Goal: Task Accomplishment & Management: Manage account settings

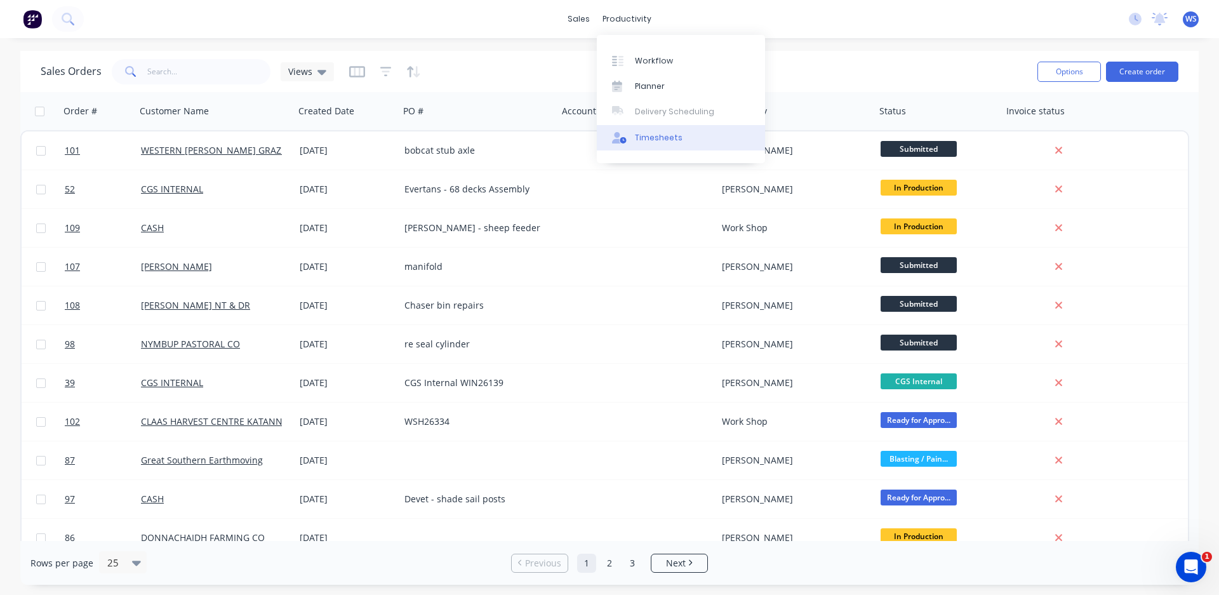
click at [645, 131] on link "Timesheets" at bounding box center [681, 137] width 168 height 25
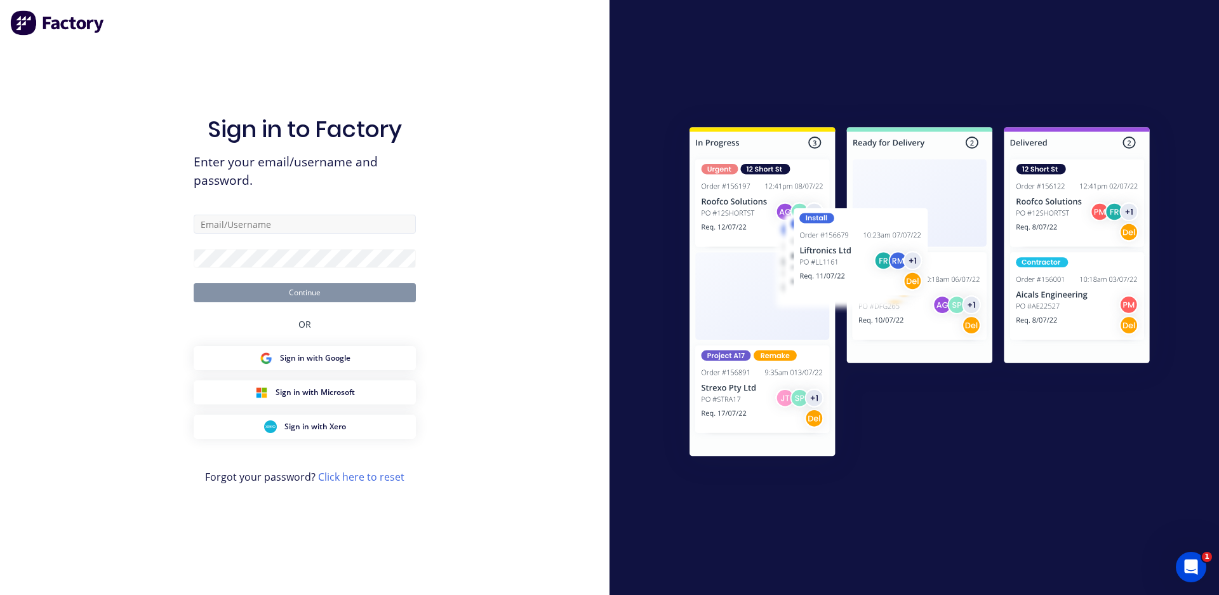
click at [325, 214] on div "Sign in to Factory Enter your email/username and password. Continue OR Sign in …" at bounding box center [305, 310] width 222 height 549
click at [307, 217] on input "text" at bounding box center [305, 224] width 222 height 19
click at [255, 219] on input "text" at bounding box center [305, 224] width 222 height 19
click at [253, 225] on input "text" at bounding box center [305, 224] width 222 height 19
click at [234, 223] on input "text" at bounding box center [305, 224] width 222 height 19
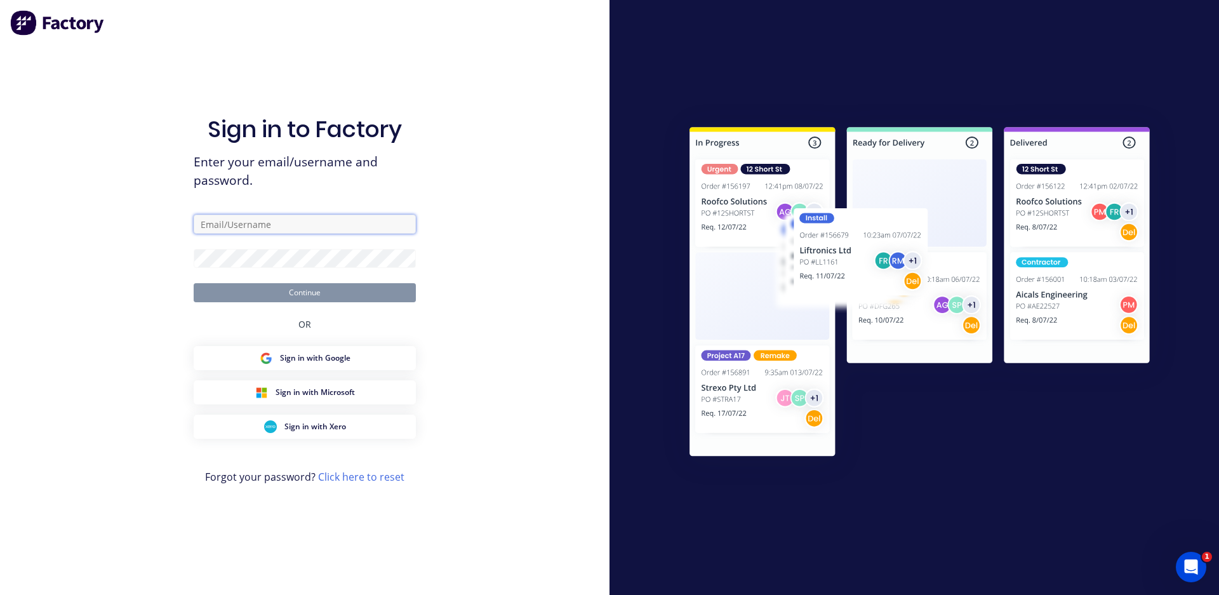
click at [240, 224] on input "text" at bounding box center [305, 224] width 222 height 19
click at [250, 217] on input "text" at bounding box center [305, 224] width 222 height 19
type input "[EMAIL_ADDRESS][DOMAIN_NAME]"
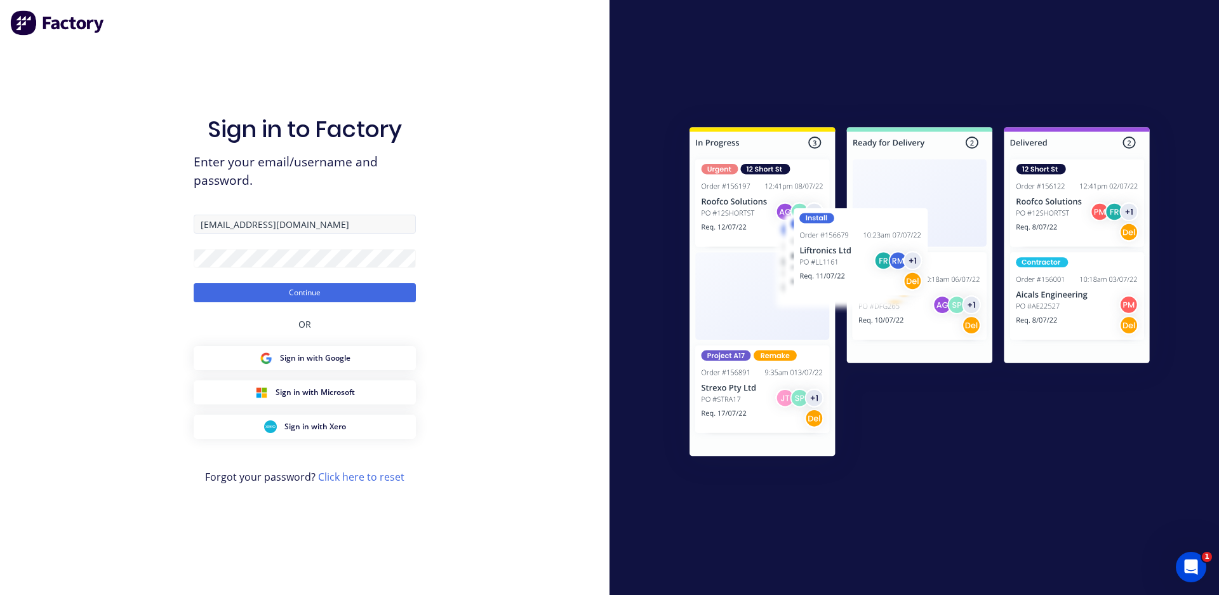
click at [253, 224] on input "[EMAIL_ADDRESS][DOMAIN_NAME]" at bounding box center [305, 224] width 222 height 19
click at [337, 204] on div "Sign in to Factory Enter your email/username and password. [EMAIL_ADDRESS][DOMA…" at bounding box center [305, 310] width 222 height 549
click at [319, 285] on button "Continue" at bounding box center [305, 292] width 222 height 19
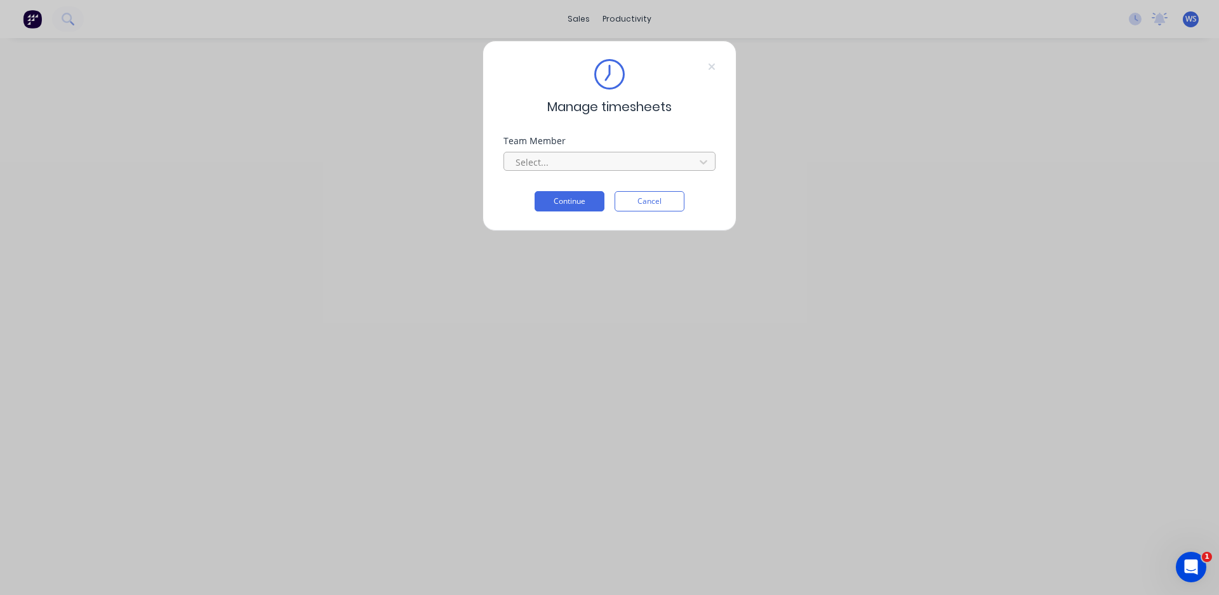
click at [530, 160] on div at bounding box center [601, 162] width 174 height 16
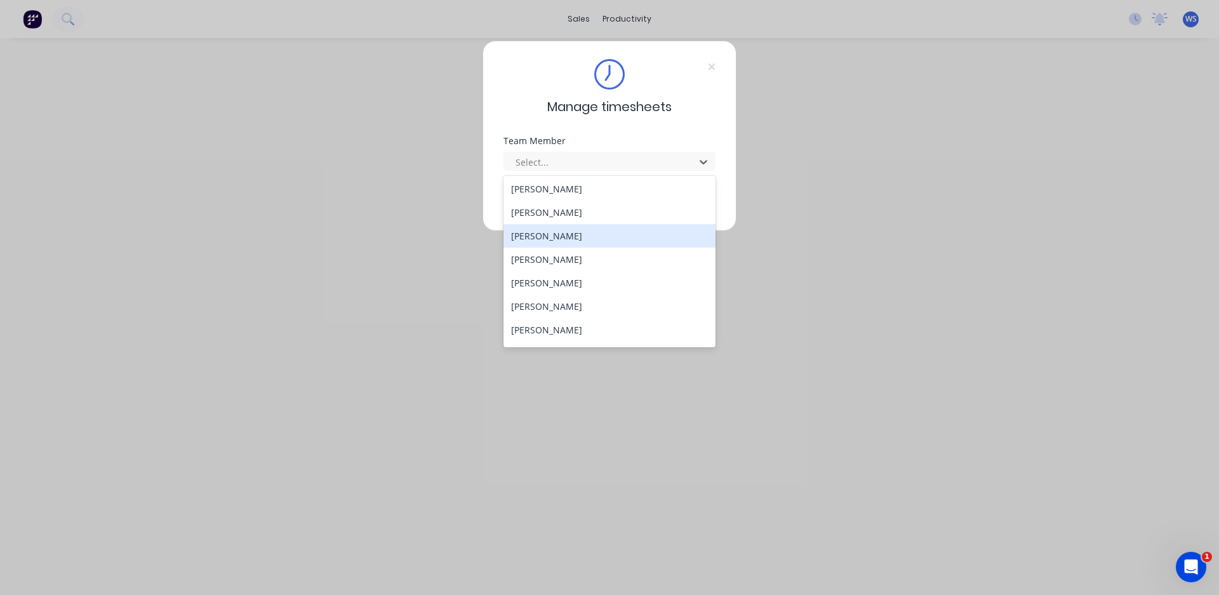
scroll to position [116, 0]
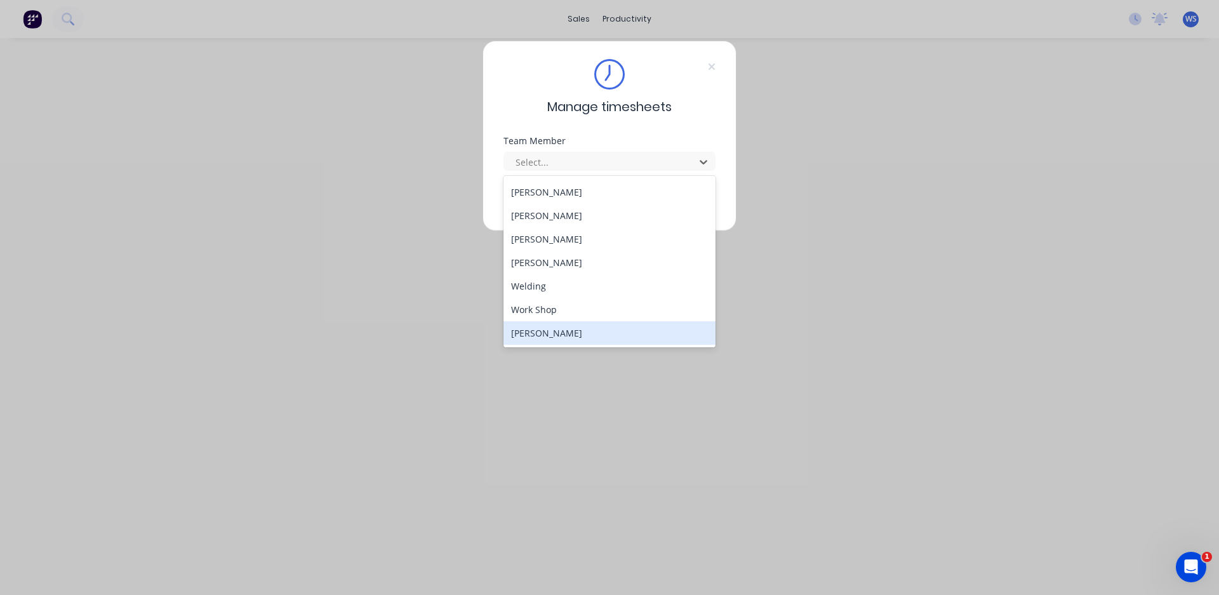
click at [554, 334] on div "[PERSON_NAME]" at bounding box center [610, 332] width 212 height 23
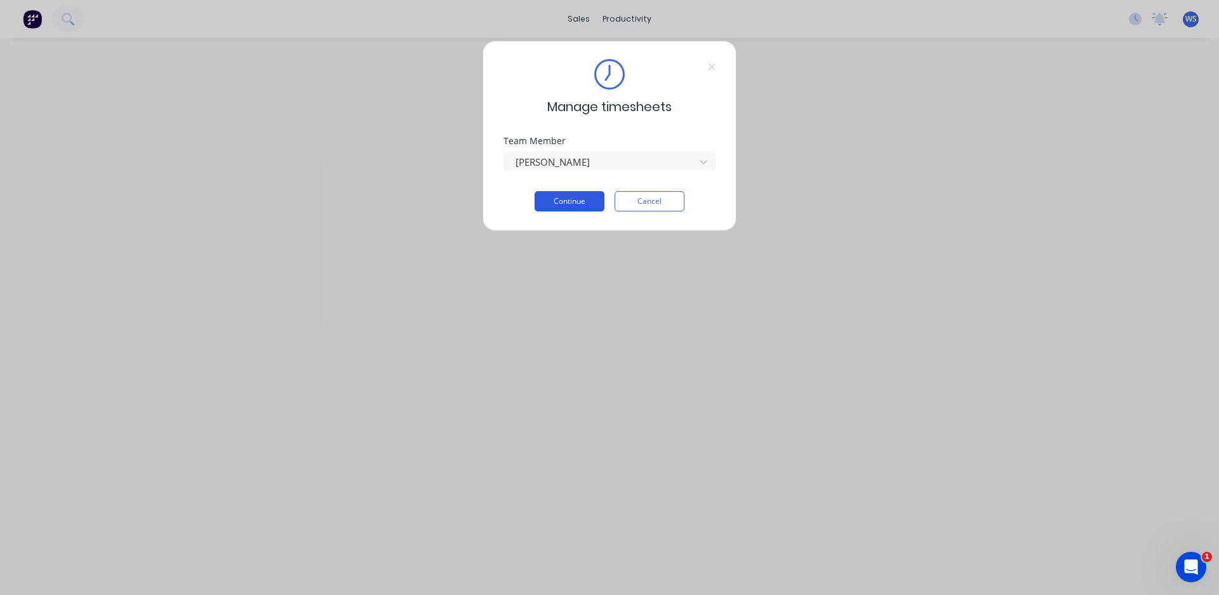
click at [558, 201] on button "Continue" at bounding box center [570, 201] width 70 height 20
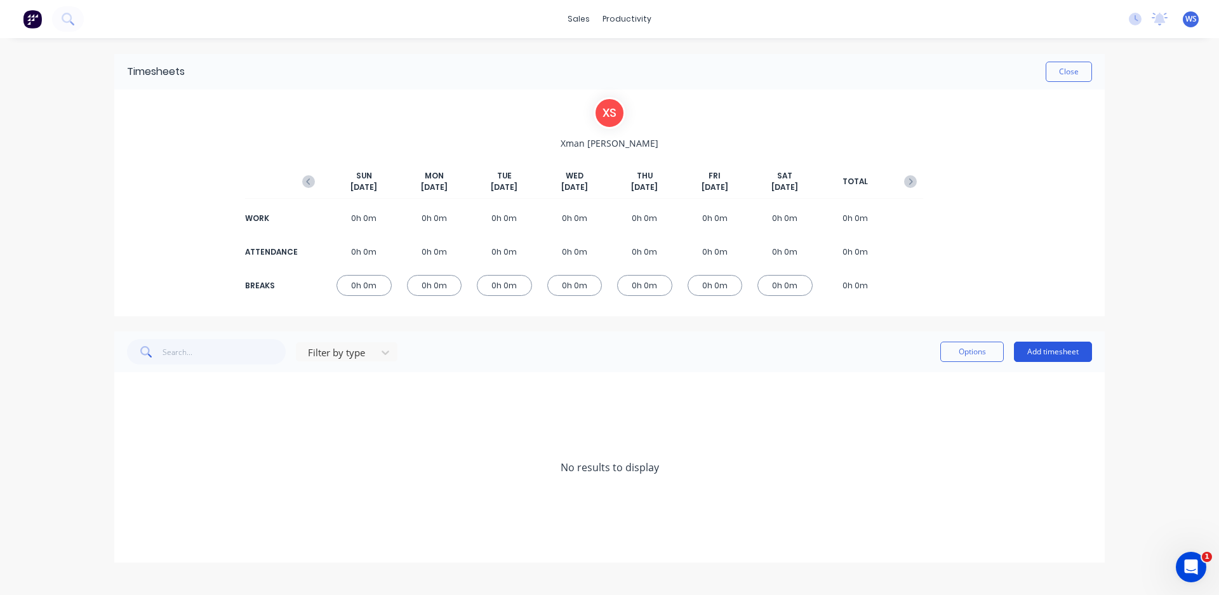
click at [1045, 352] on button "Add timesheet" at bounding box center [1053, 352] width 78 height 20
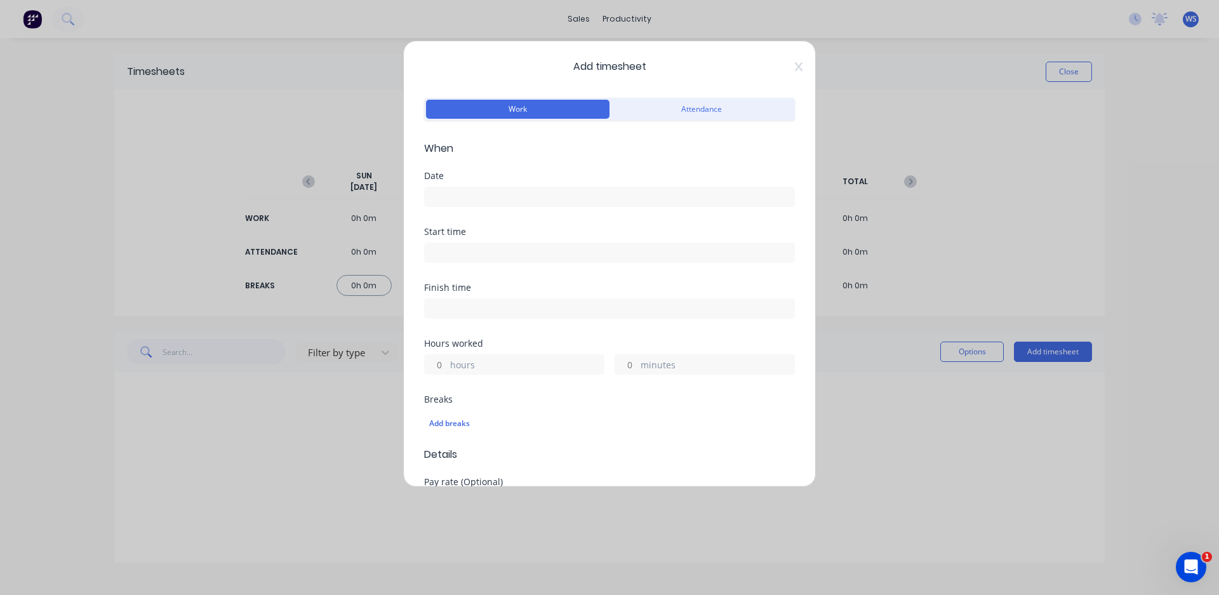
click at [479, 198] on input at bounding box center [610, 196] width 370 height 19
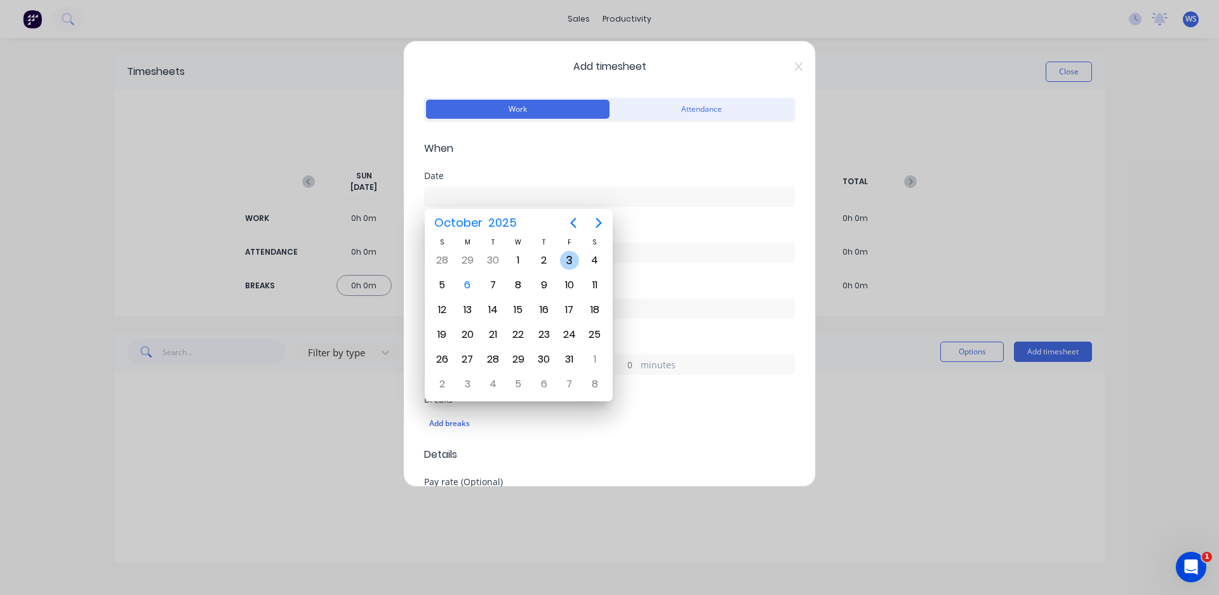
click at [561, 260] on div "3" at bounding box center [569, 260] width 19 height 19
type input "[DATE]"
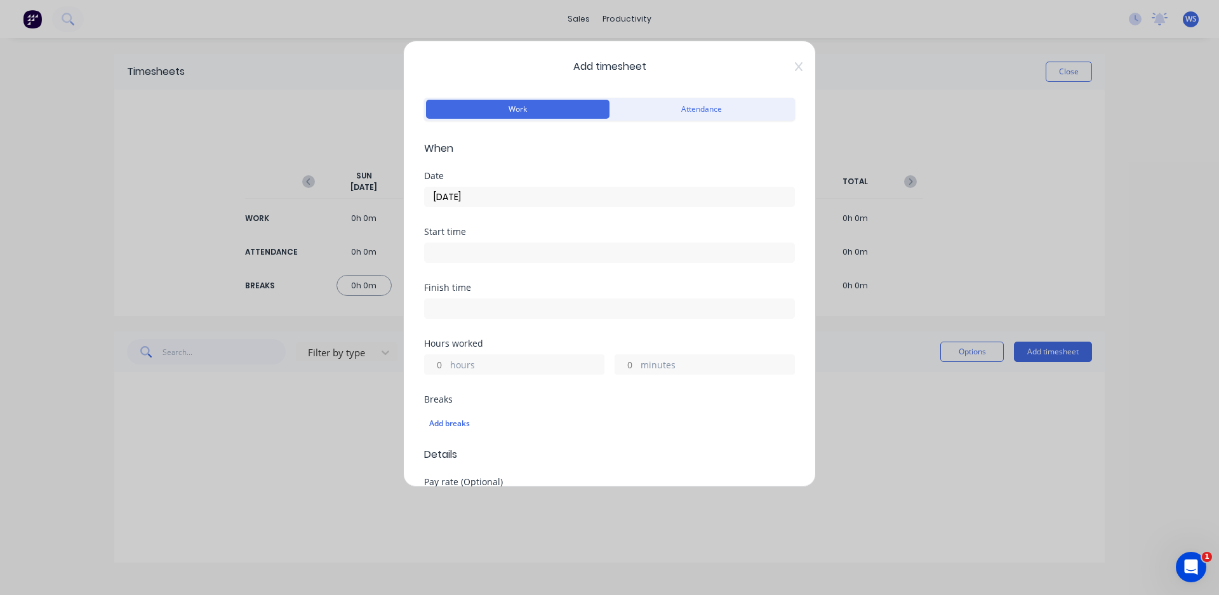
click at [507, 250] on input at bounding box center [610, 252] width 370 height 19
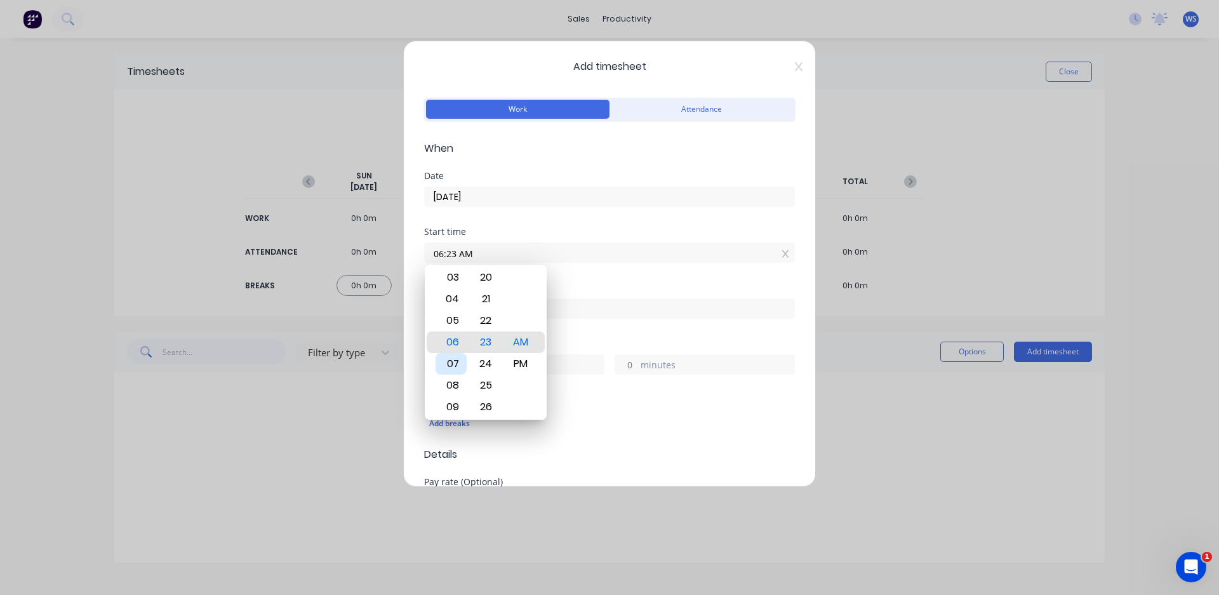
click at [459, 365] on div "07" at bounding box center [451, 364] width 31 height 22
type input "07:00 AM"
click at [481, 340] on div "00" at bounding box center [486, 342] width 31 height 22
click at [513, 341] on div "AM" at bounding box center [520, 342] width 31 height 22
click at [599, 288] on div "Finish time" at bounding box center [609, 287] width 371 height 9
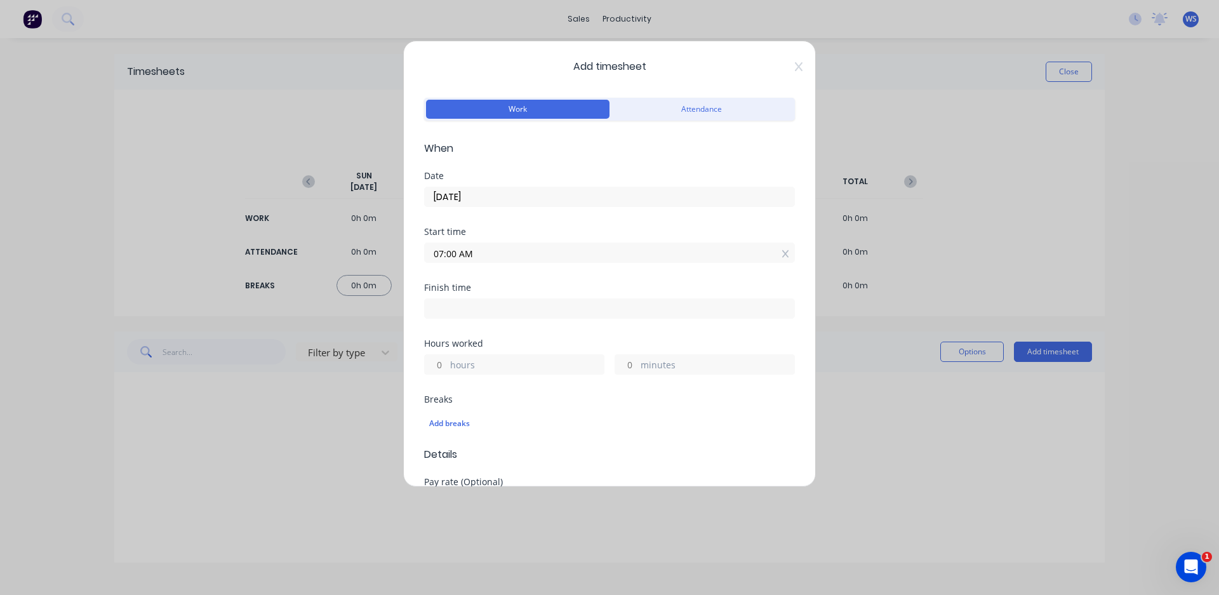
click at [461, 312] on input at bounding box center [610, 308] width 370 height 19
type input "06:23 AM"
type input "23"
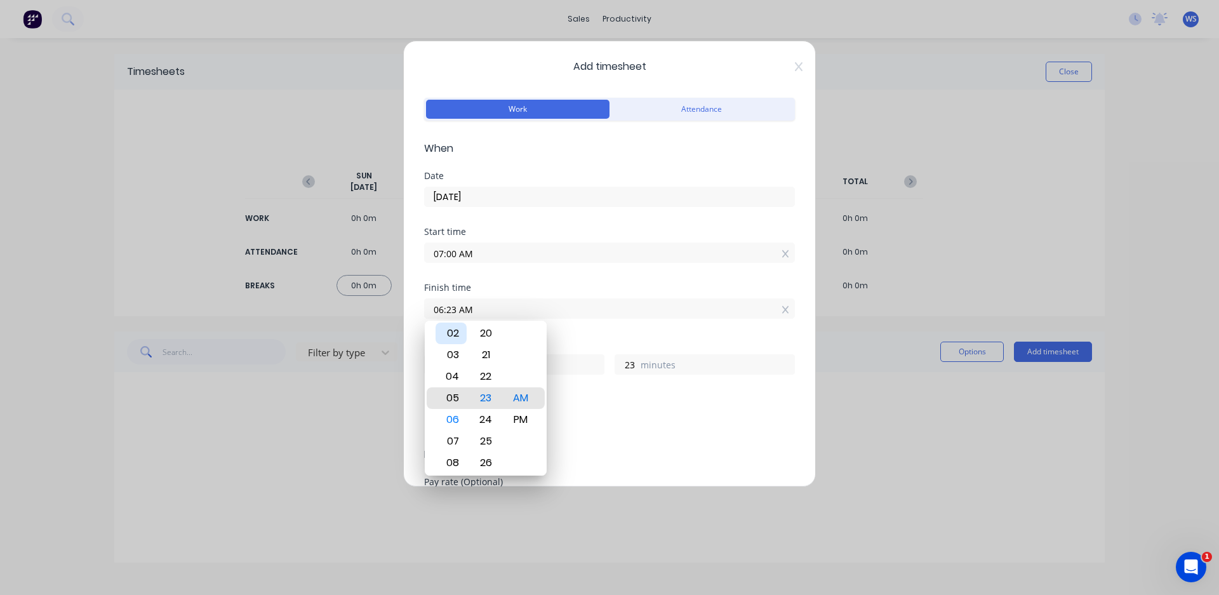
type input "05:23 AM"
type input "22"
click at [450, 337] on div "02" at bounding box center [451, 334] width 31 height 22
type input "02:23 AM"
type input "19"
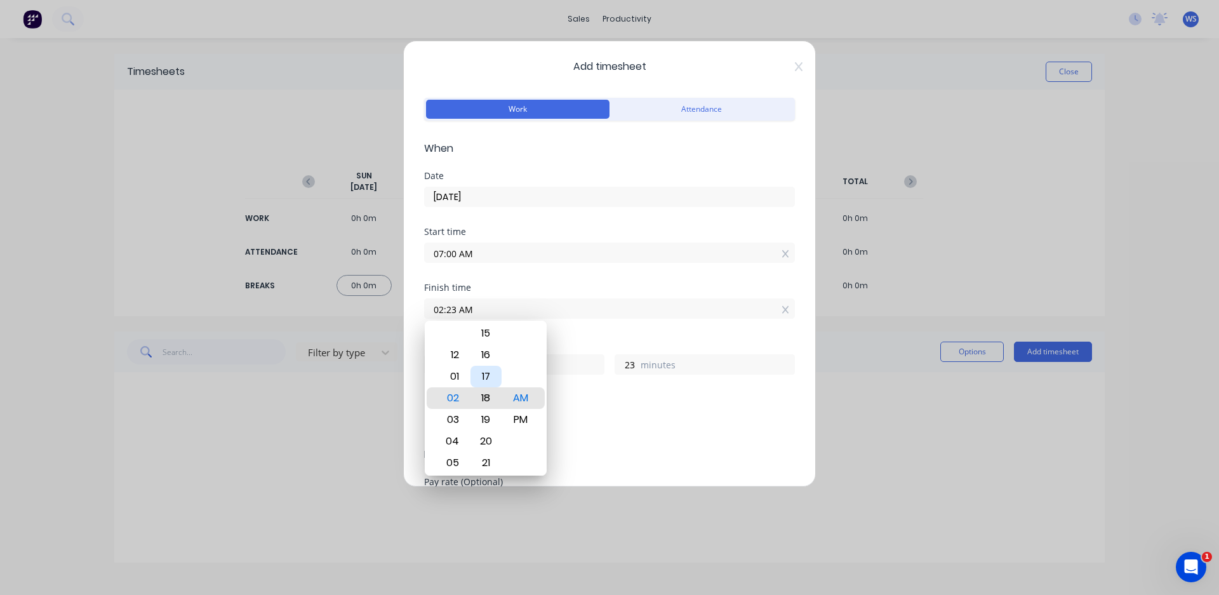
type input "02:18 AM"
type input "18"
type input "02:13 AM"
type input "13"
type input "02:09 AM"
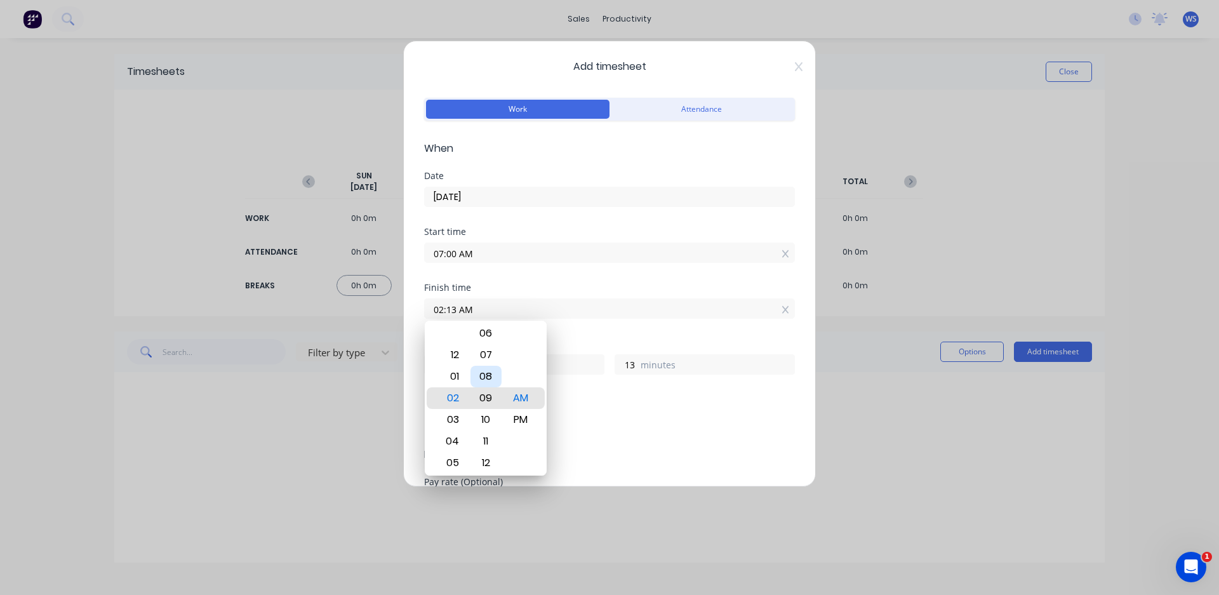
type input "9"
type input "02:04 AM"
type input "4"
type input "02:00 AM"
type input "0"
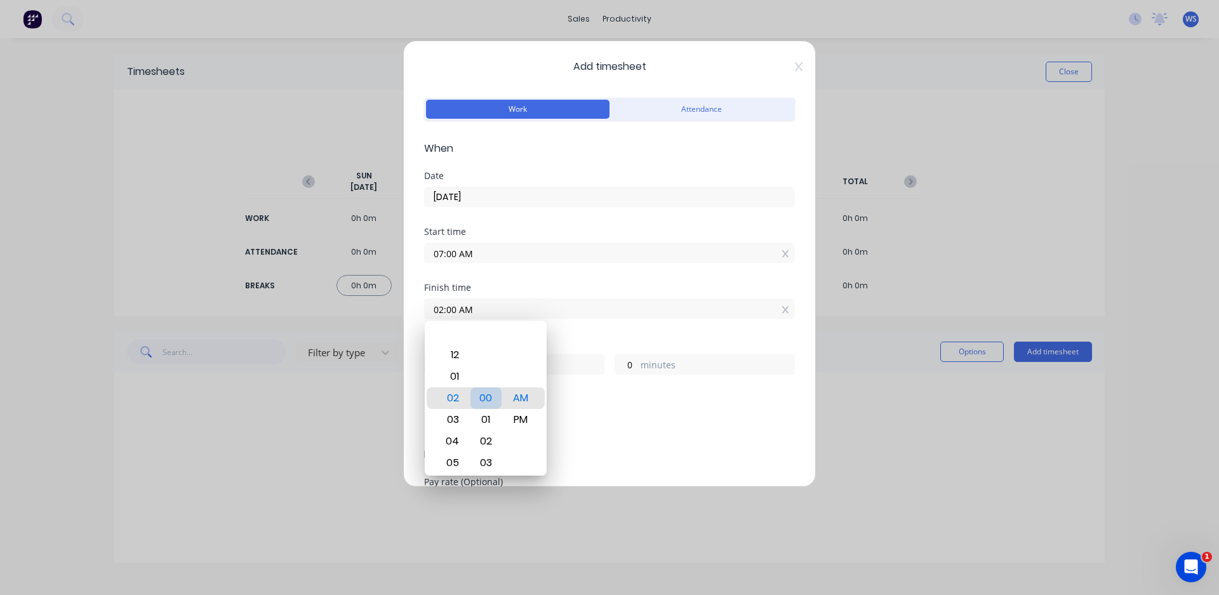
click at [488, 401] on div "00" at bounding box center [486, 398] width 31 height 22
click at [521, 419] on div "PM" at bounding box center [520, 420] width 31 height 22
type input "02:00 PM"
type input "7"
click at [571, 335] on div "Finish time 02:00 PM" at bounding box center [609, 311] width 371 height 56
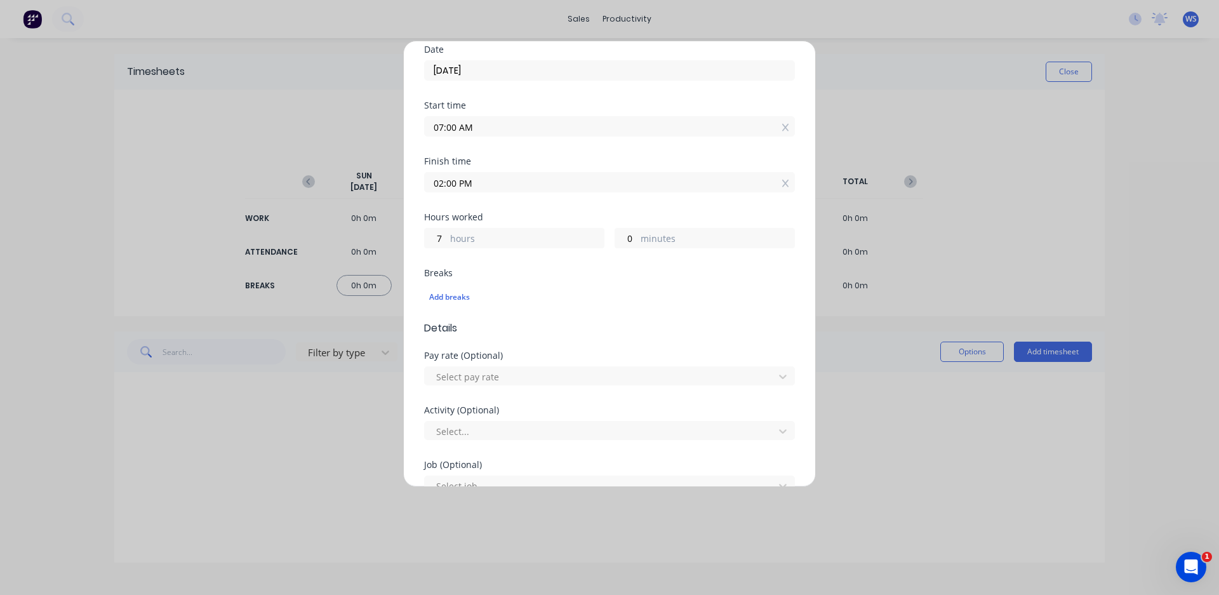
scroll to position [127, 0]
click at [454, 297] on div "Add breaks" at bounding box center [609, 296] width 361 height 17
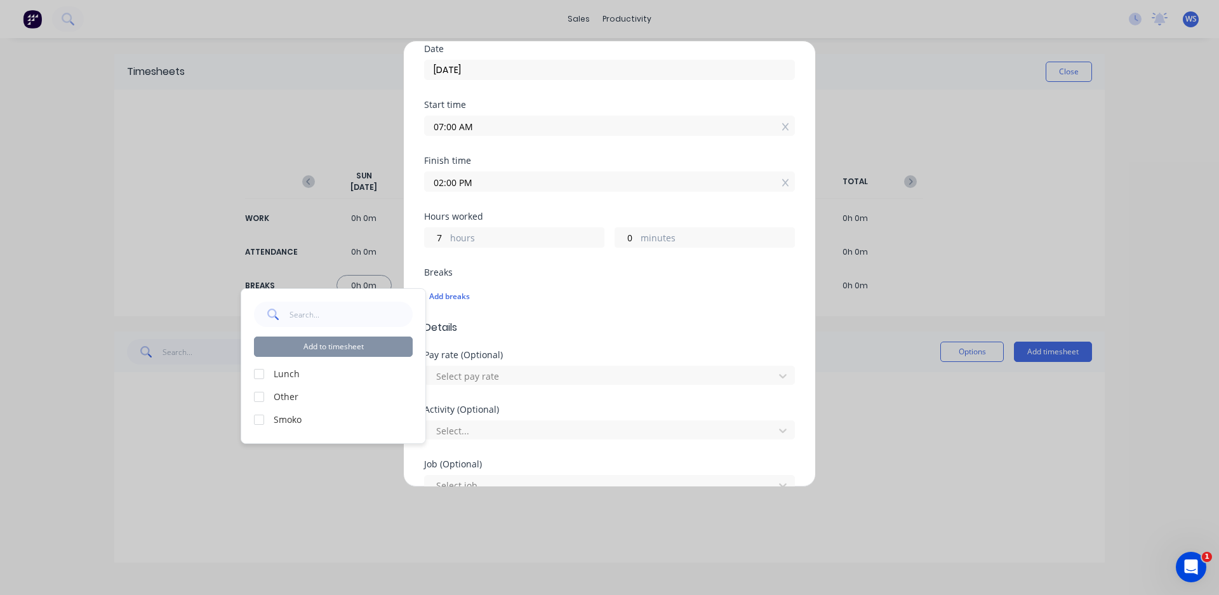
click at [258, 375] on div at bounding box center [258, 373] width 25 height 25
click at [260, 421] on div at bounding box center [258, 419] width 25 height 25
click at [353, 340] on button "Add to timesheet" at bounding box center [333, 347] width 159 height 20
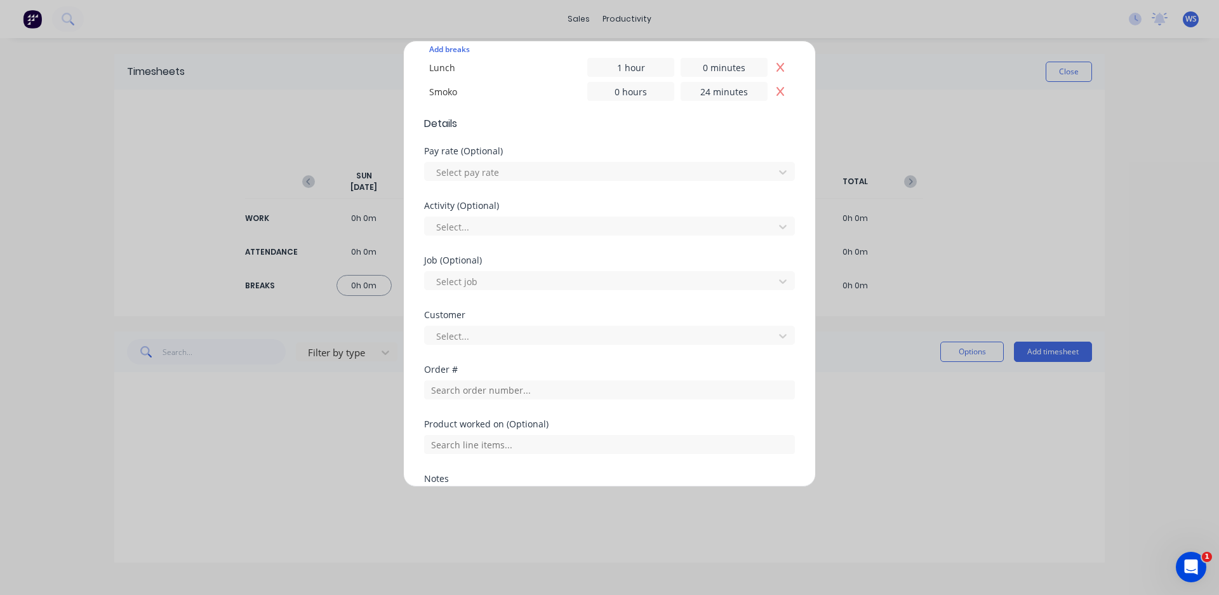
scroll to position [381, 0]
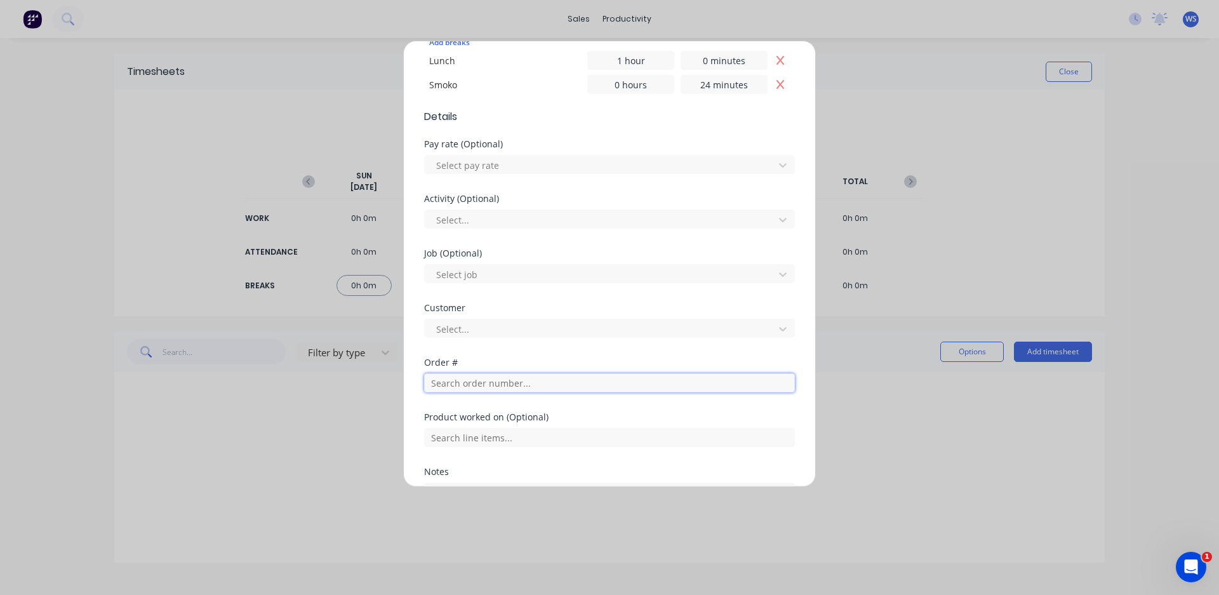
click at [493, 385] on input "text" at bounding box center [609, 382] width 371 height 19
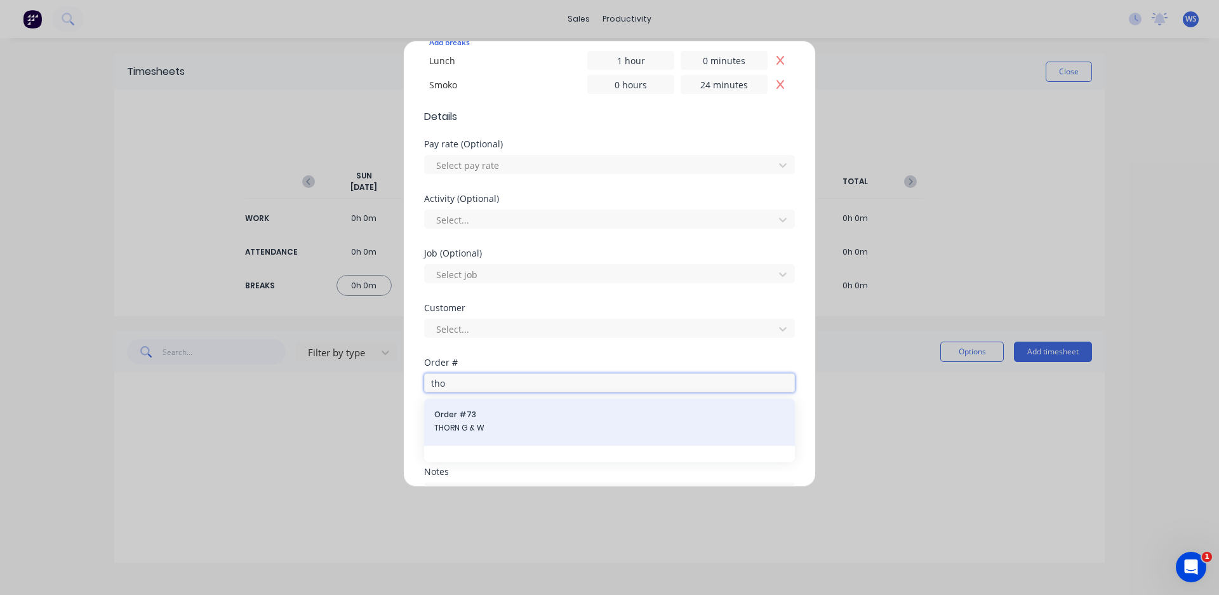
type input "tho"
click at [491, 417] on span "Order # 73" at bounding box center [609, 414] width 351 height 11
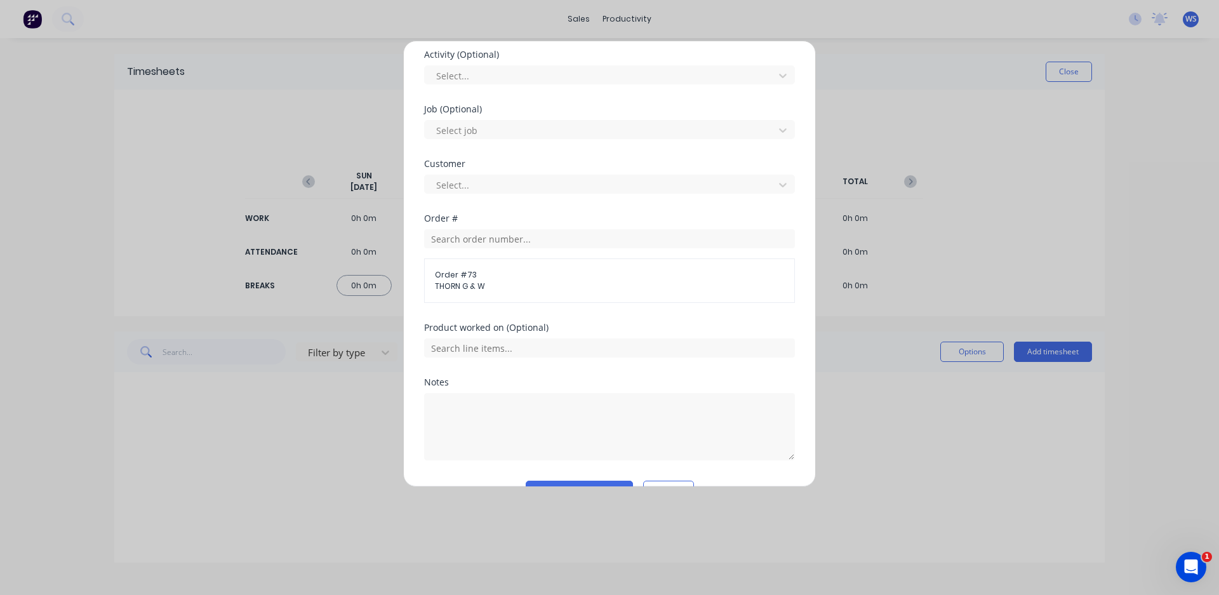
scroll to position [558, 0]
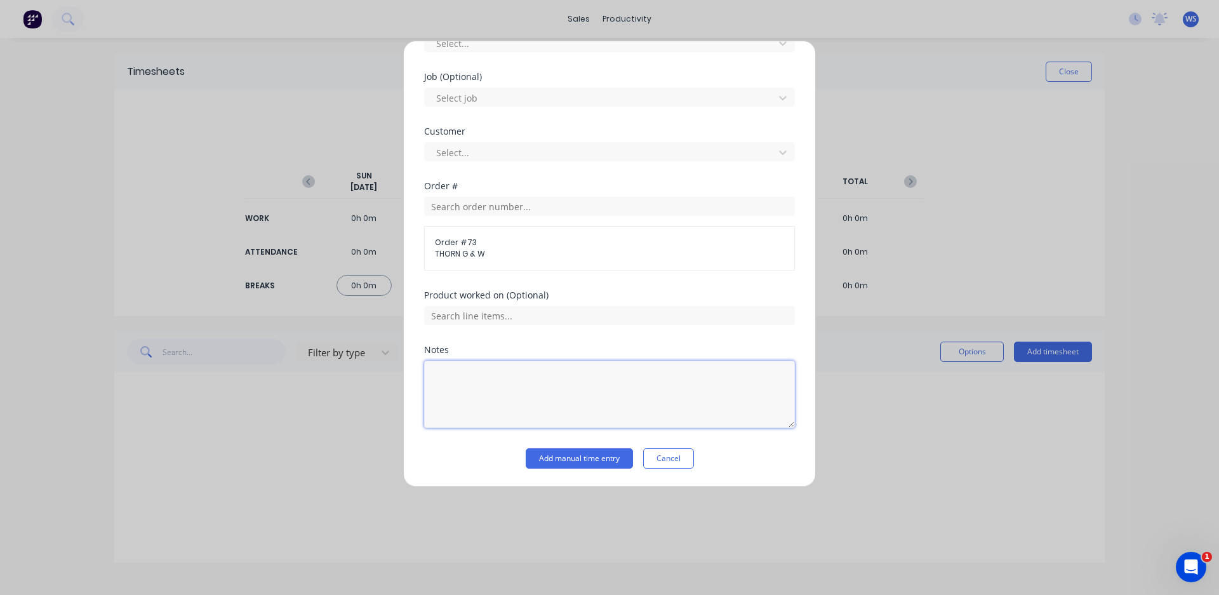
click at [460, 370] on textarea at bounding box center [609, 394] width 371 height 67
type textarea "prepped and painted auger, cleaned up"
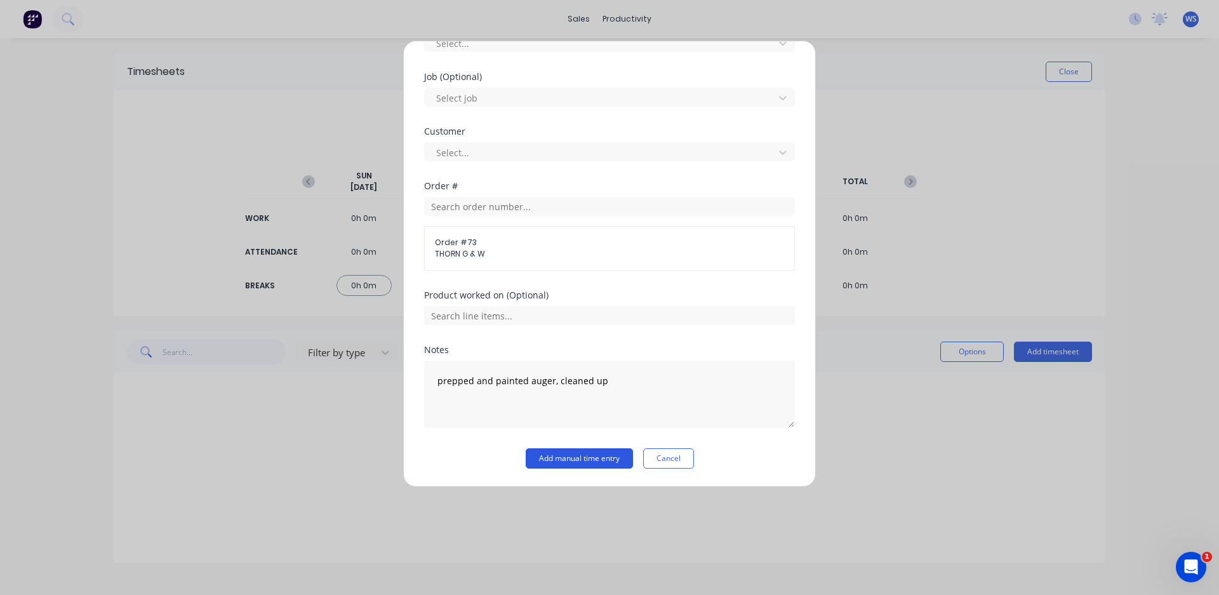
click at [572, 455] on button "Add manual time entry" at bounding box center [579, 458] width 107 height 20
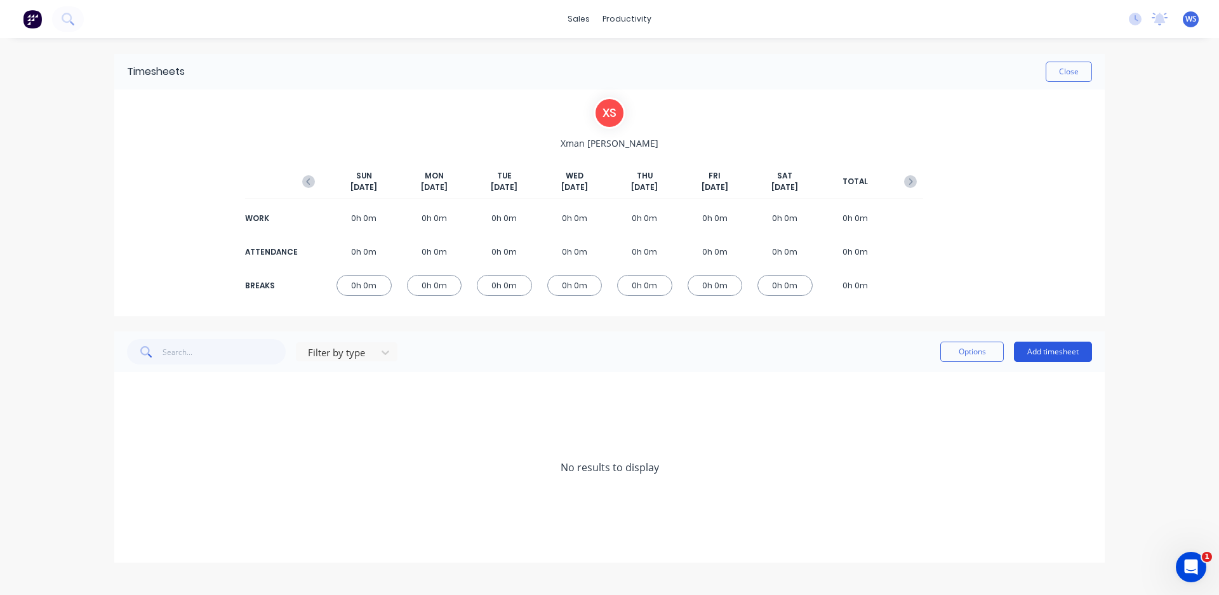
click at [1030, 349] on button "Add timesheet" at bounding box center [1053, 352] width 78 height 20
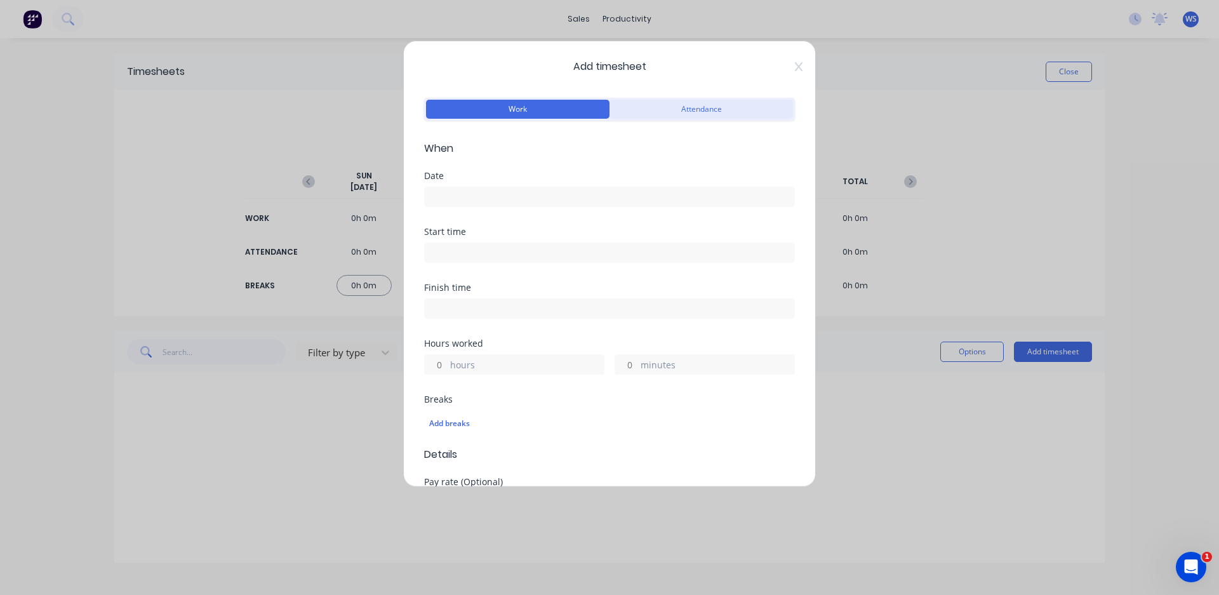
click at [693, 107] on button "Attendance" at bounding box center [702, 109] width 184 height 19
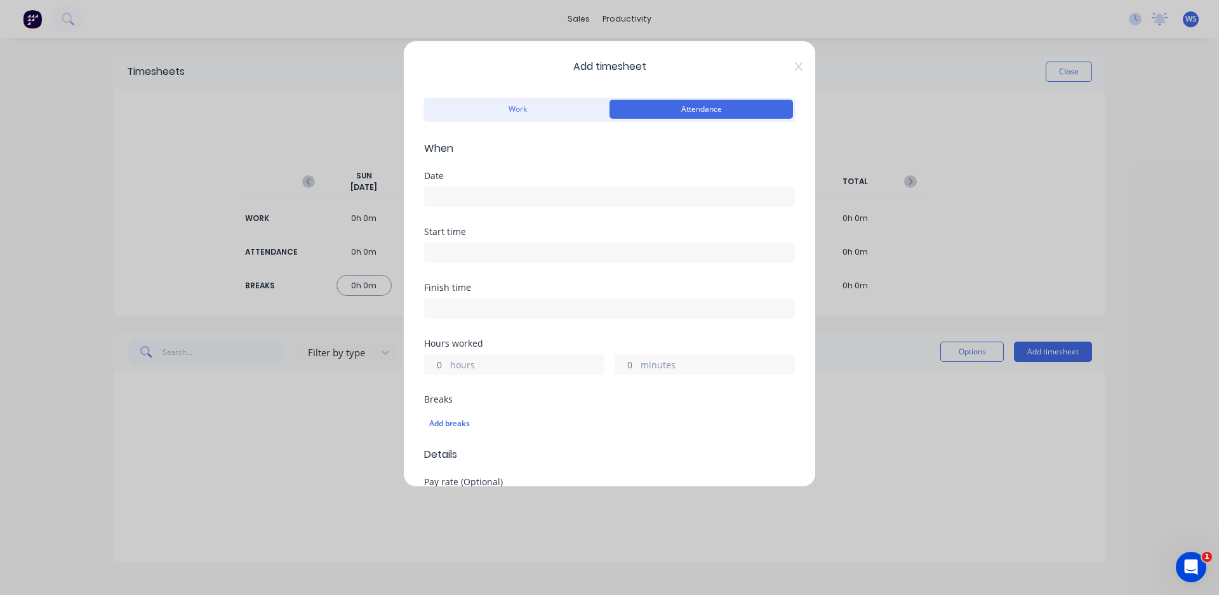
click at [475, 196] on input at bounding box center [610, 196] width 370 height 19
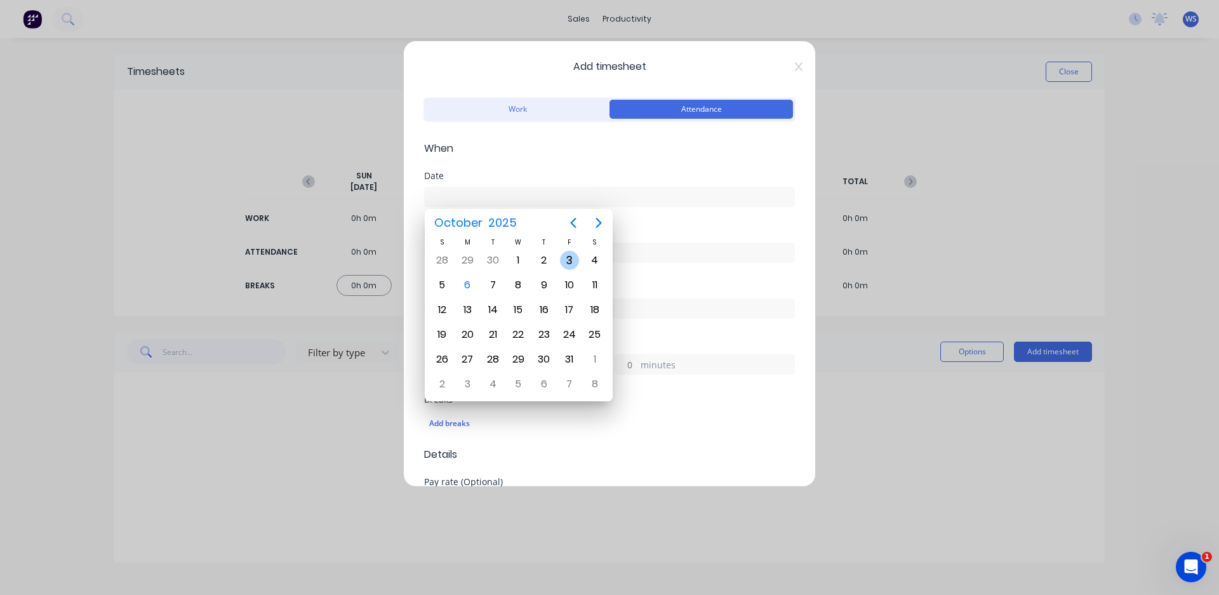
click at [575, 260] on div "3" at bounding box center [569, 260] width 19 height 19
type input "[DATE]"
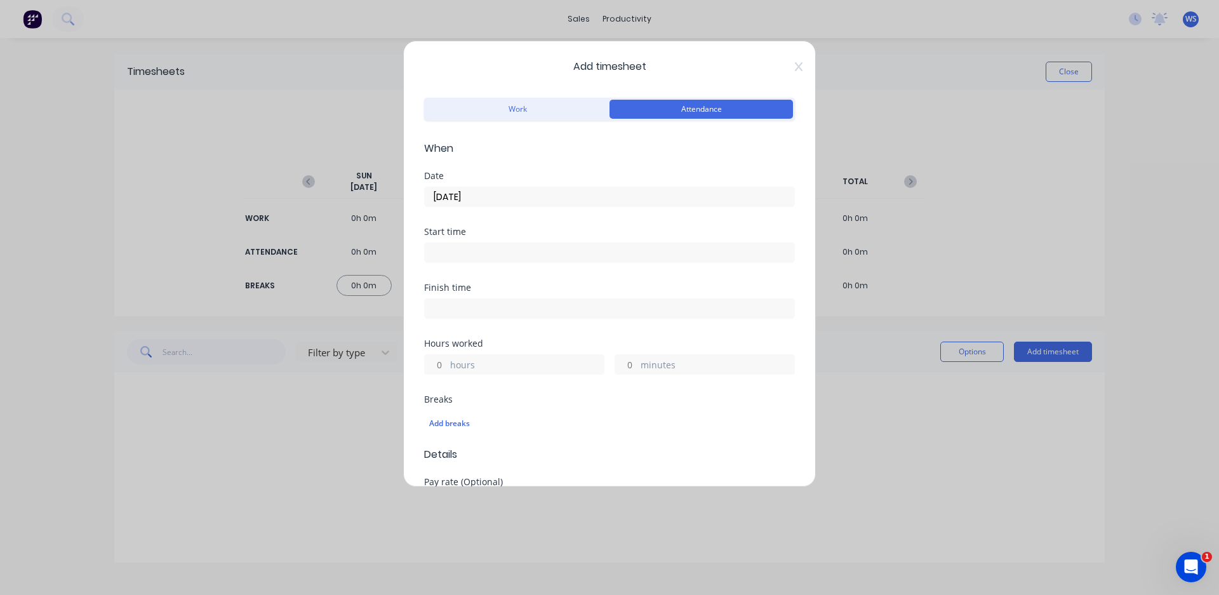
click at [450, 248] on input at bounding box center [610, 252] width 370 height 19
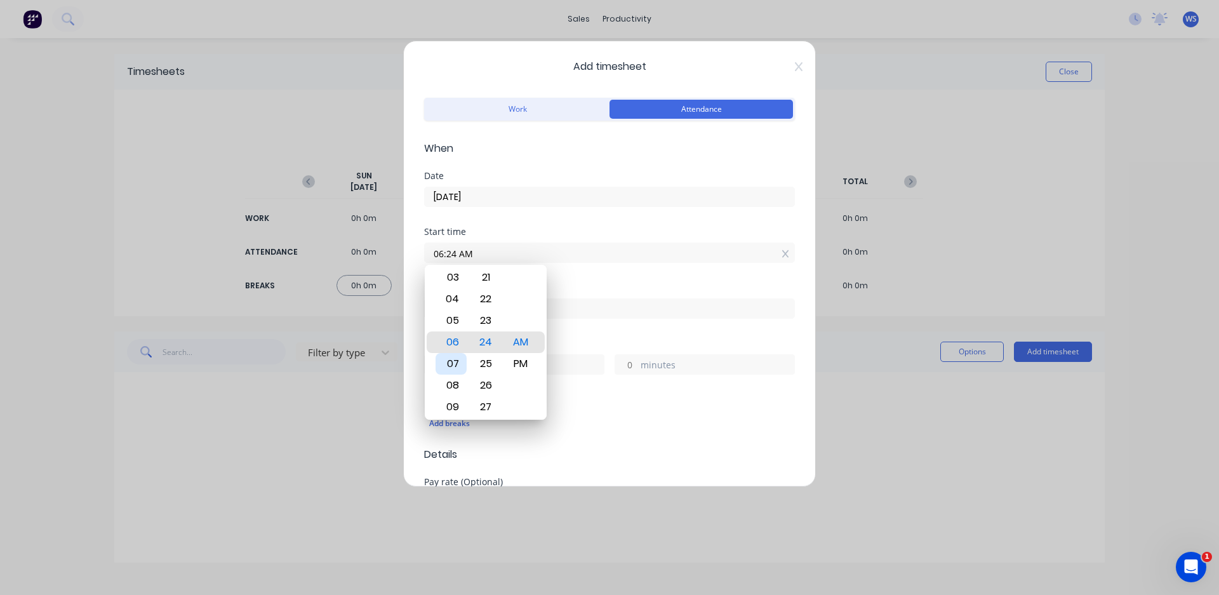
click at [456, 358] on div "07" at bounding box center [451, 364] width 31 height 22
type input "07:00 AM"
click at [476, 345] on div "00" at bounding box center [486, 342] width 31 height 22
click at [542, 276] on div "12 01 02 03 04 05 06 07 08 09 10 11 00 01 02 03 04 05 06 07 08 09 10 11 12 13 1…" at bounding box center [486, 342] width 122 height 155
click at [570, 278] on div "Start time 07:00 AM" at bounding box center [609, 255] width 371 height 56
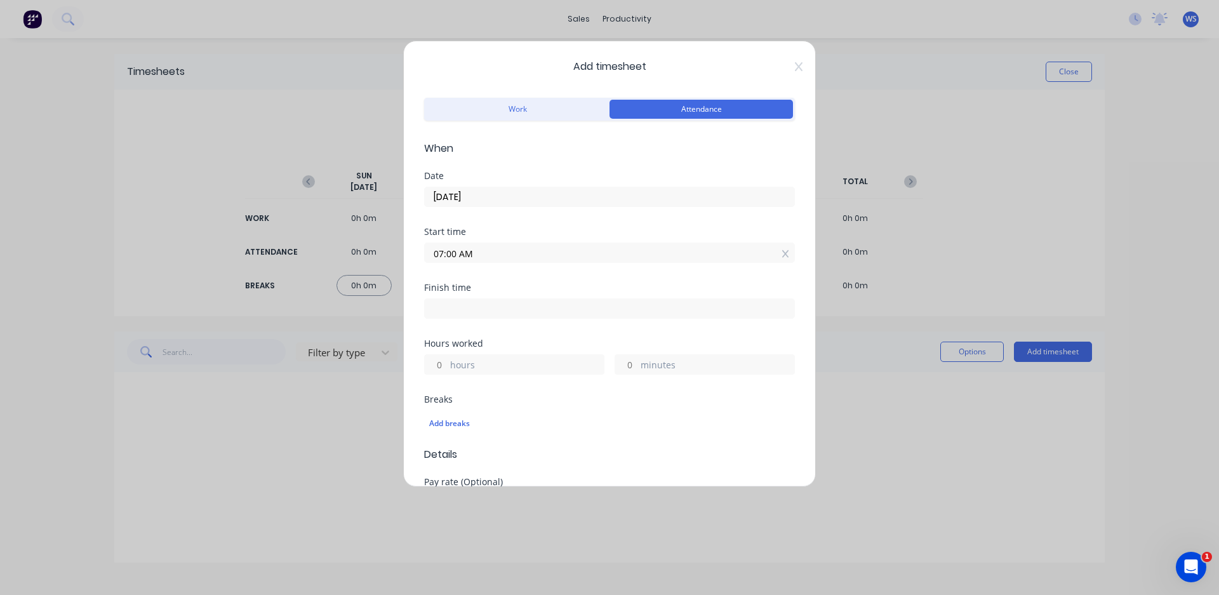
click at [451, 314] on input at bounding box center [610, 308] width 370 height 19
type input "06:24 AM"
type input "23"
type input "24"
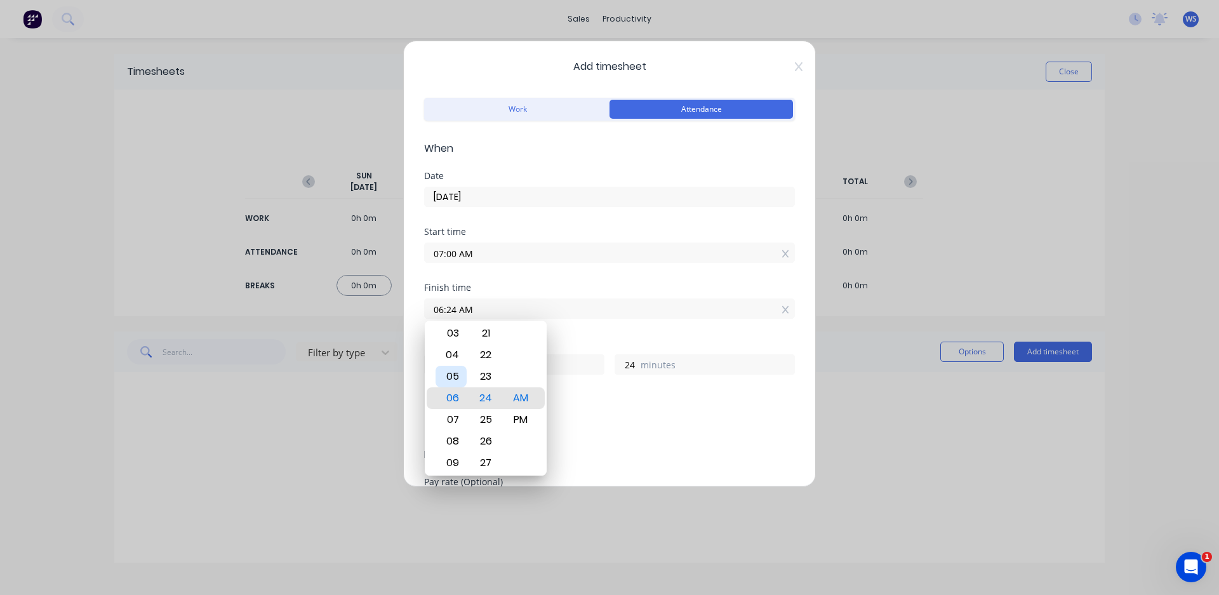
click at [453, 373] on div "05" at bounding box center [451, 377] width 31 height 22
type input "05:24 AM"
type input "22"
type input "05:18 AM"
type input "18"
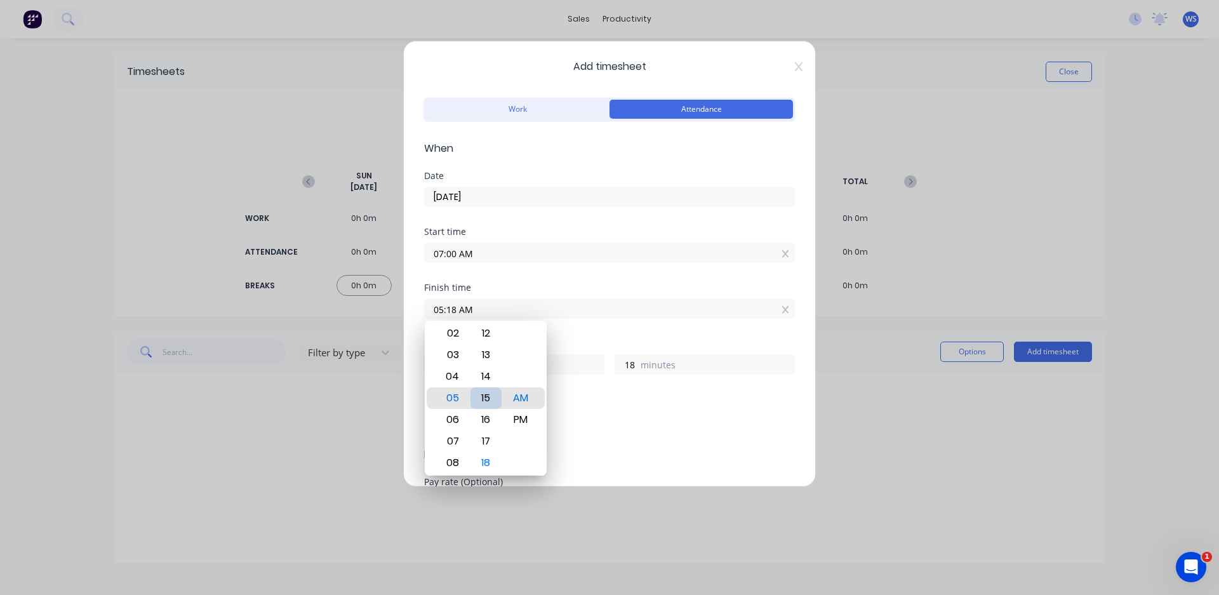
type input "05:12 AM"
type input "12"
type input "05:00 AM"
type input "0"
click at [485, 391] on div "00" at bounding box center [486, 398] width 31 height 22
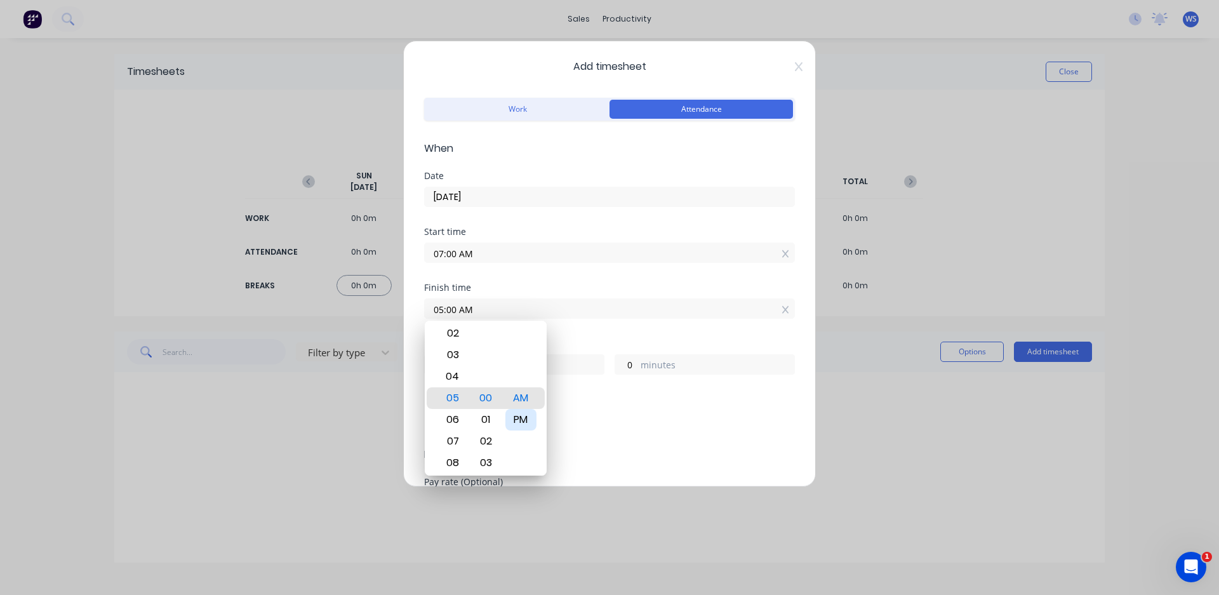
click at [516, 420] on div "PM" at bounding box center [520, 420] width 31 height 22
type input "05:00 PM"
type input "10"
click at [620, 307] on input "05:00 PM" at bounding box center [610, 308] width 370 height 19
click at [610, 340] on div "Hours worked" at bounding box center [609, 343] width 371 height 9
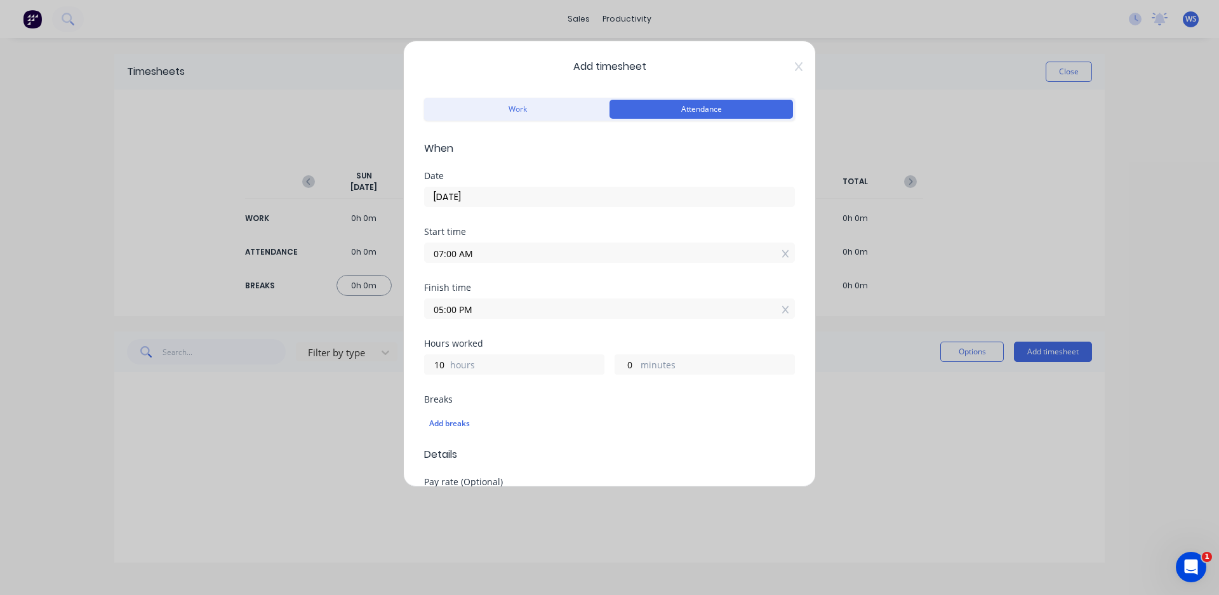
scroll to position [191, 0]
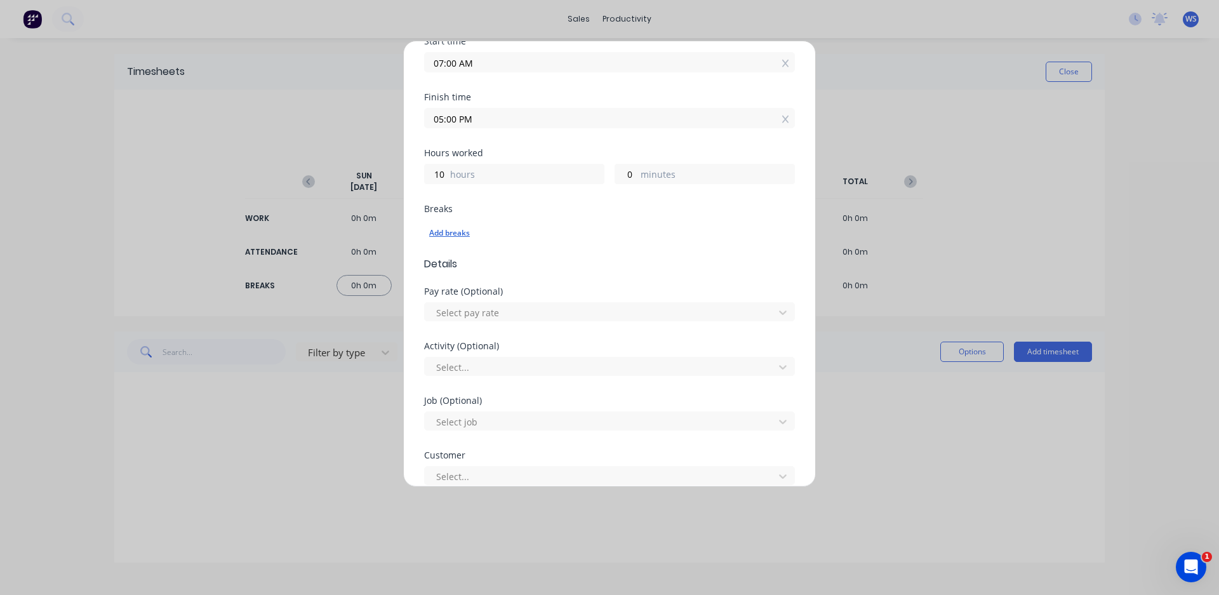
click at [445, 231] on div "Add breaks" at bounding box center [609, 233] width 361 height 17
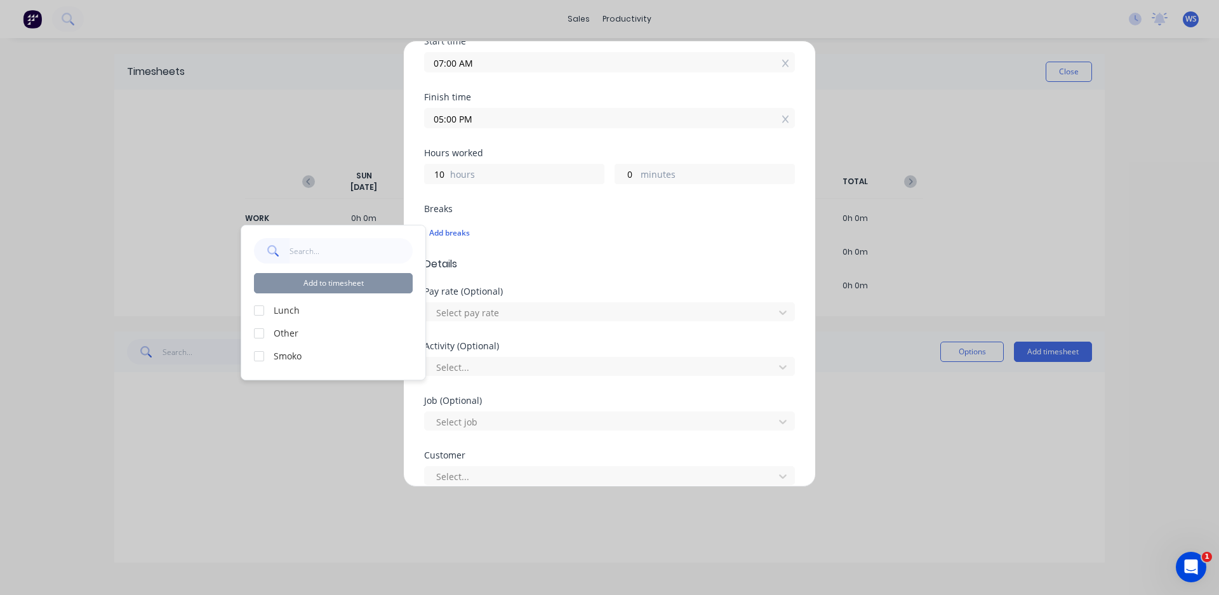
click at [257, 307] on div at bounding box center [258, 310] width 25 height 25
click at [259, 361] on div at bounding box center [258, 356] width 25 height 25
click at [333, 277] on button "Add to timesheet" at bounding box center [333, 283] width 159 height 20
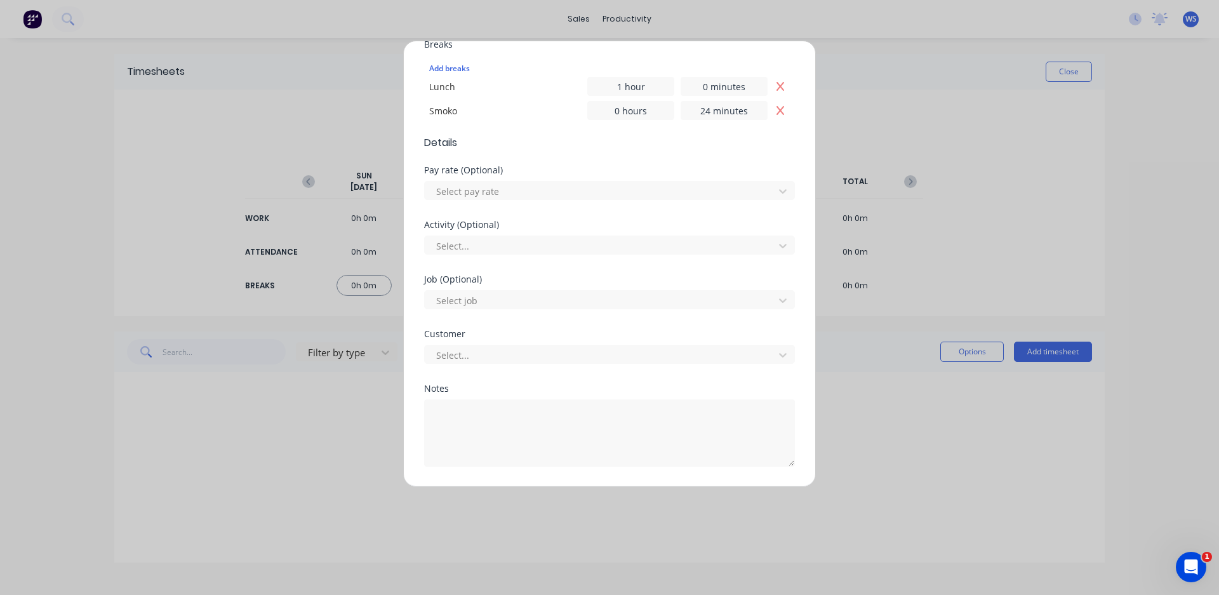
scroll to position [394, 0]
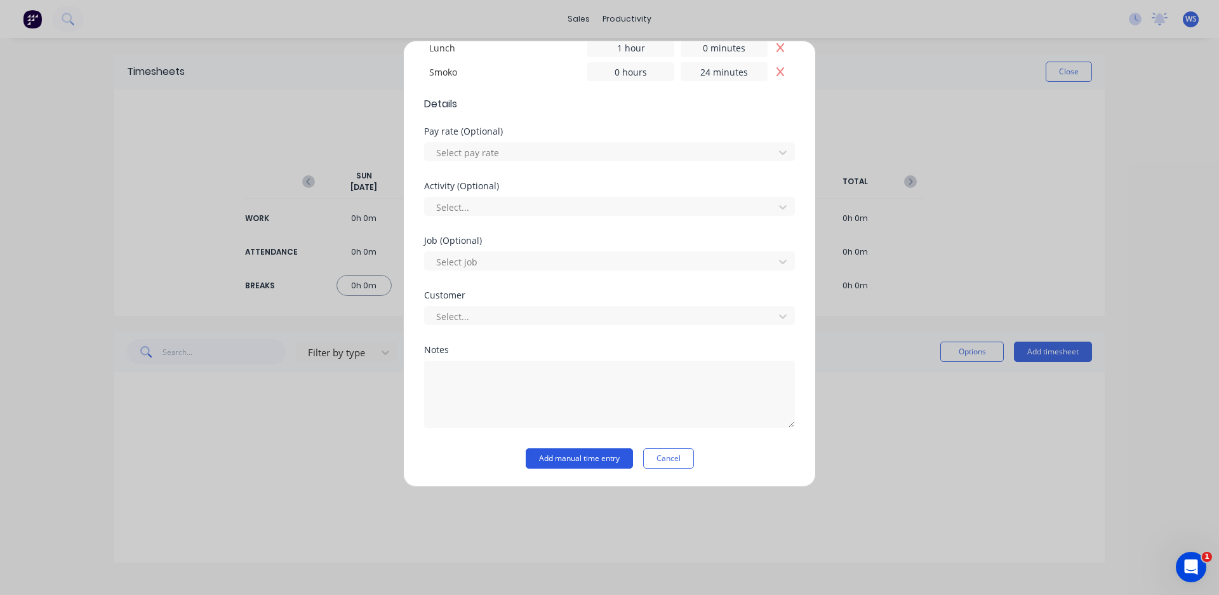
click at [563, 460] on button "Add manual time entry" at bounding box center [579, 458] width 107 height 20
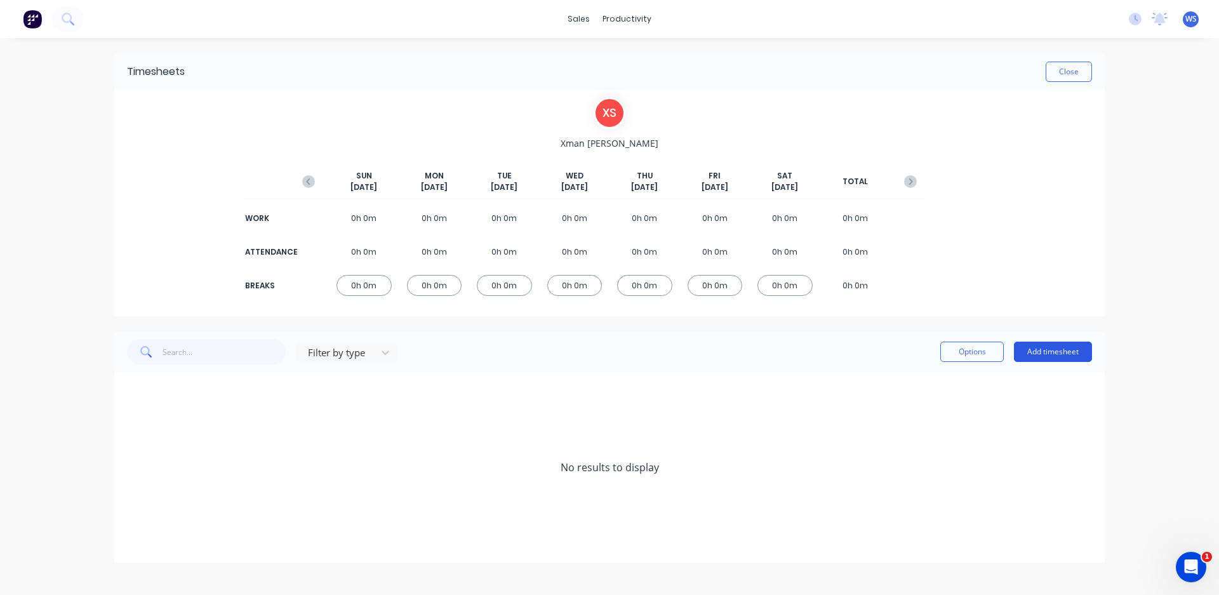
click at [1038, 349] on button "Add timesheet" at bounding box center [1053, 352] width 78 height 20
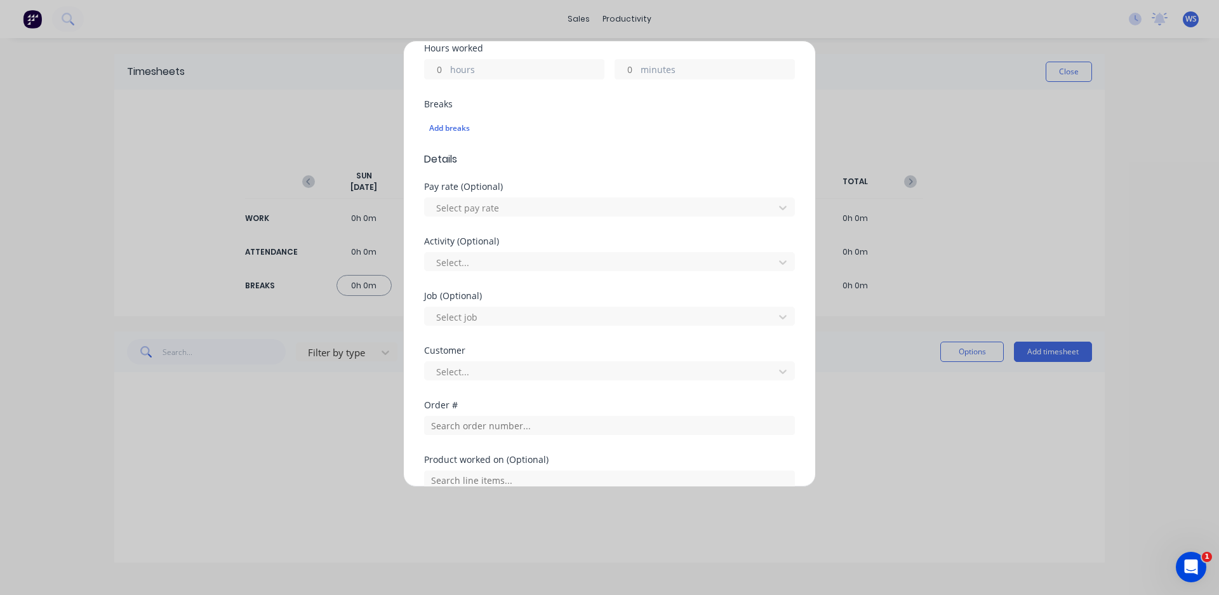
scroll to position [381, 0]
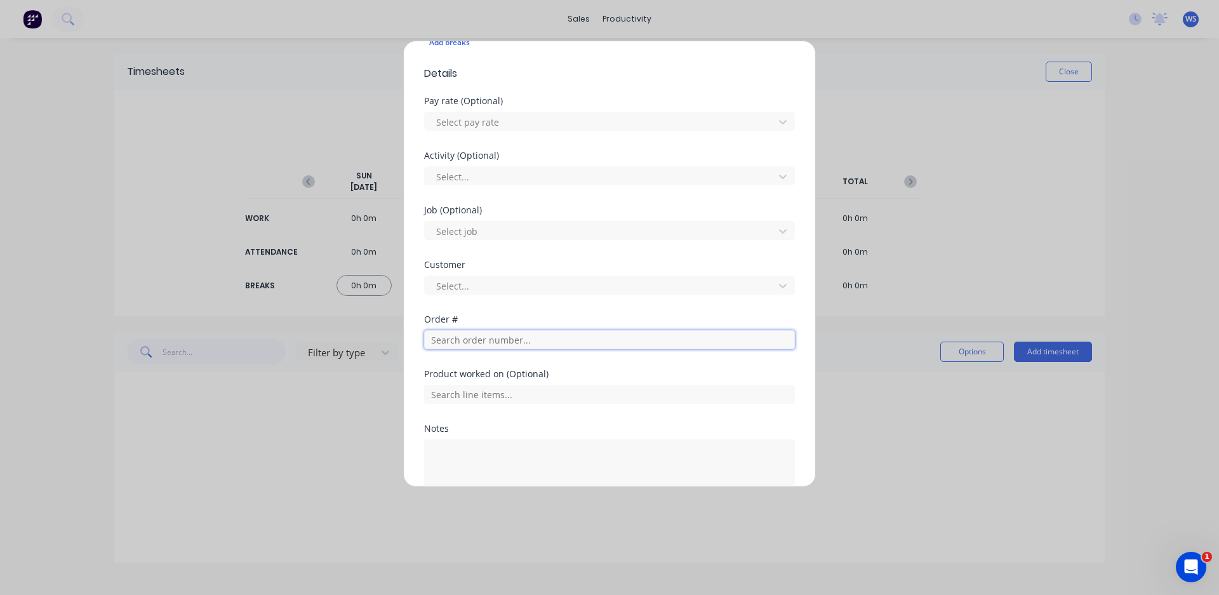
click at [465, 345] on input "text" at bounding box center [609, 339] width 371 height 19
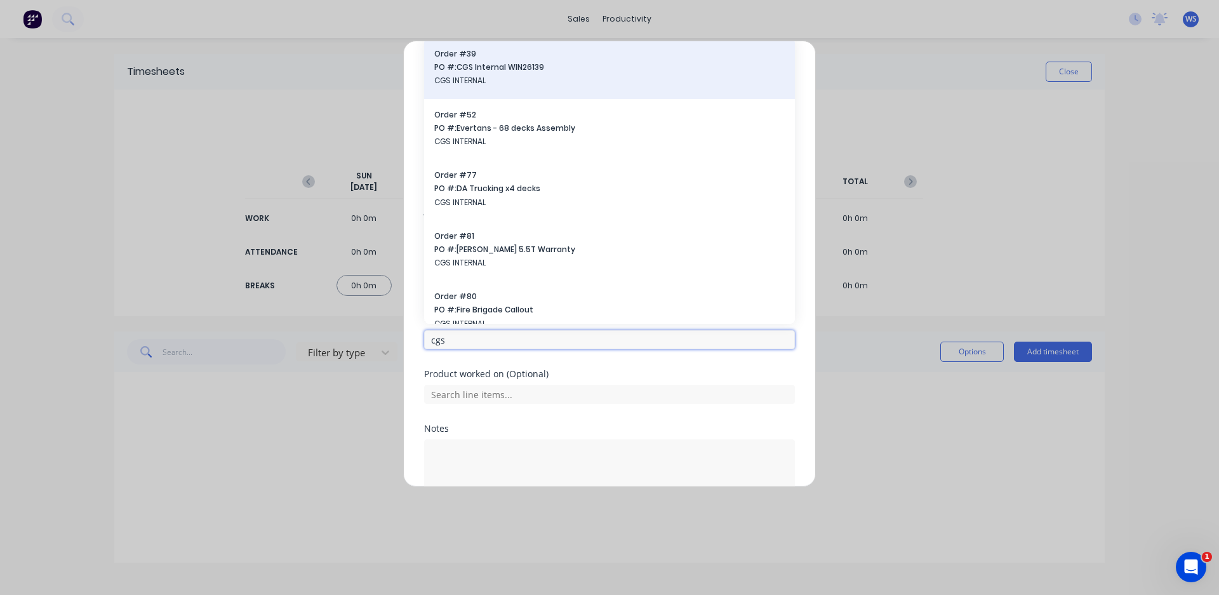
type input "cgs"
click at [553, 77] on span "CGS INTERNAL" at bounding box center [609, 80] width 351 height 11
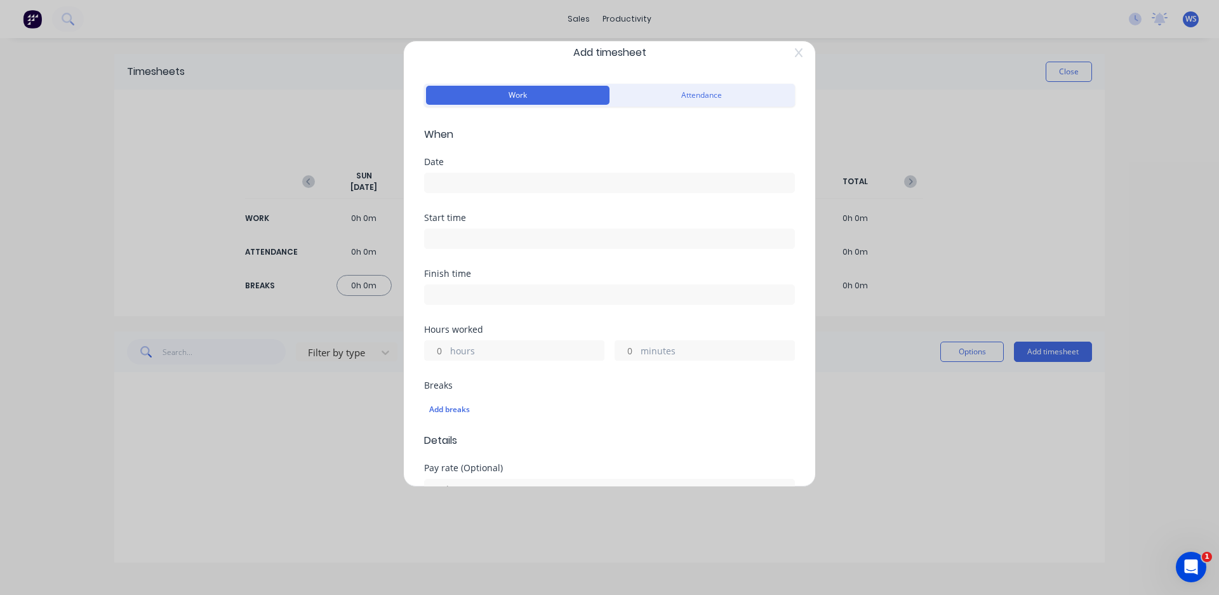
scroll to position [0, 0]
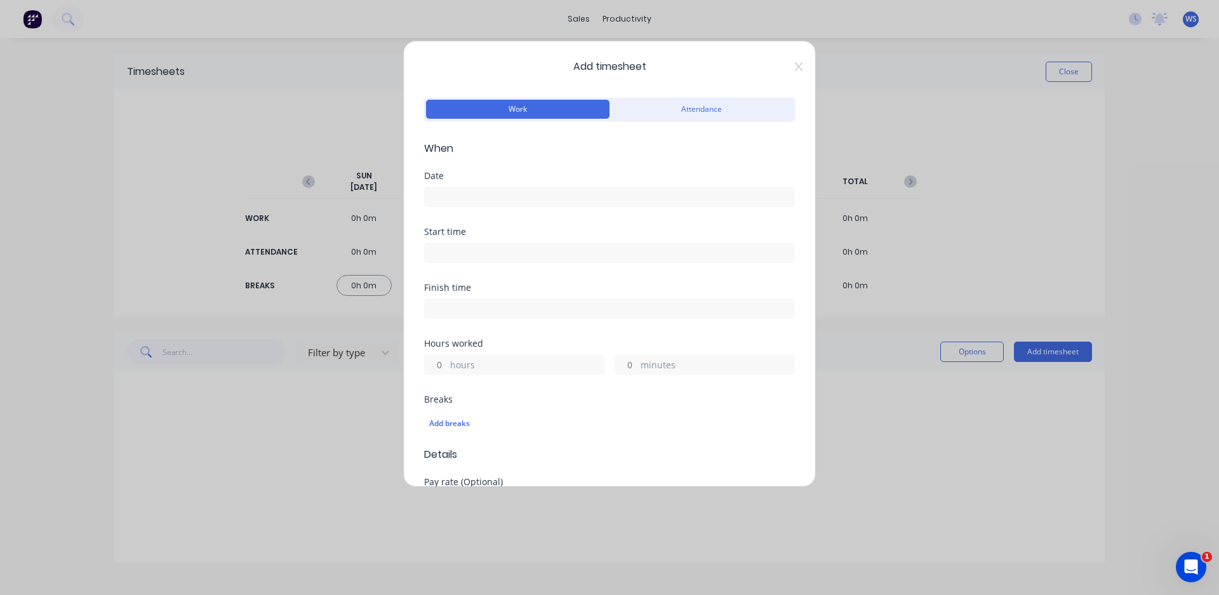
click at [486, 198] on input at bounding box center [610, 196] width 370 height 19
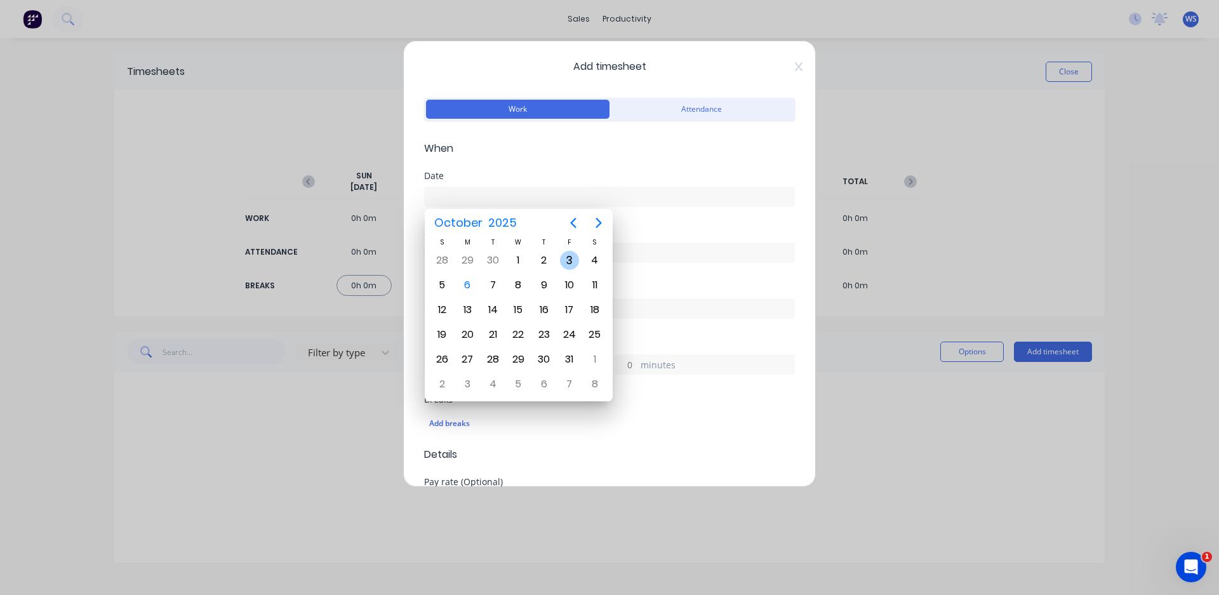
click at [565, 257] on div "3" at bounding box center [569, 260] width 19 height 19
type input "[DATE]"
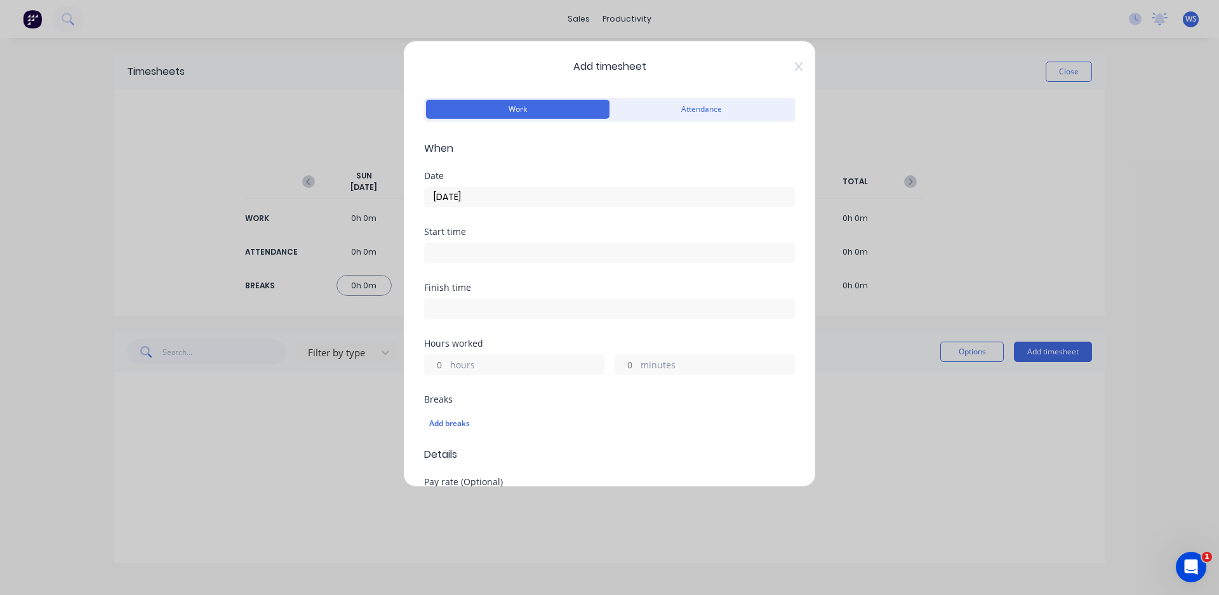
click at [465, 252] on input at bounding box center [610, 252] width 370 height 19
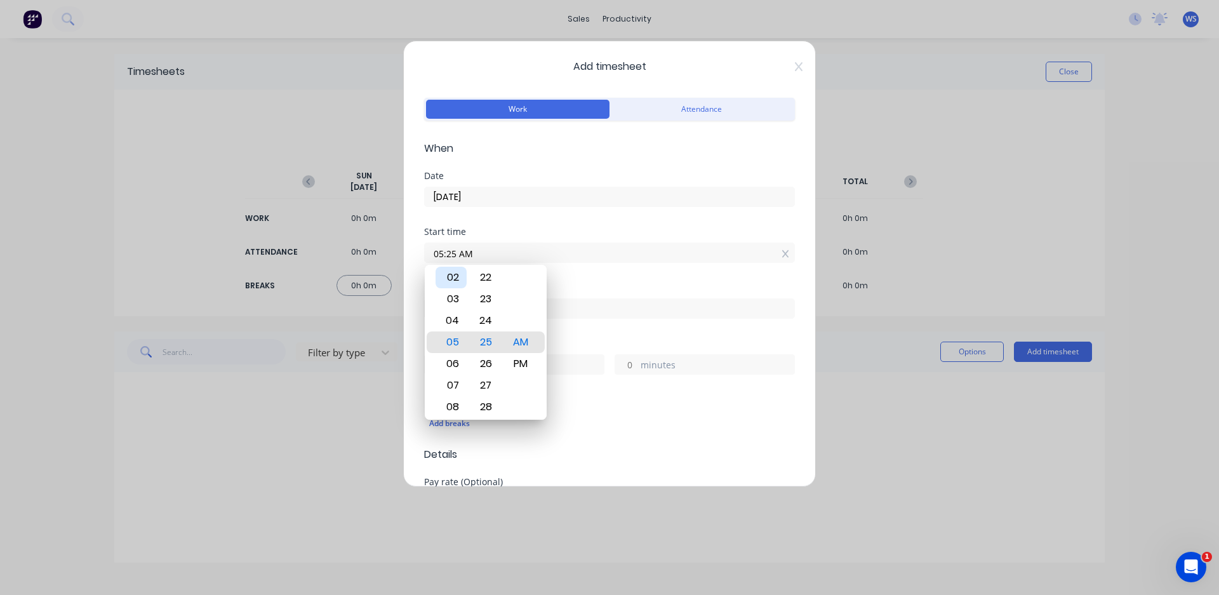
click at [451, 283] on div "02" at bounding box center [451, 278] width 31 height 22
click at [486, 343] on div "00" at bounding box center [486, 342] width 31 height 22
click at [528, 361] on div "PM" at bounding box center [520, 364] width 31 height 22
type input "02:00 PM"
click at [598, 299] on label at bounding box center [609, 308] width 371 height 20
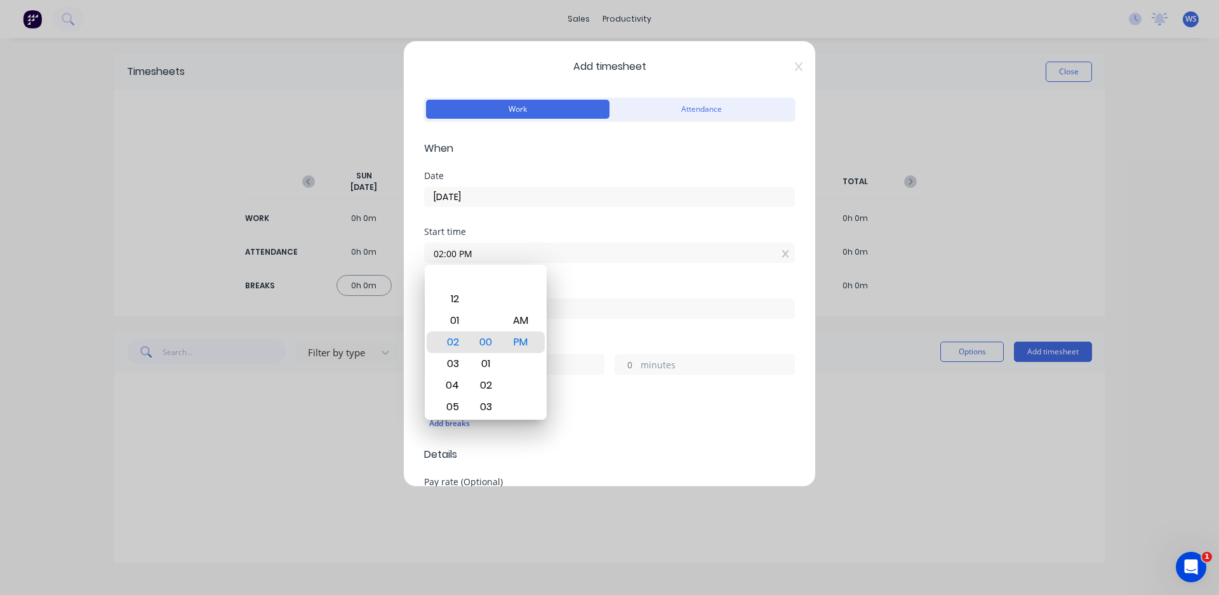
click at [598, 299] on input at bounding box center [610, 308] width 370 height 19
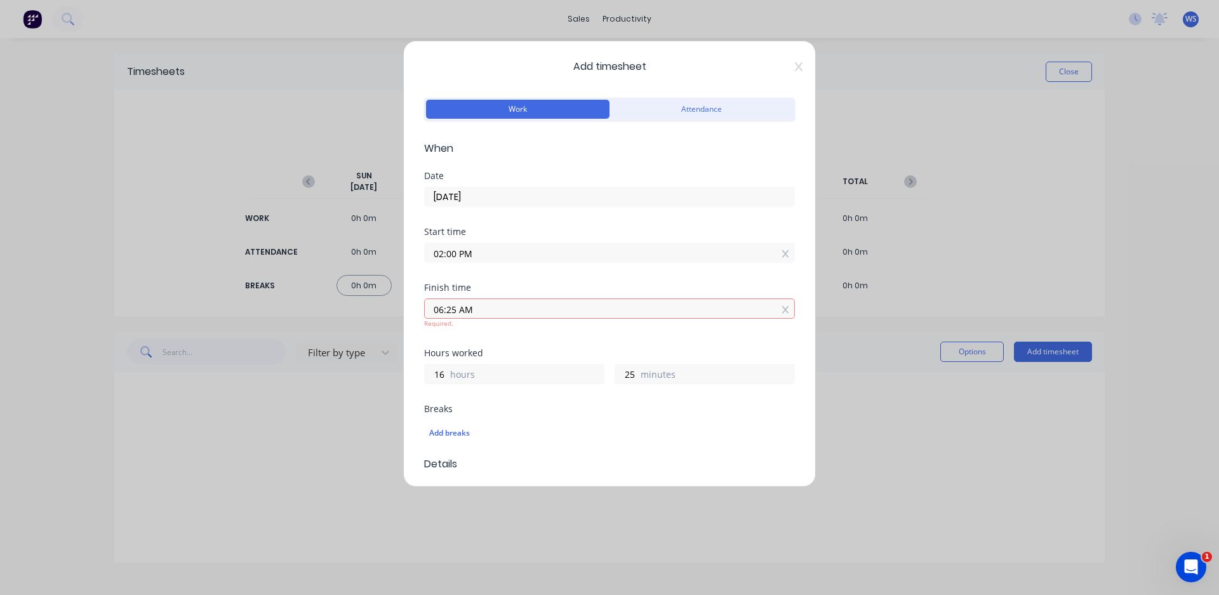
type input "06:25 AM"
type input "16"
type input "25"
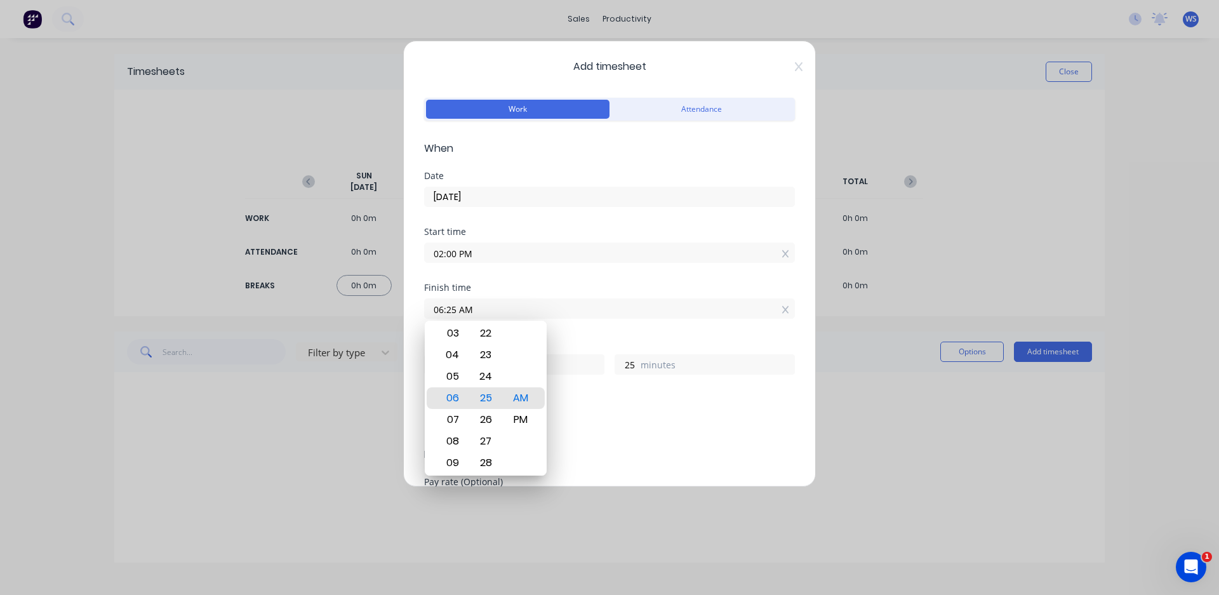
click at [543, 268] on div "Start time 02:00 PM" at bounding box center [609, 255] width 371 height 56
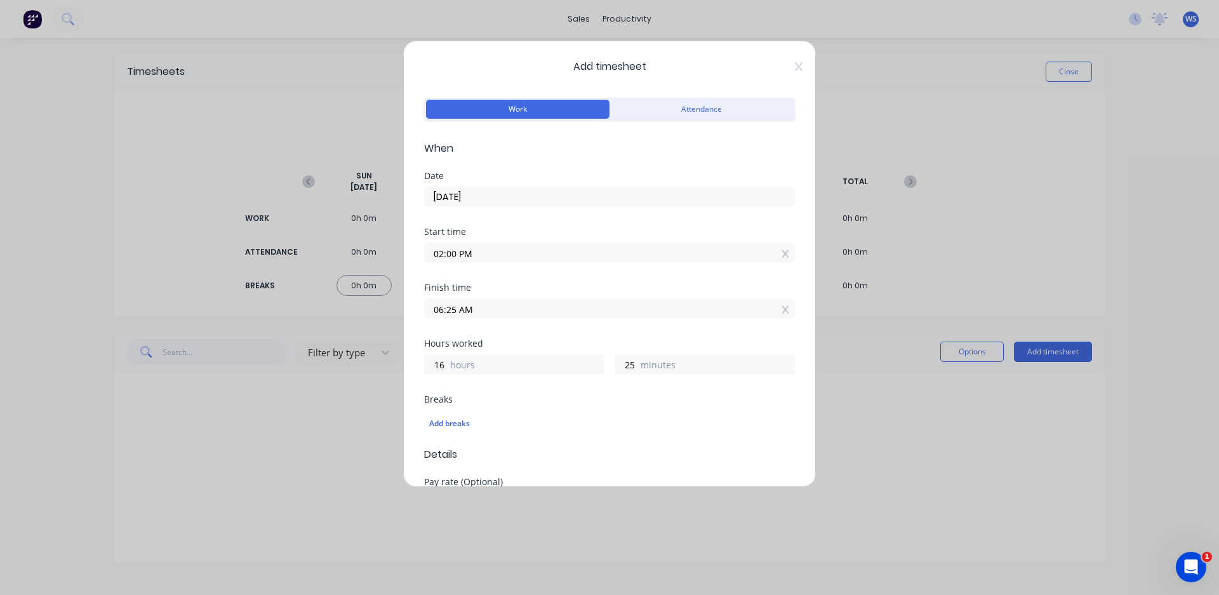
click at [482, 308] on input "06:25 AM" at bounding box center [610, 308] width 370 height 19
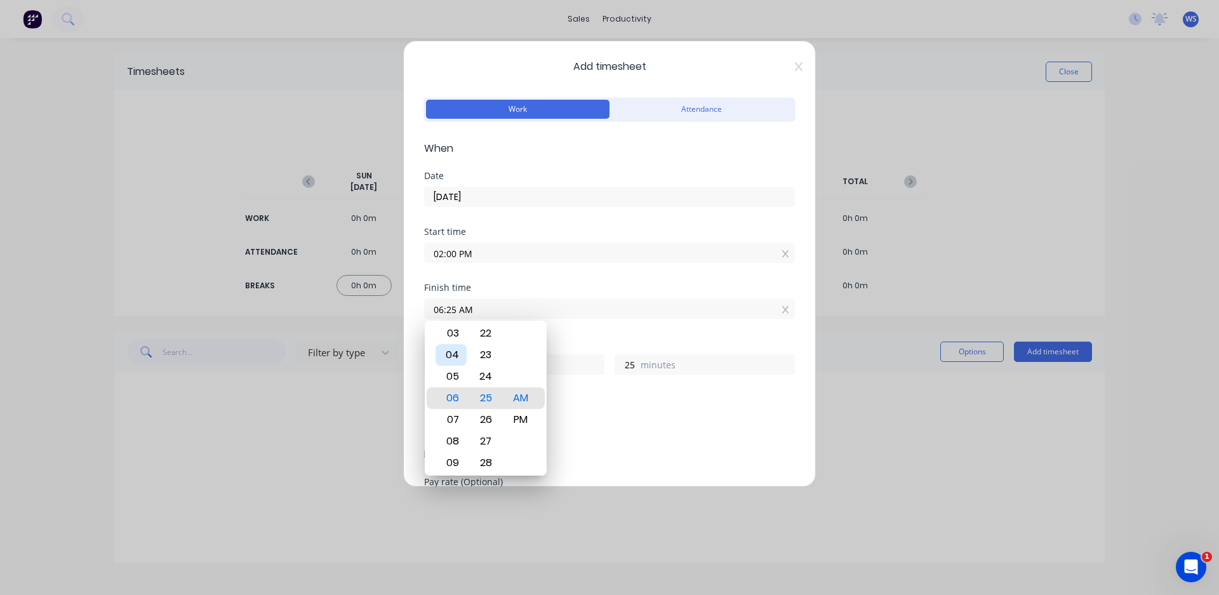
click at [460, 354] on div "04" at bounding box center [451, 355] width 31 height 22
type input "04:25 AM"
type input "14"
type input "04:23 AM"
type input "23"
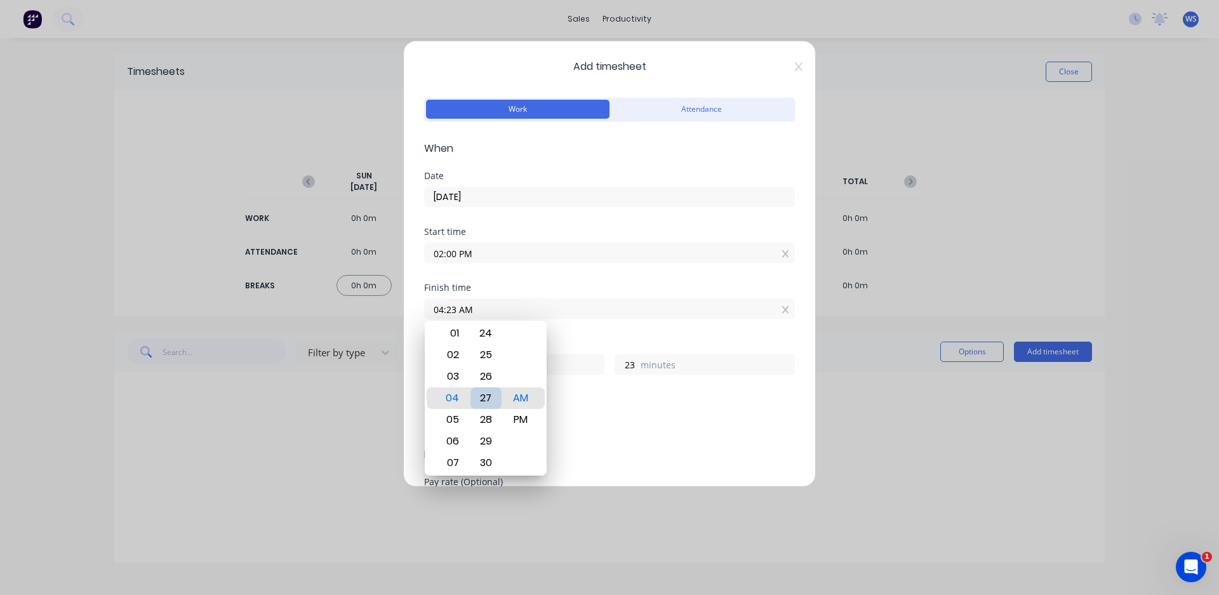
type input "04:28 AM"
type input "28"
type input "04:29 AM"
type input "29"
click at [486, 424] on div "30" at bounding box center [486, 420] width 31 height 22
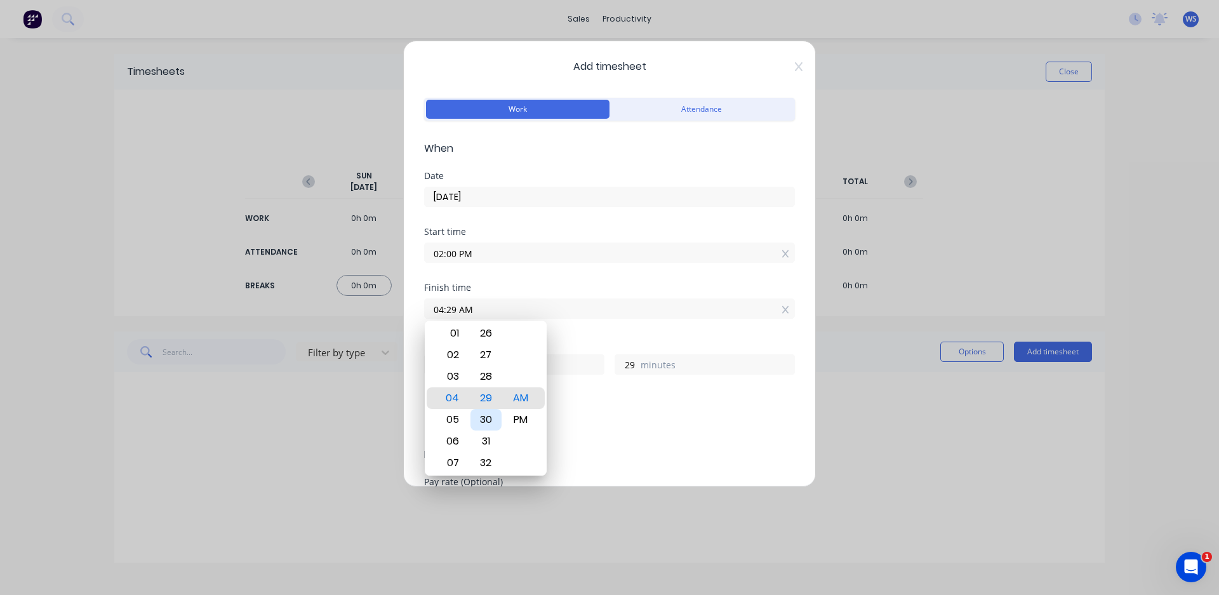
type input "04:30 AM"
type input "30"
click at [518, 415] on div "PM" at bounding box center [520, 420] width 31 height 22
type input "04:30 PM"
type input "2"
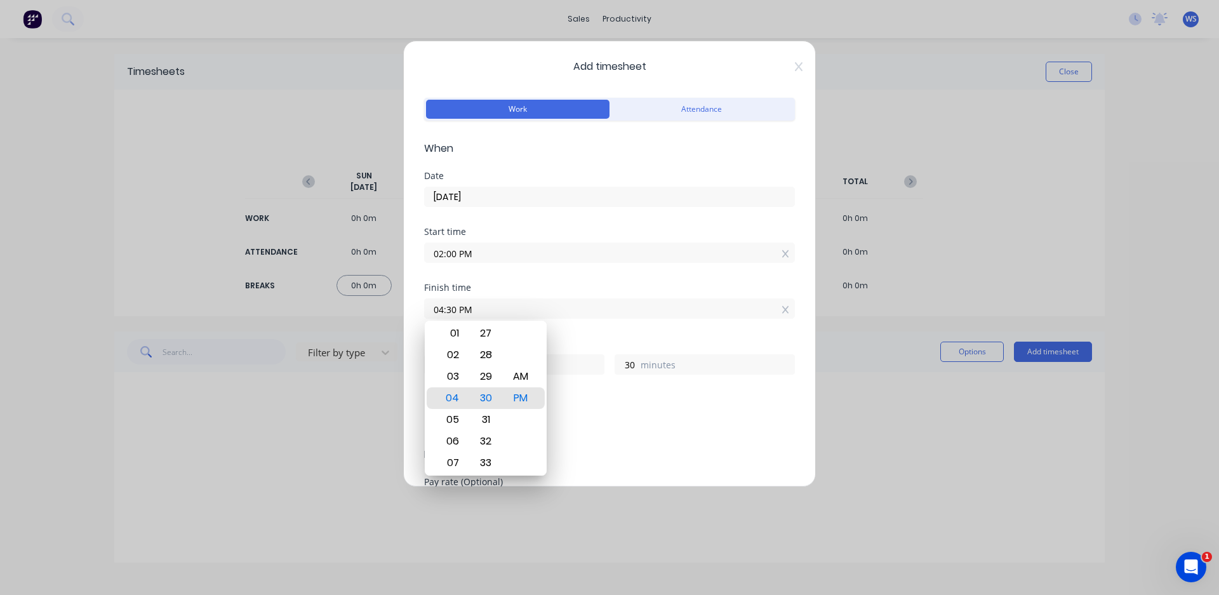
click at [550, 283] on div "Start time 02:00 PM" at bounding box center [609, 255] width 371 height 56
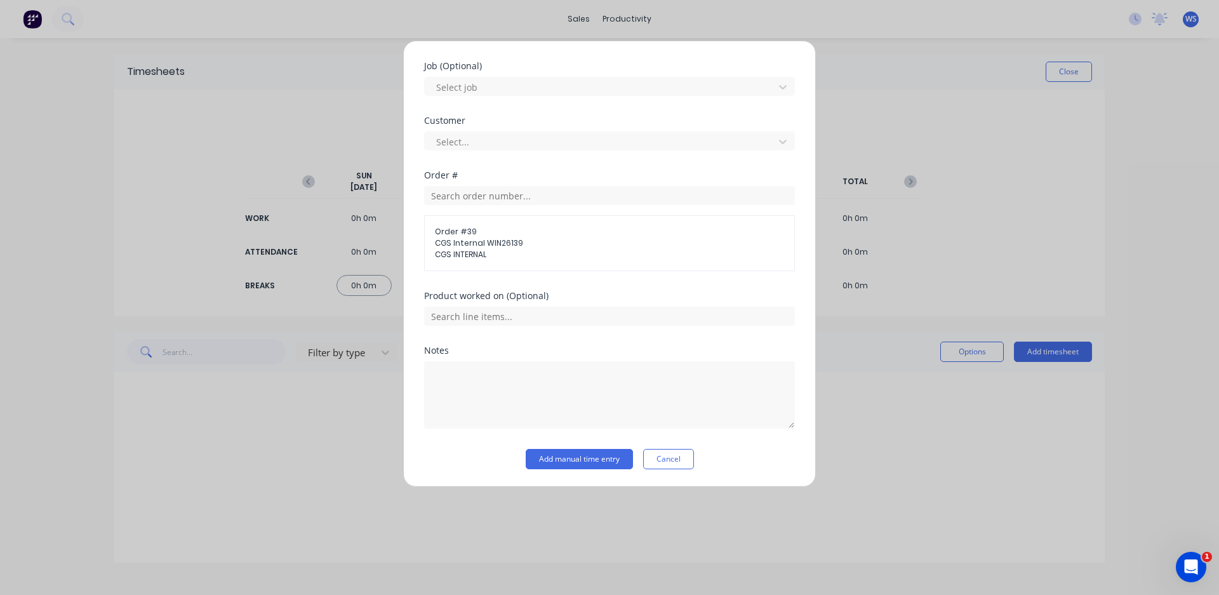
scroll to position [526, 0]
click at [464, 375] on textarea at bounding box center [609, 394] width 371 height 67
type textarea "fixed door, housekeeping"
click at [579, 462] on button "Add manual time entry" at bounding box center [579, 458] width 107 height 20
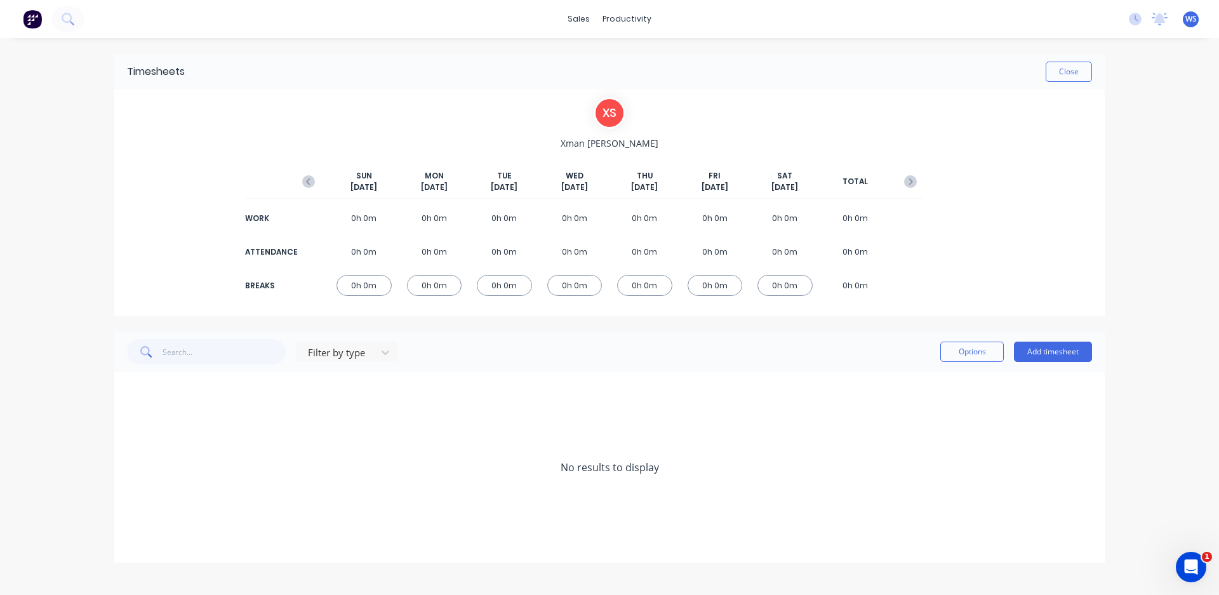
click at [310, 184] on g "button" at bounding box center [308, 181] width 13 height 13
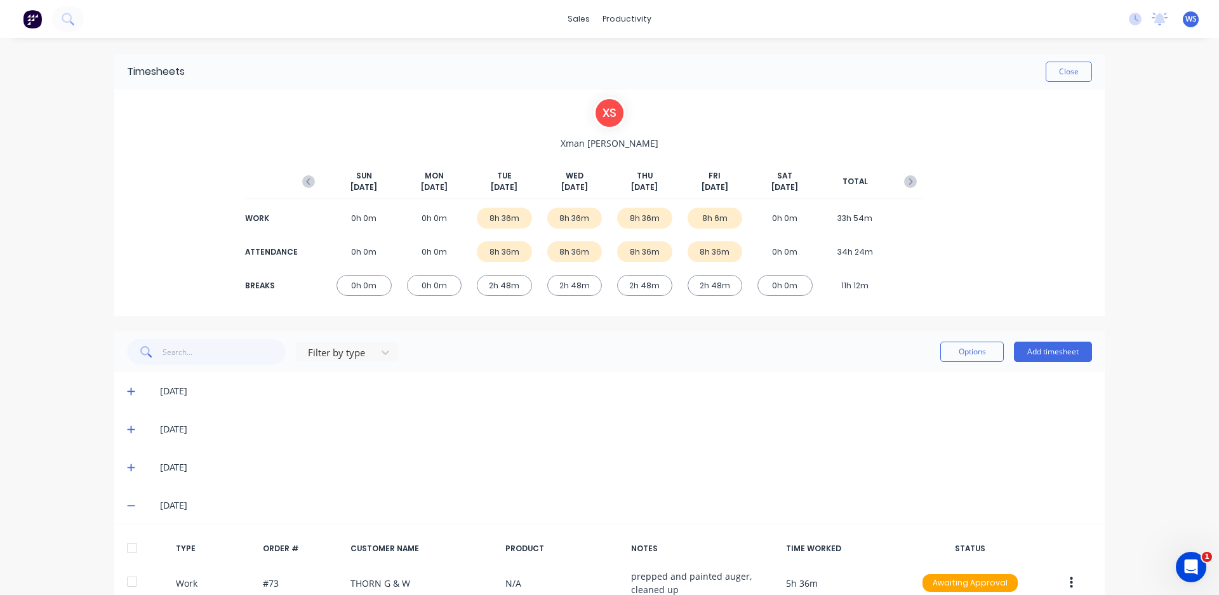
click at [27, 24] on img at bounding box center [32, 19] width 19 height 19
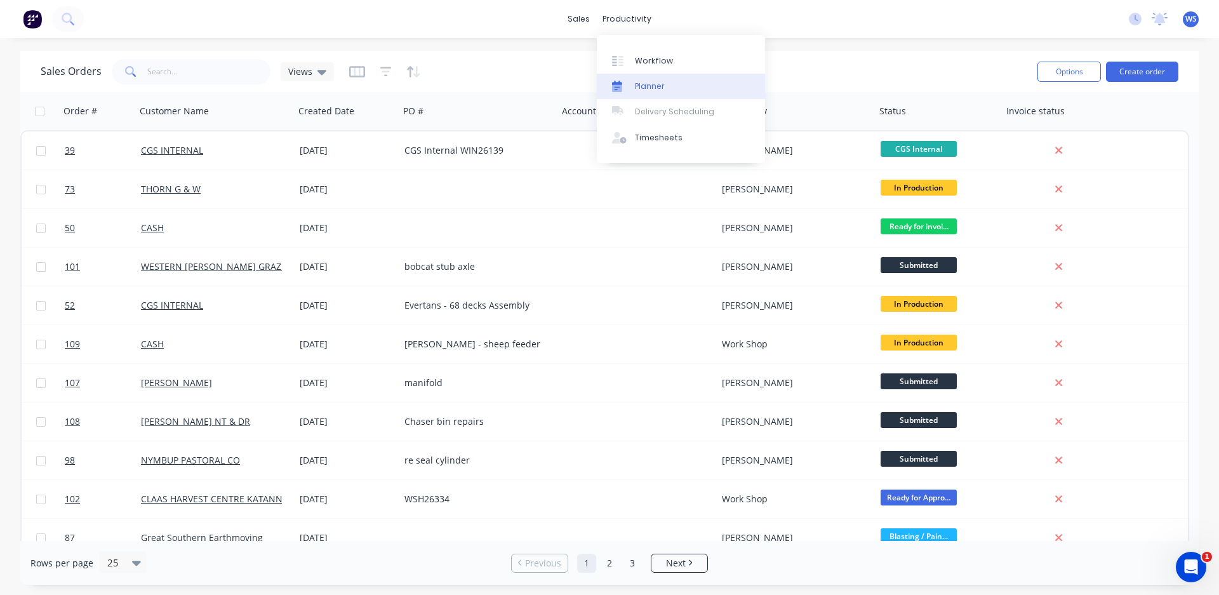
click at [633, 84] on link "Planner" at bounding box center [681, 86] width 168 height 25
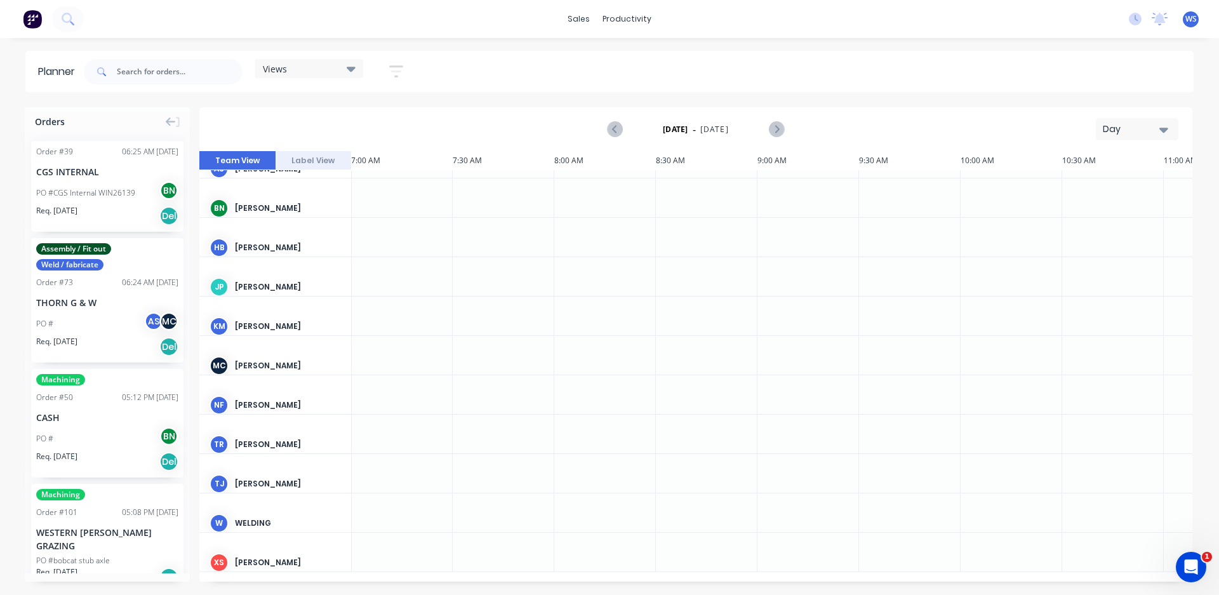
scroll to position [66, 1]
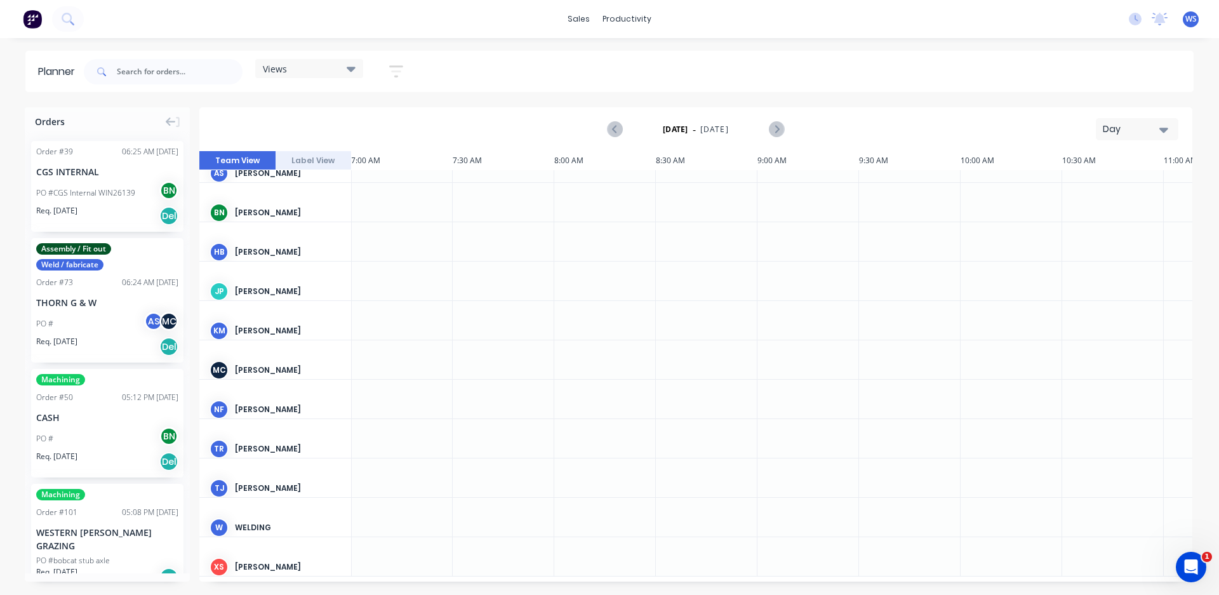
click at [272, 566] on div "[PERSON_NAME]" at bounding box center [288, 566] width 106 height 11
click at [631, 84] on div at bounding box center [621, 86] width 19 height 11
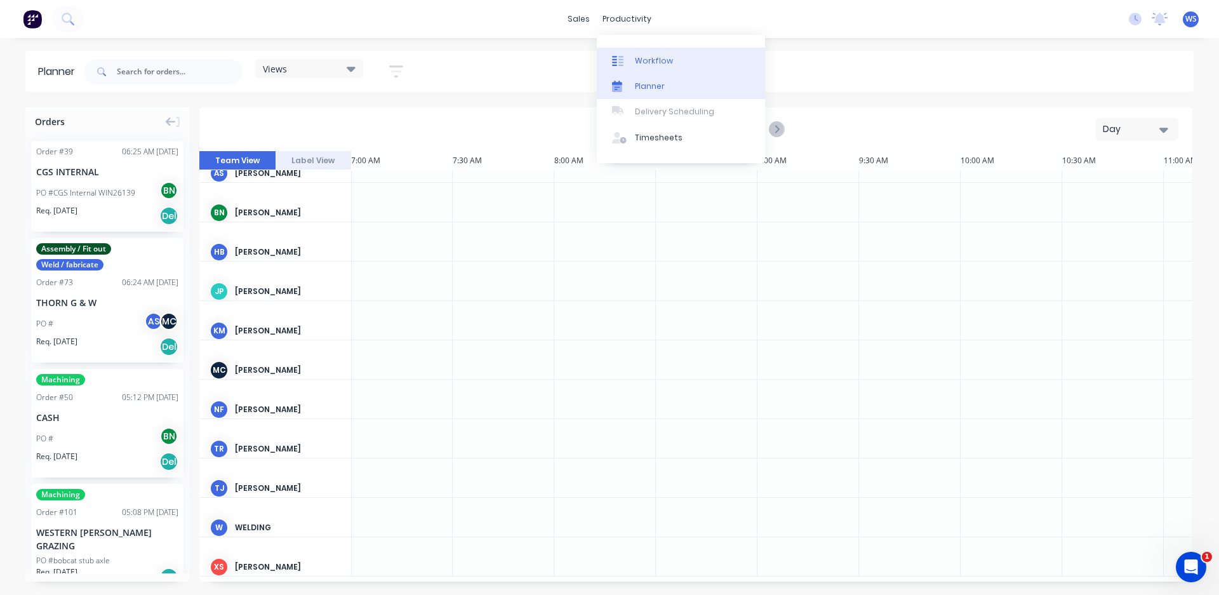
click at [672, 65] on link "Workflow" at bounding box center [681, 60] width 168 height 25
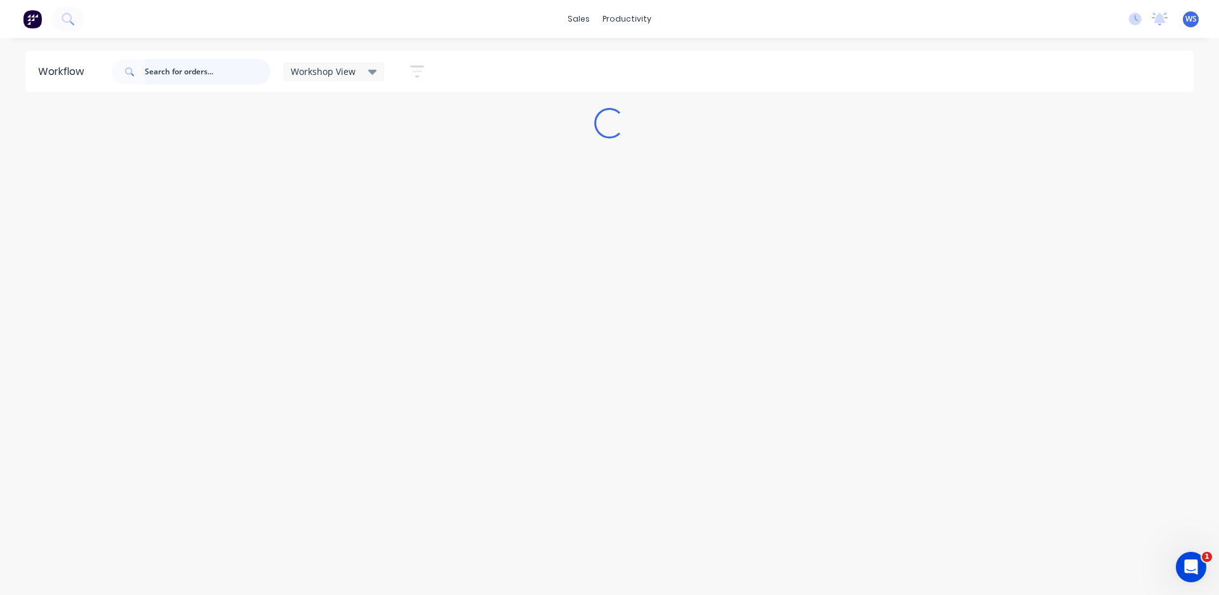
click at [149, 67] on input "text" at bounding box center [208, 71] width 126 height 25
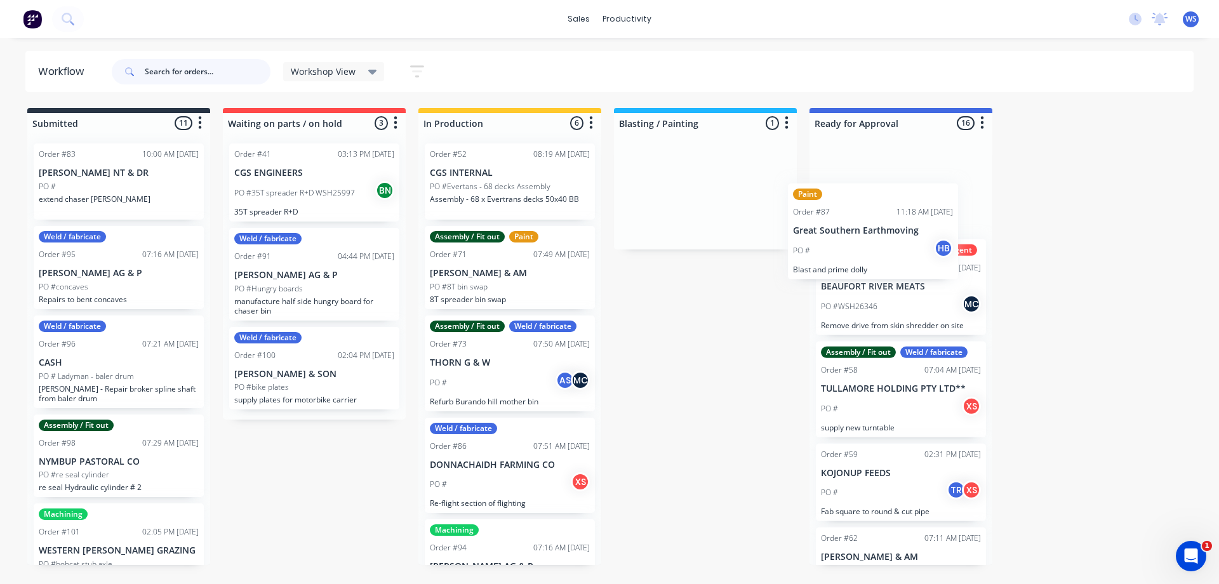
drag, startPoint x: 717, startPoint y: 202, endPoint x: 919, endPoint y: 253, distance: 208.8
click at [919, 253] on div "Submitted 11 Sort By Created date Required date Order number Customer name Most…" at bounding box center [864, 336] width 1749 height 457
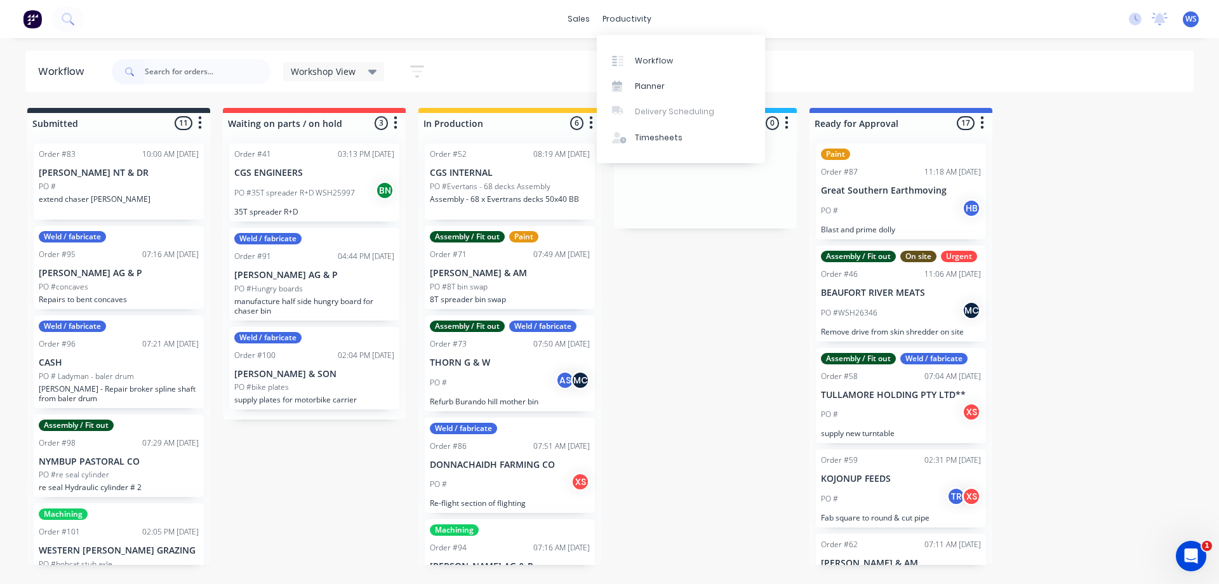
click at [639, 8] on div "sales productivity sales Sales Orders Customers Price Level Manager productivit…" at bounding box center [609, 19] width 1219 height 38
click at [638, 15] on div "productivity" at bounding box center [627, 19] width 62 height 19
click at [669, 137] on div "Timesheets" at bounding box center [659, 137] width 48 height 11
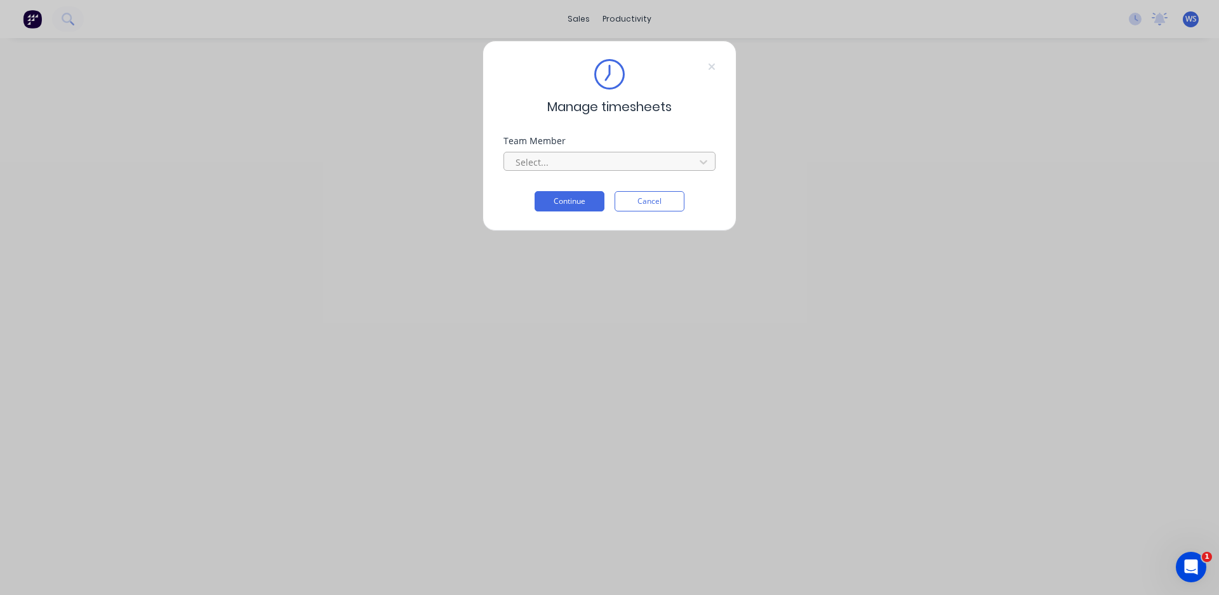
click at [570, 161] on div at bounding box center [601, 162] width 174 height 16
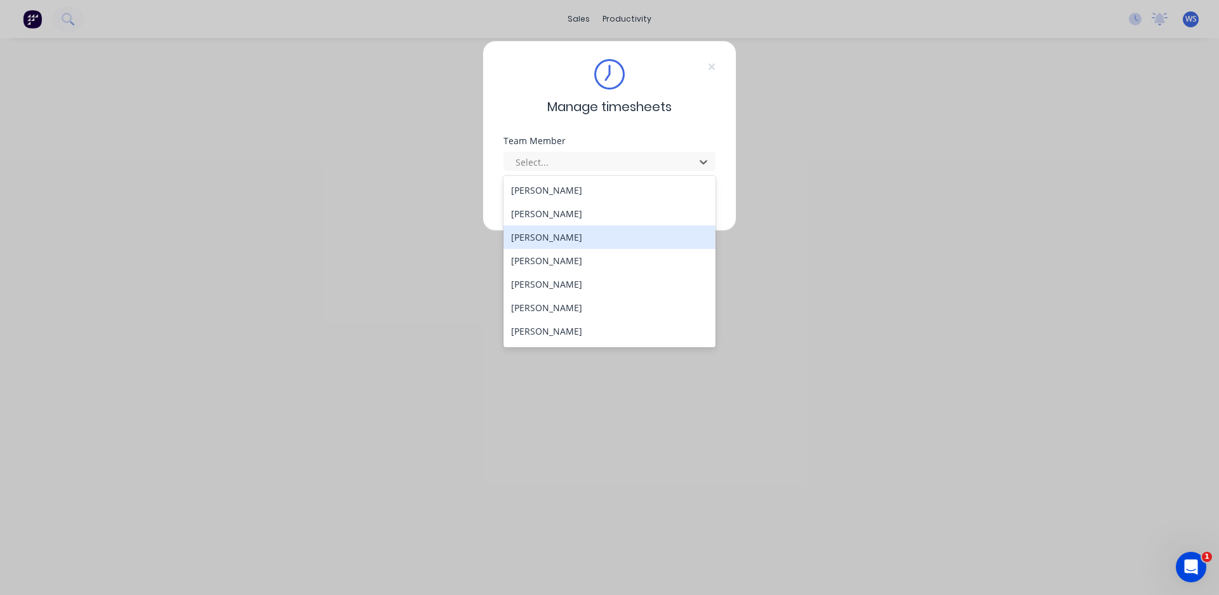
click at [552, 236] on div "[PERSON_NAME]" at bounding box center [610, 236] width 212 height 23
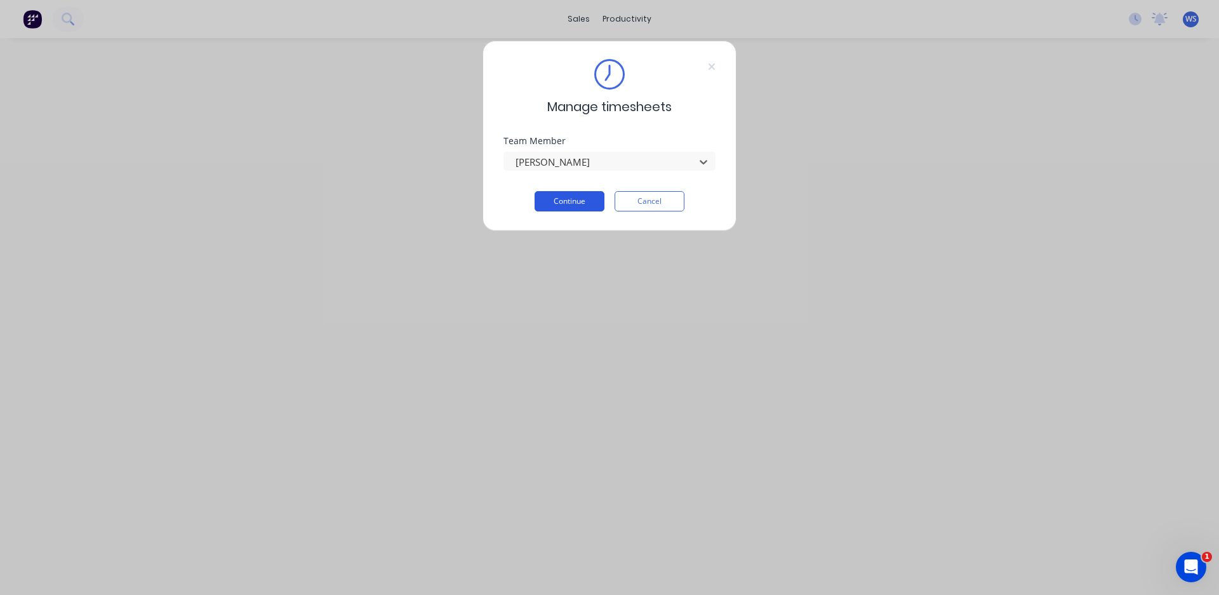
click at [566, 203] on button "Continue" at bounding box center [570, 201] width 70 height 20
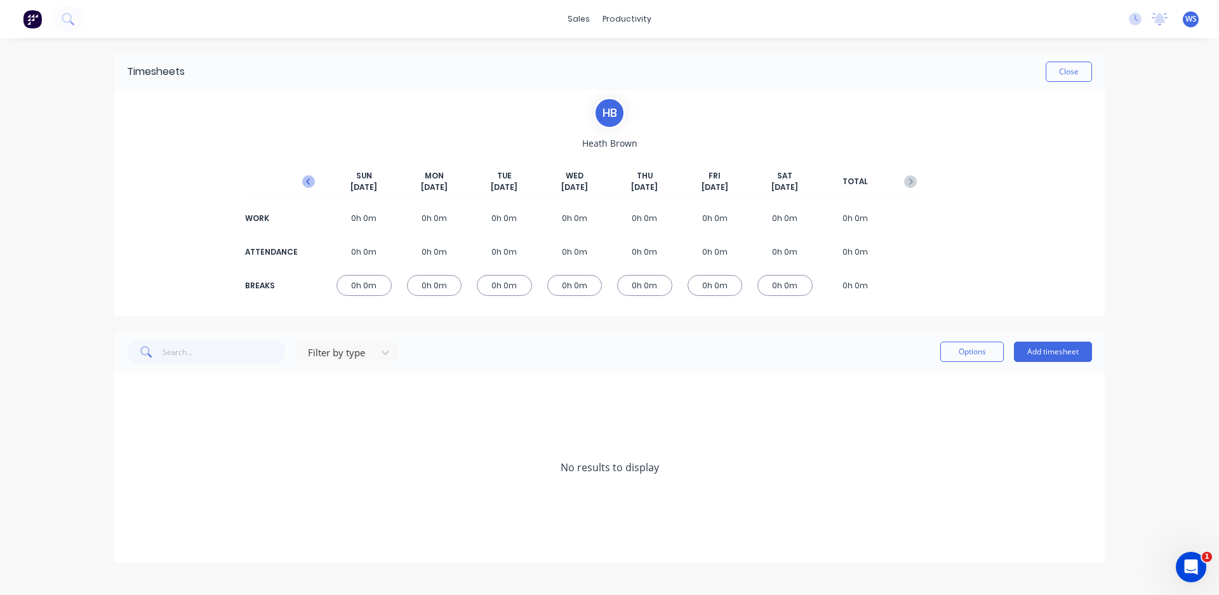
click at [308, 178] on icon "button" at bounding box center [308, 181] width 13 height 13
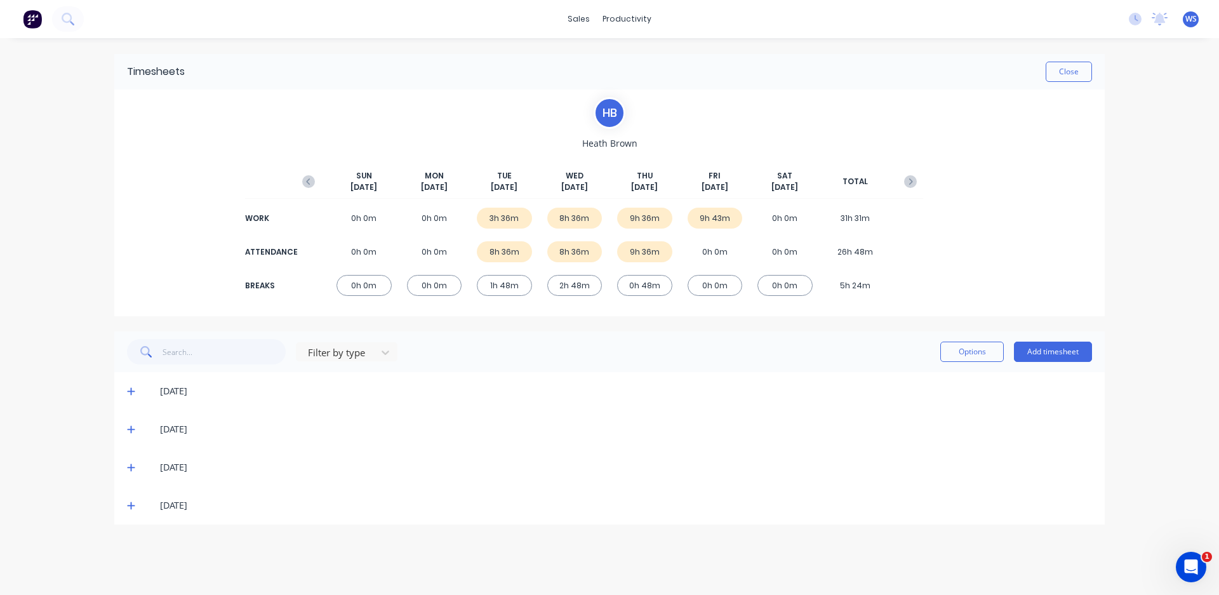
click at [133, 505] on icon at bounding box center [131, 505] width 8 height 9
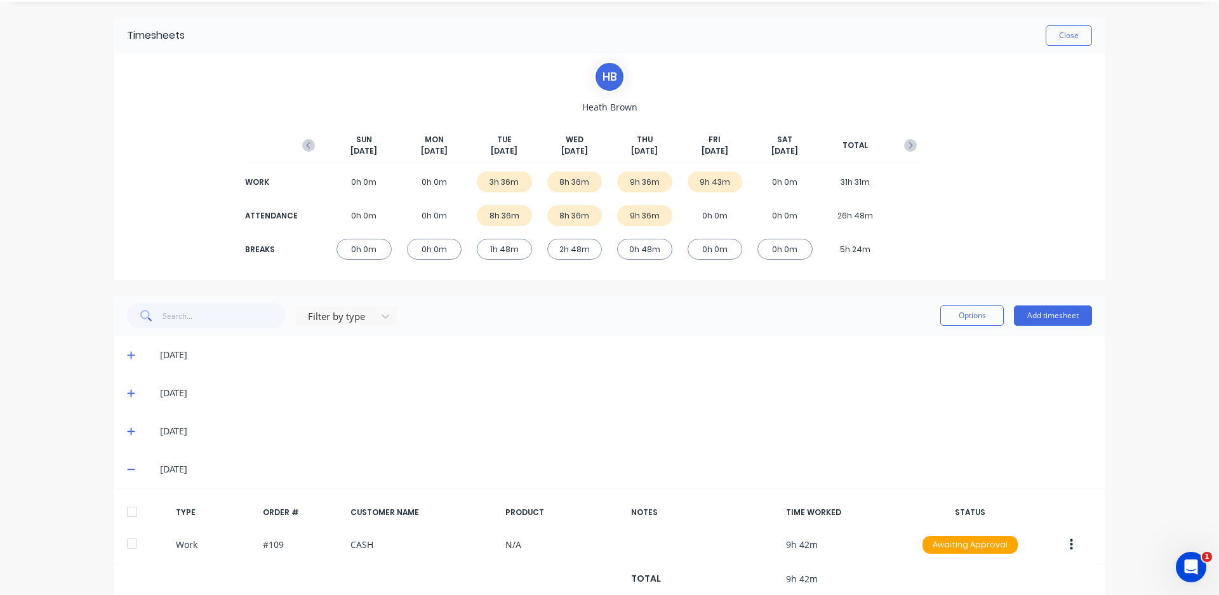
scroll to position [71, 0]
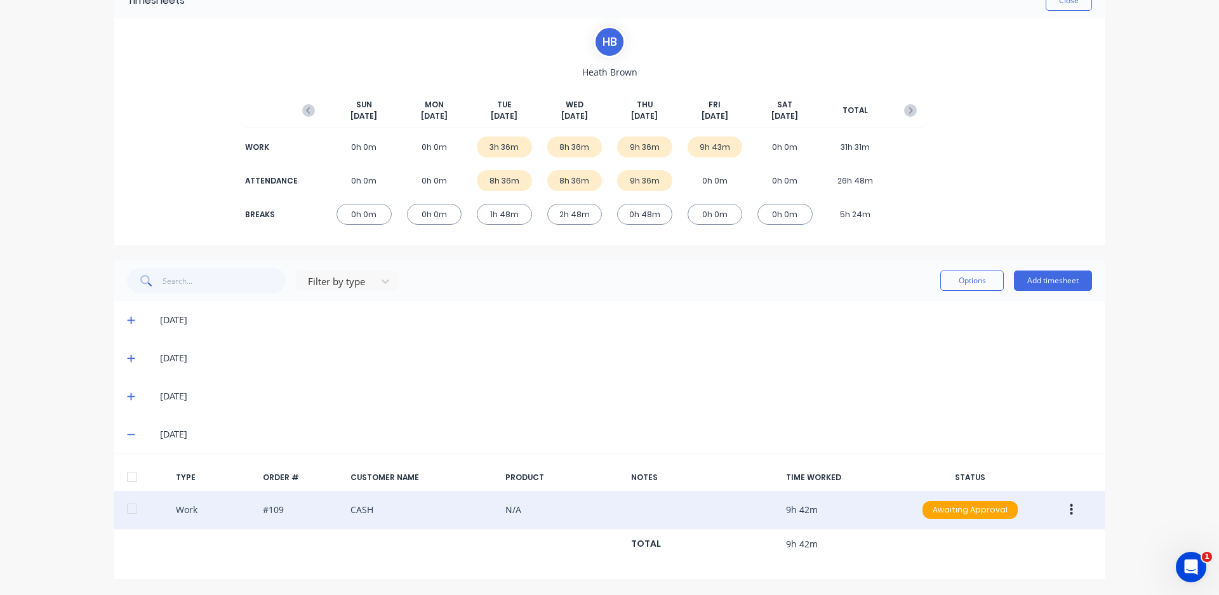
click at [1070, 510] on icon "button" at bounding box center [1071, 510] width 3 height 14
click at [1024, 495] on div "Edit" at bounding box center [1026, 487] width 98 height 18
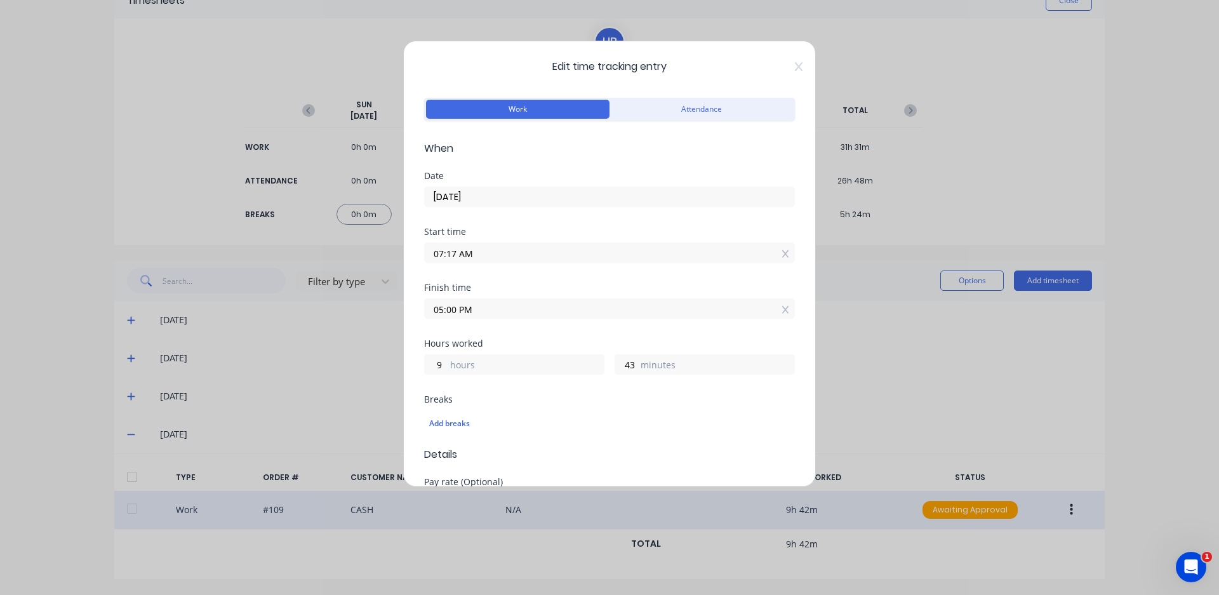
click at [454, 257] on input "07:17 AM" at bounding box center [610, 252] width 370 height 19
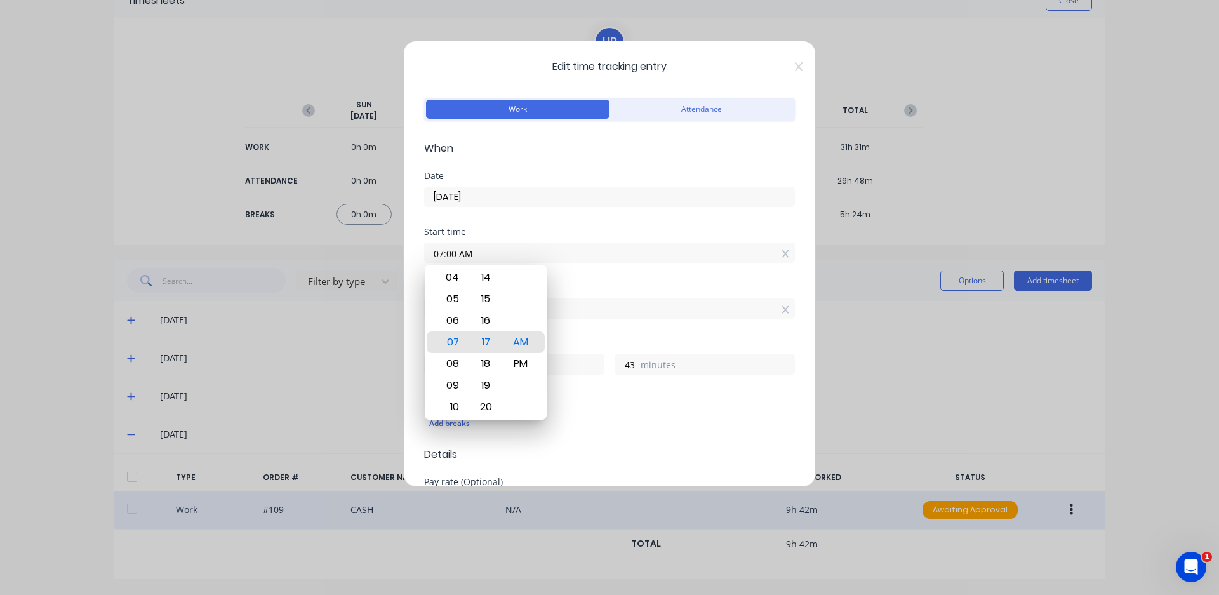
type input "07:00 AM"
type input "10"
type input "0"
click at [629, 276] on div "Start time 07:00 AM" at bounding box center [609, 255] width 371 height 56
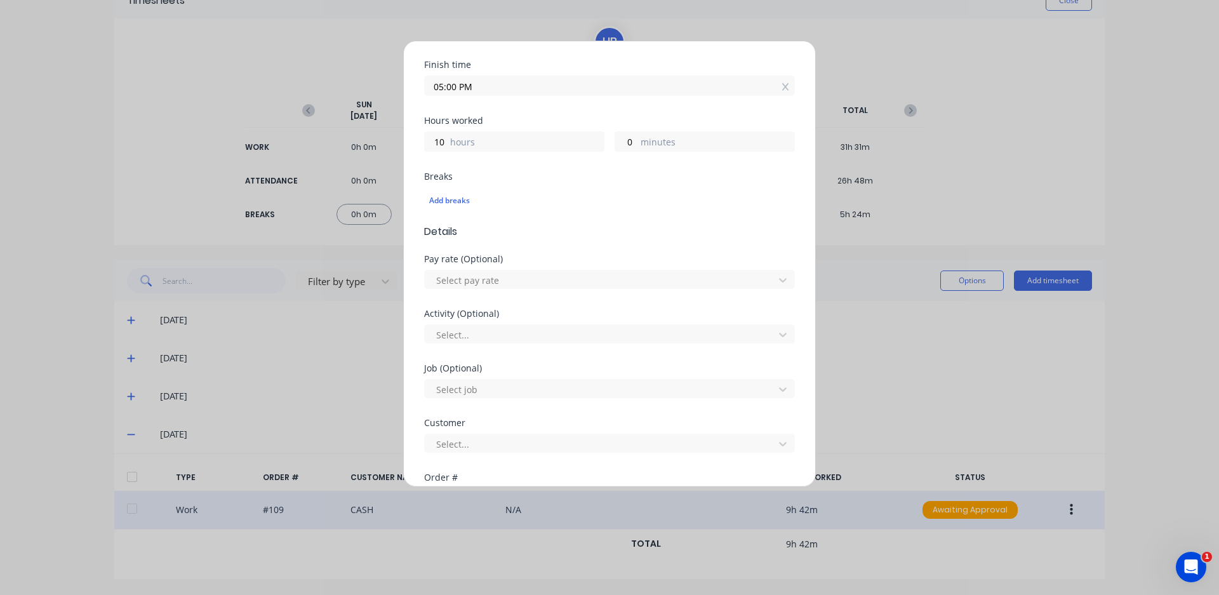
scroll to position [254, 0]
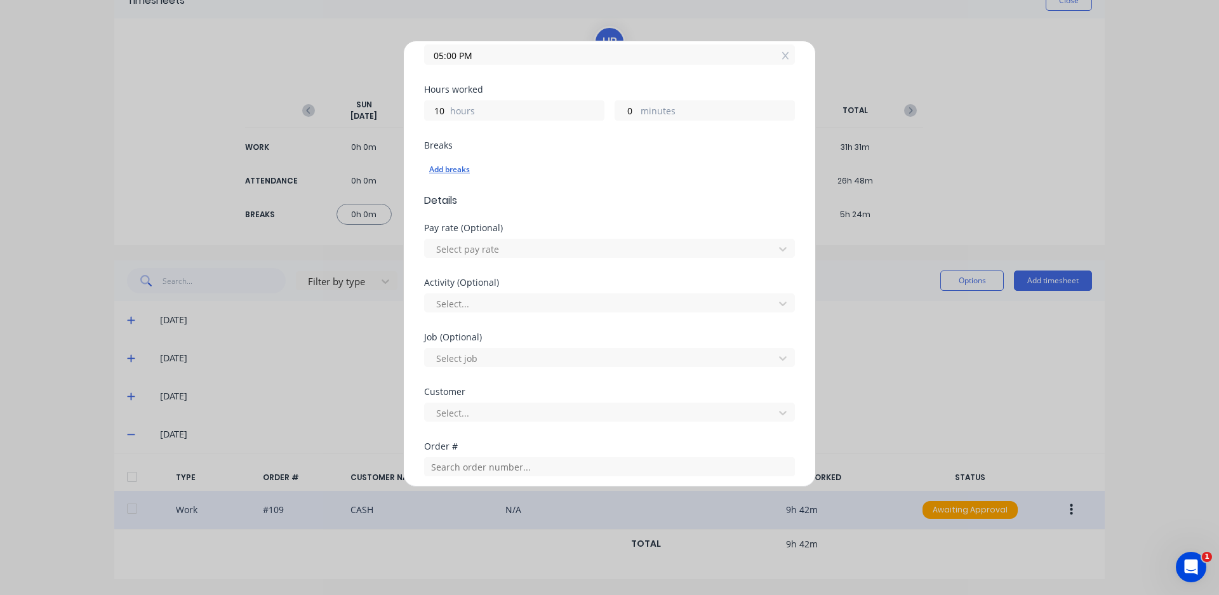
click at [457, 167] on div "Add breaks" at bounding box center [609, 169] width 361 height 17
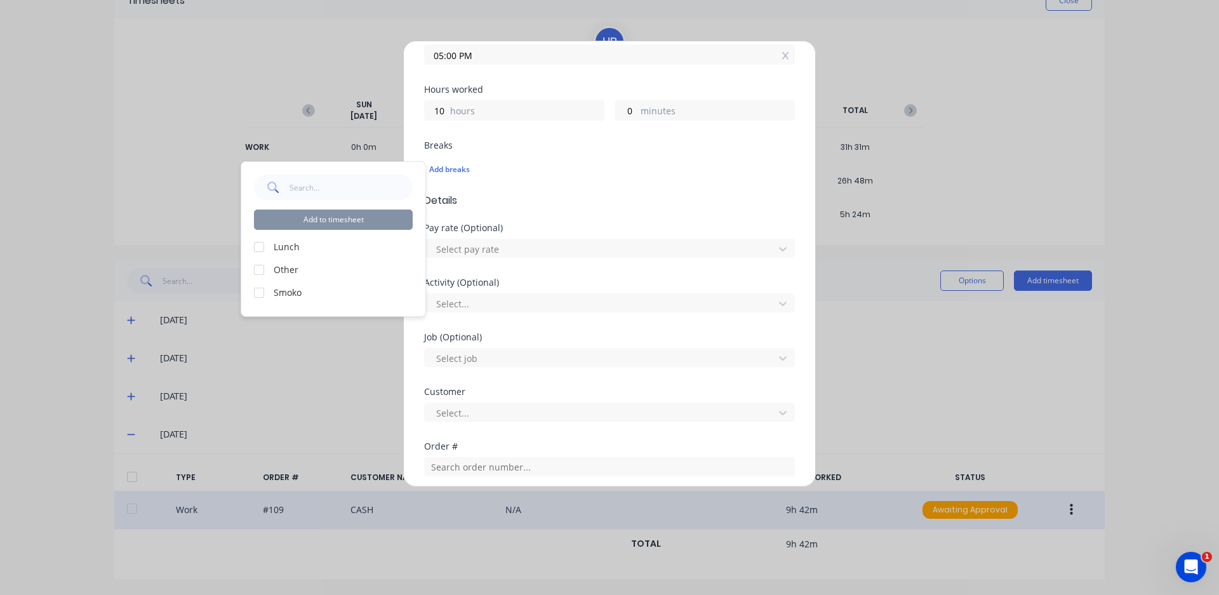
click at [264, 250] on div at bounding box center [258, 246] width 25 height 25
click at [256, 291] on div at bounding box center [258, 292] width 25 height 25
click at [300, 213] on button "Add to timesheet" at bounding box center [333, 220] width 159 height 20
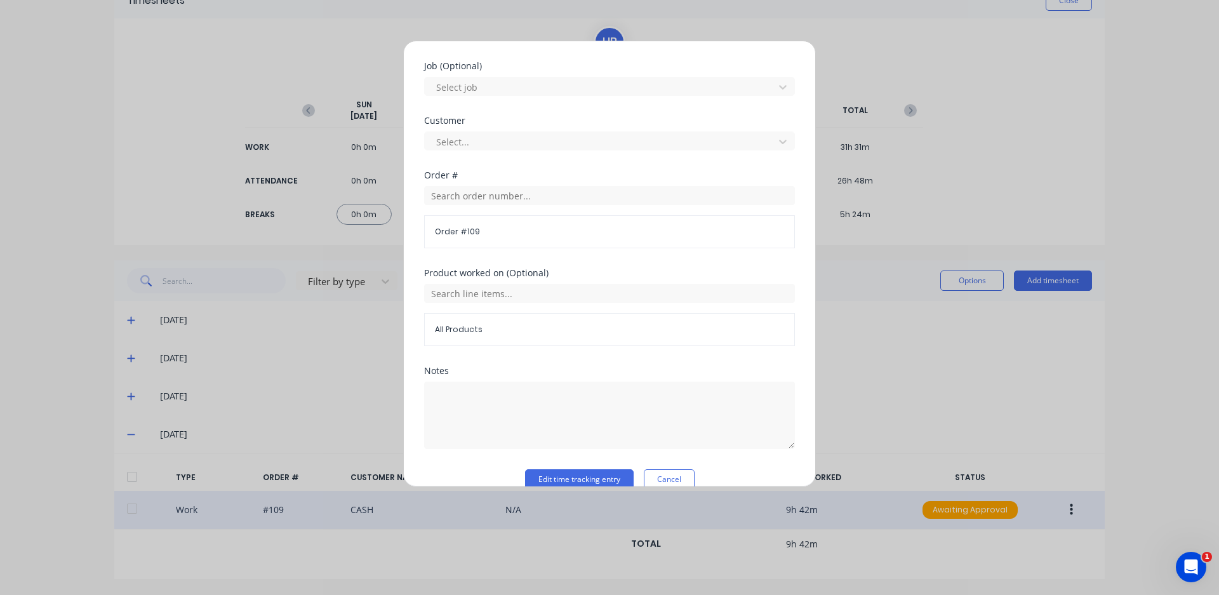
scroll to position [589, 0]
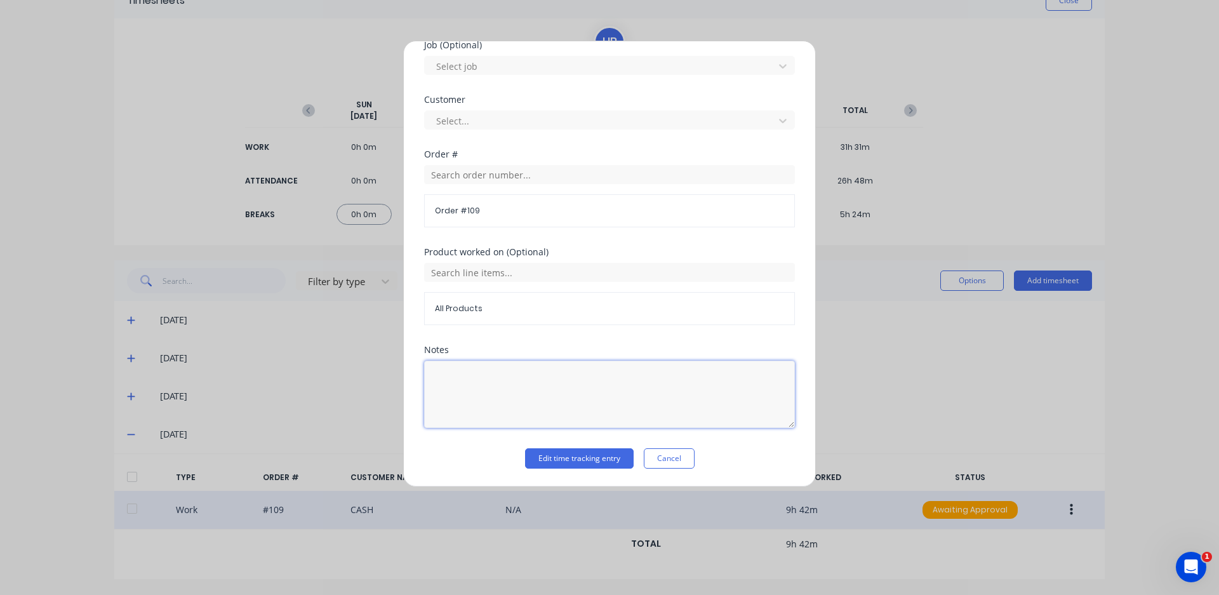
click at [498, 388] on textarea at bounding box center [609, 394] width 371 height 67
click at [468, 385] on textarea "weld crcks but braces in" at bounding box center [609, 394] width 371 height 67
click at [542, 382] on textarea "weld cracks but braces in" at bounding box center [609, 394] width 371 height 67
type textarea "weld cracks but braces in."
click at [603, 463] on button "Edit time tracking entry" at bounding box center [579, 458] width 109 height 20
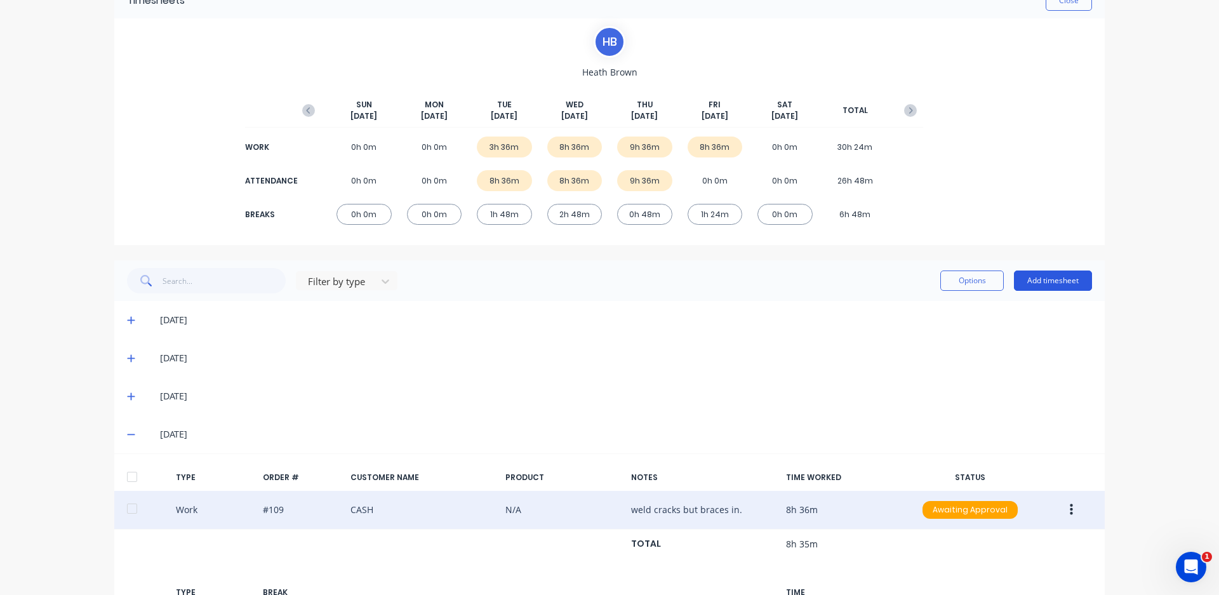
click at [1076, 277] on button "Add timesheet" at bounding box center [1053, 281] width 78 height 20
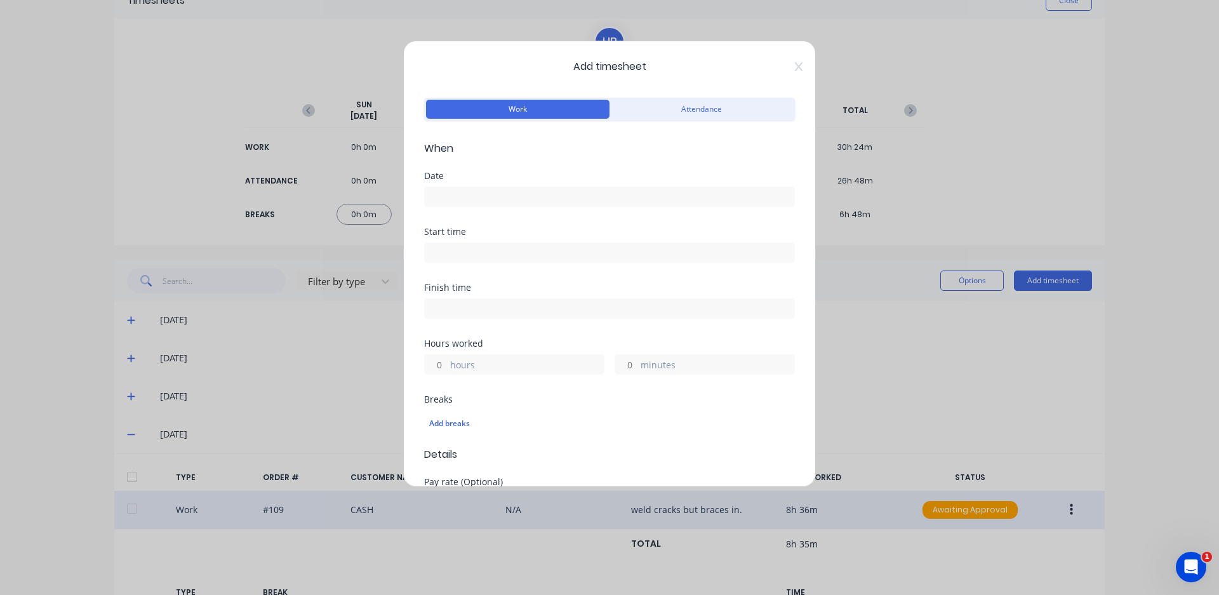
click at [484, 193] on input at bounding box center [610, 196] width 370 height 19
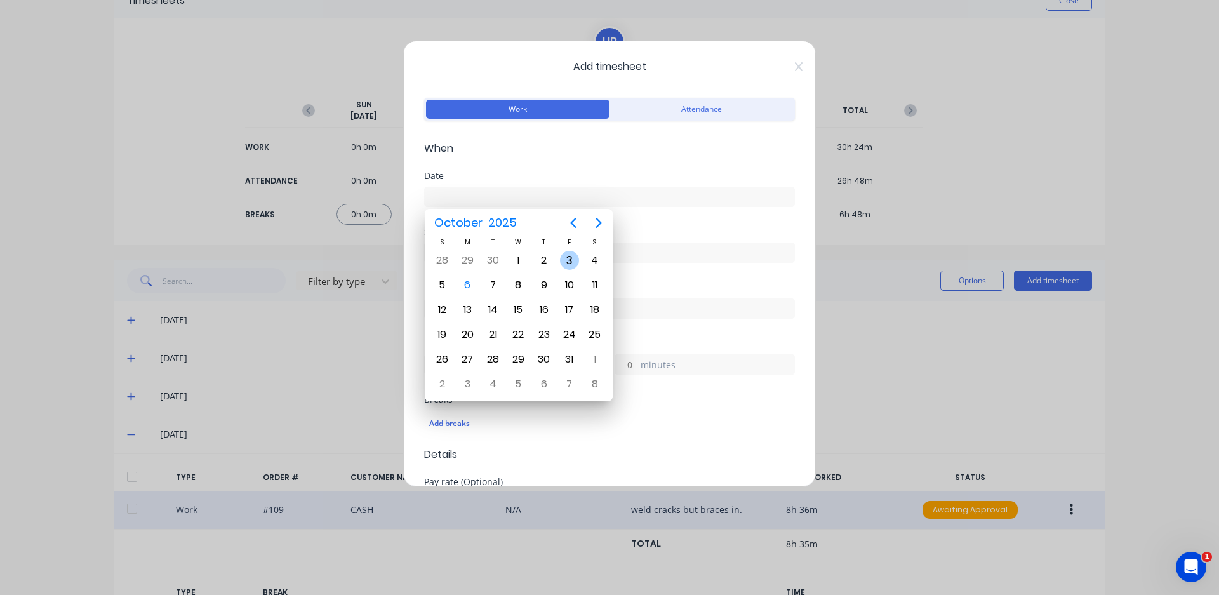
click at [560, 261] on div "3" at bounding box center [569, 260] width 19 height 19
type input "[DATE]"
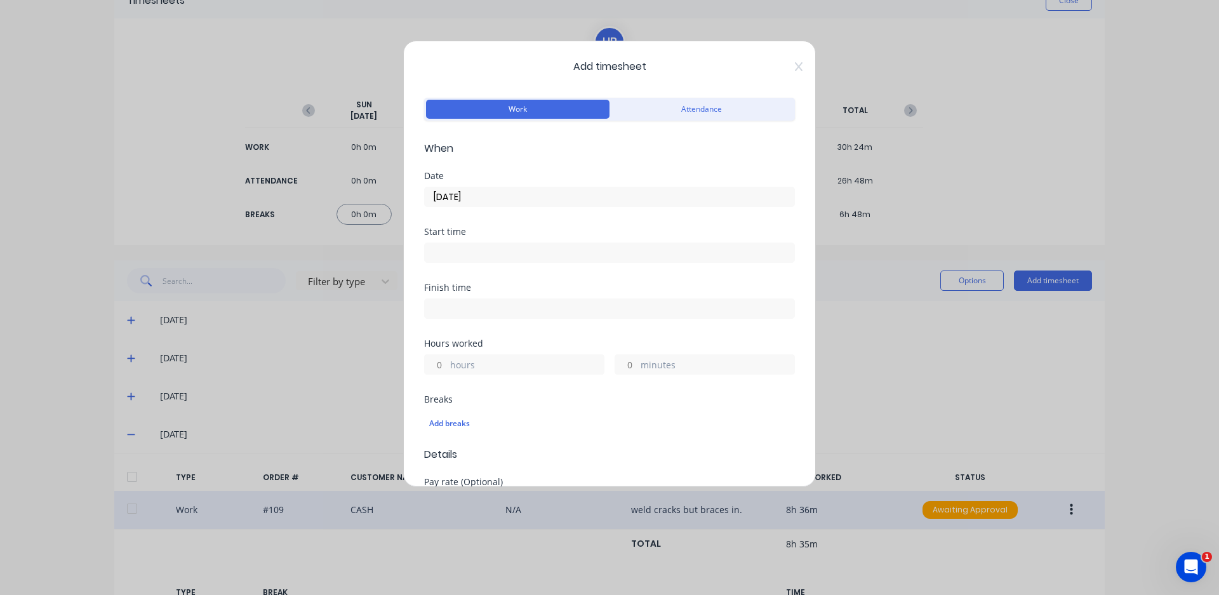
click at [559, 258] on input at bounding box center [610, 252] width 370 height 19
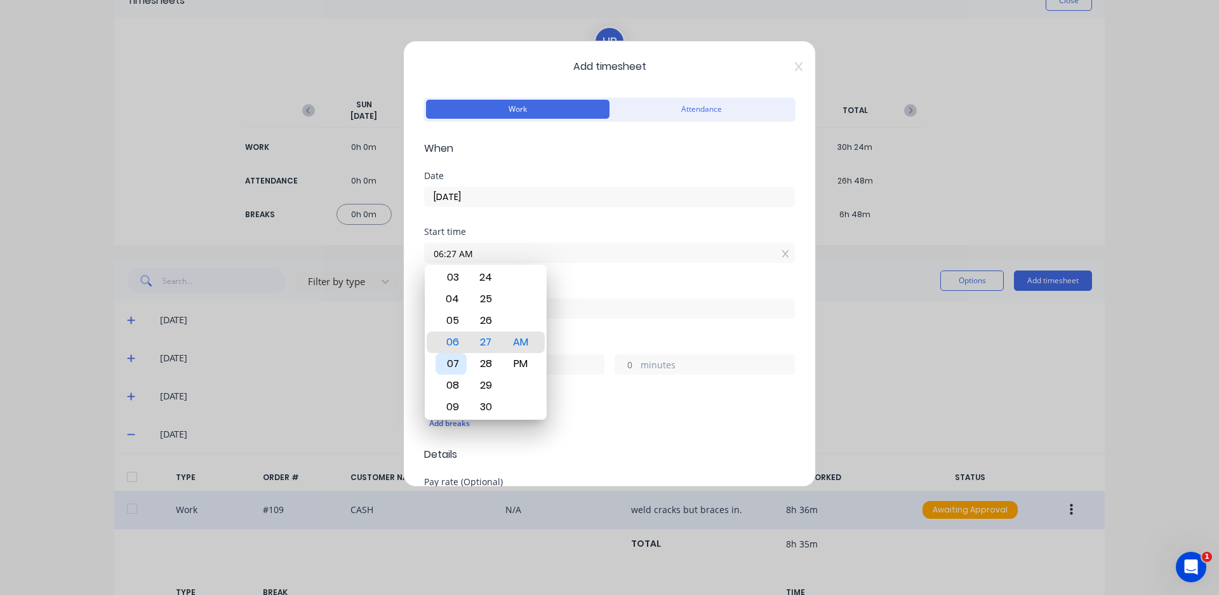
click at [450, 358] on div "07" at bounding box center [451, 364] width 31 height 22
type input "07:00 AM"
click at [495, 337] on div "00" at bounding box center [486, 342] width 31 height 22
click at [566, 288] on div "Finish time" at bounding box center [609, 287] width 371 height 9
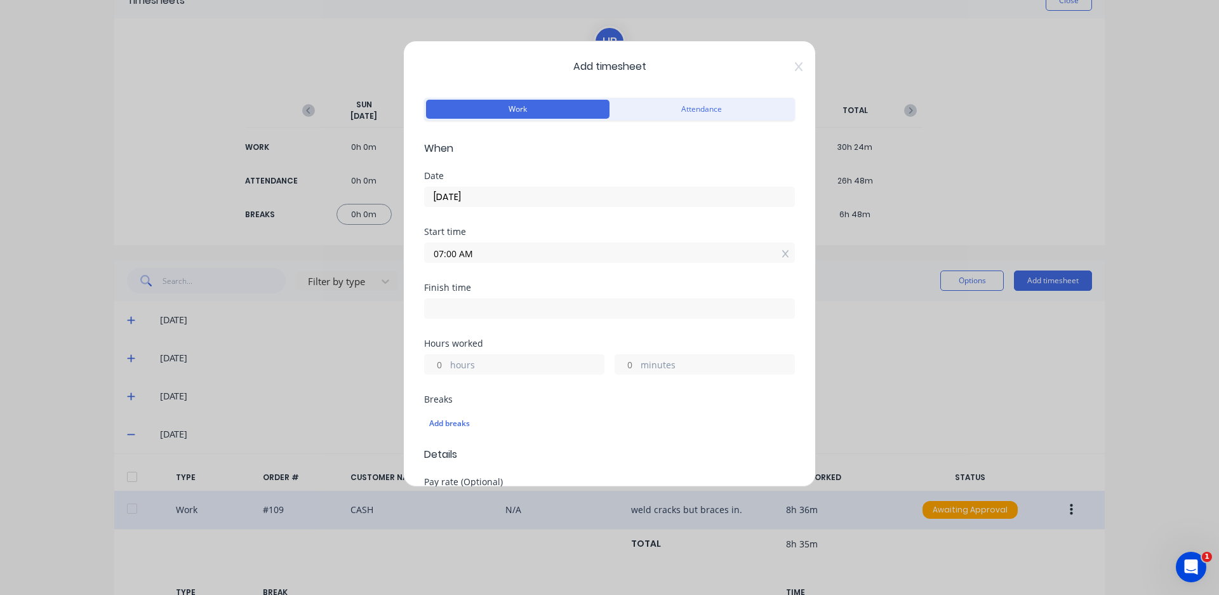
click at [464, 312] on input at bounding box center [610, 308] width 370 height 19
type input "06:27 AM"
type input "23"
type input "27"
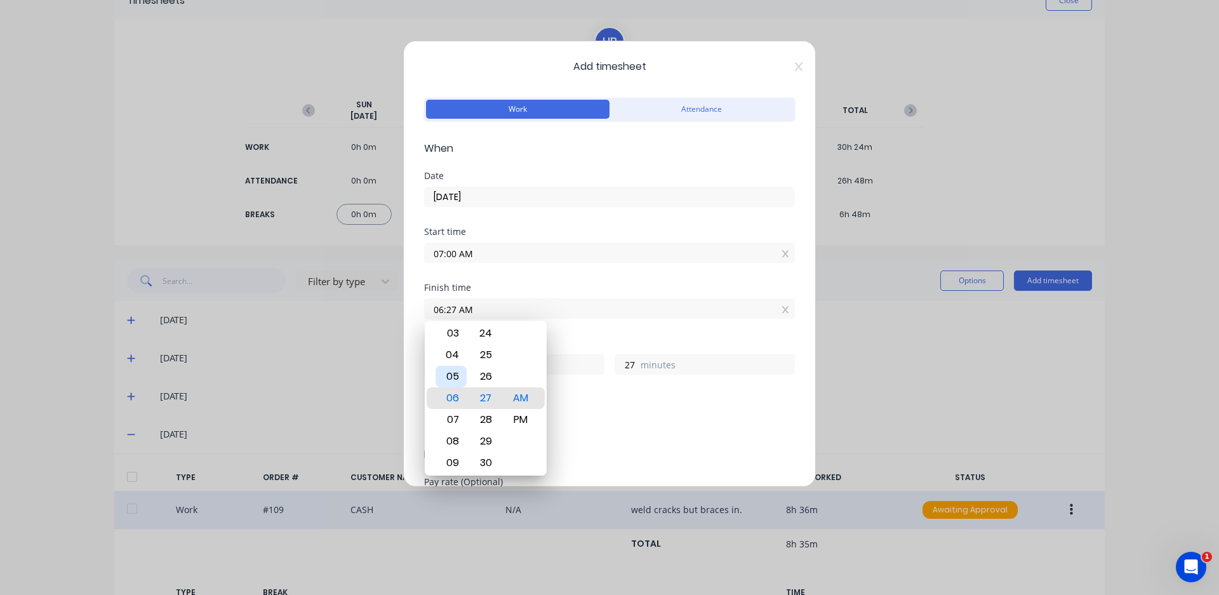
click at [457, 370] on div "05" at bounding box center [451, 377] width 31 height 22
type input "05:27 AM"
type input "22"
type input "05:22 AM"
type input "22"
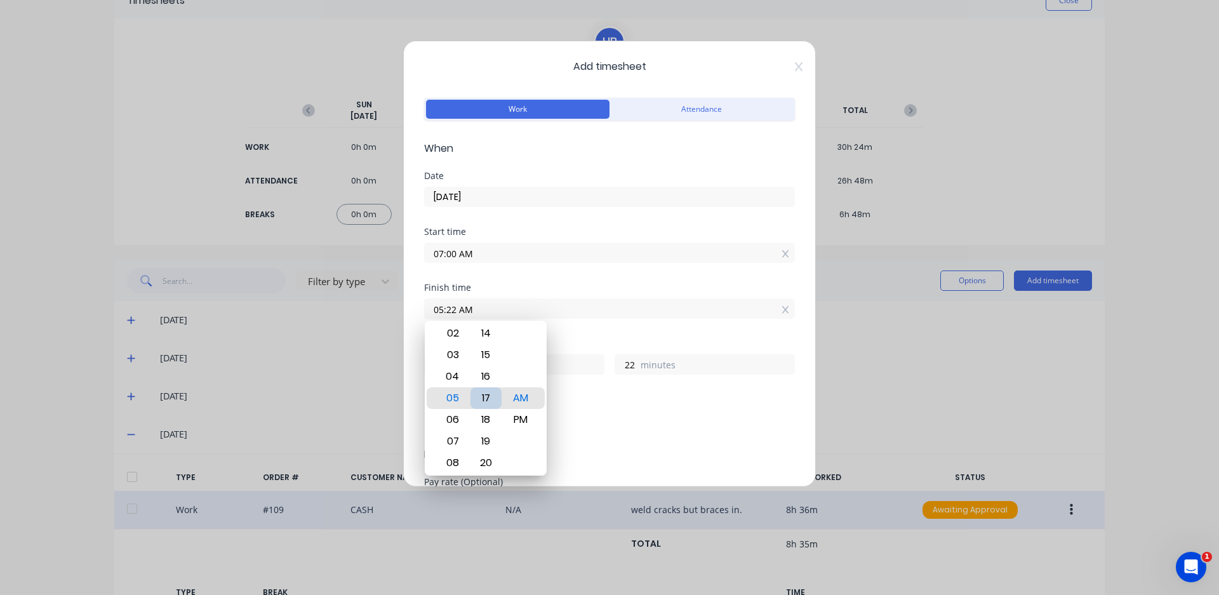
type input "05:17 AM"
type input "17"
type input "05:11 AM"
type input "11"
type input "05:05 AM"
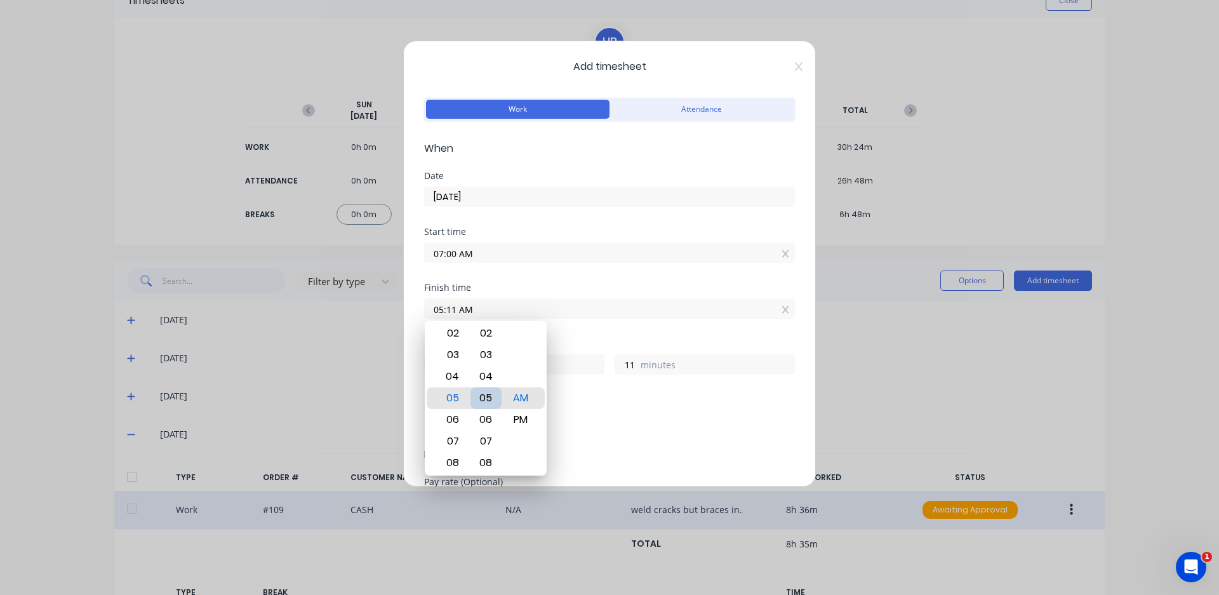
type input "5"
type input "05:00 AM"
type input "0"
click at [523, 412] on div "PM" at bounding box center [520, 420] width 31 height 22
type input "05:00 PM"
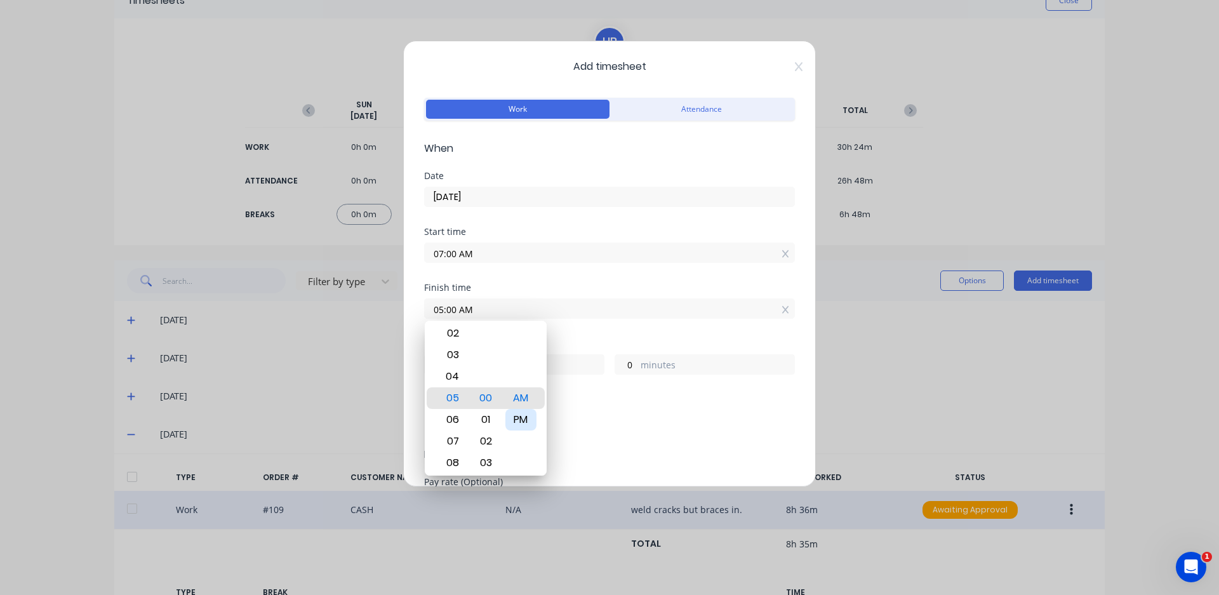
type input "10"
click at [581, 301] on input "05:00 PM" at bounding box center [610, 308] width 370 height 19
click at [569, 291] on div "Finish time" at bounding box center [609, 287] width 371 height 9
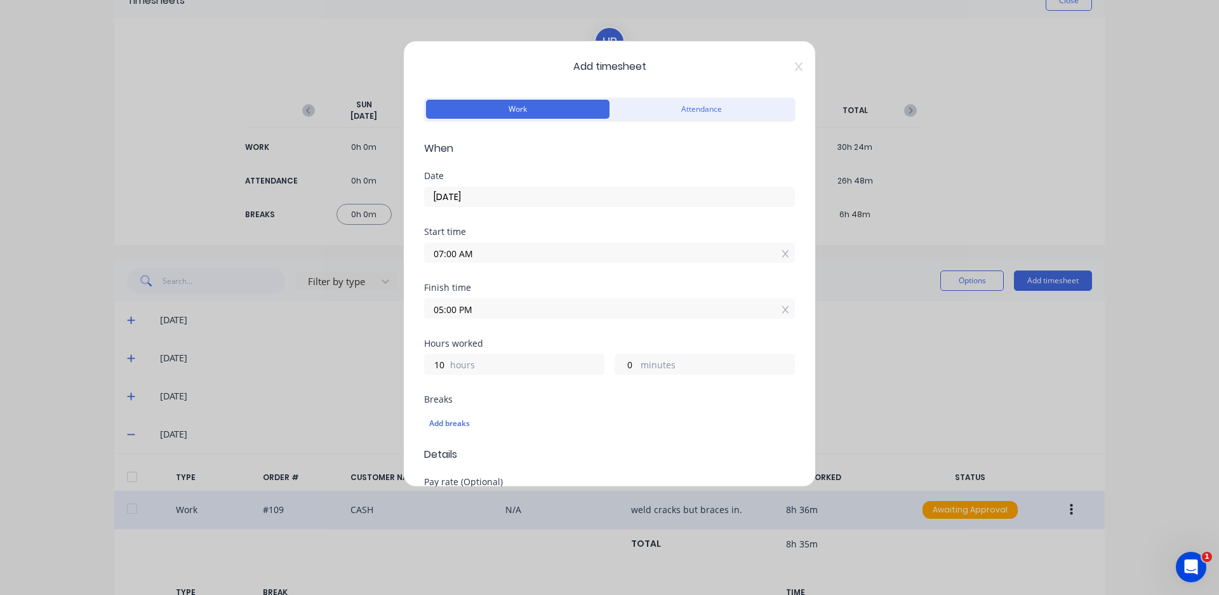
scroll to position [64, 0]
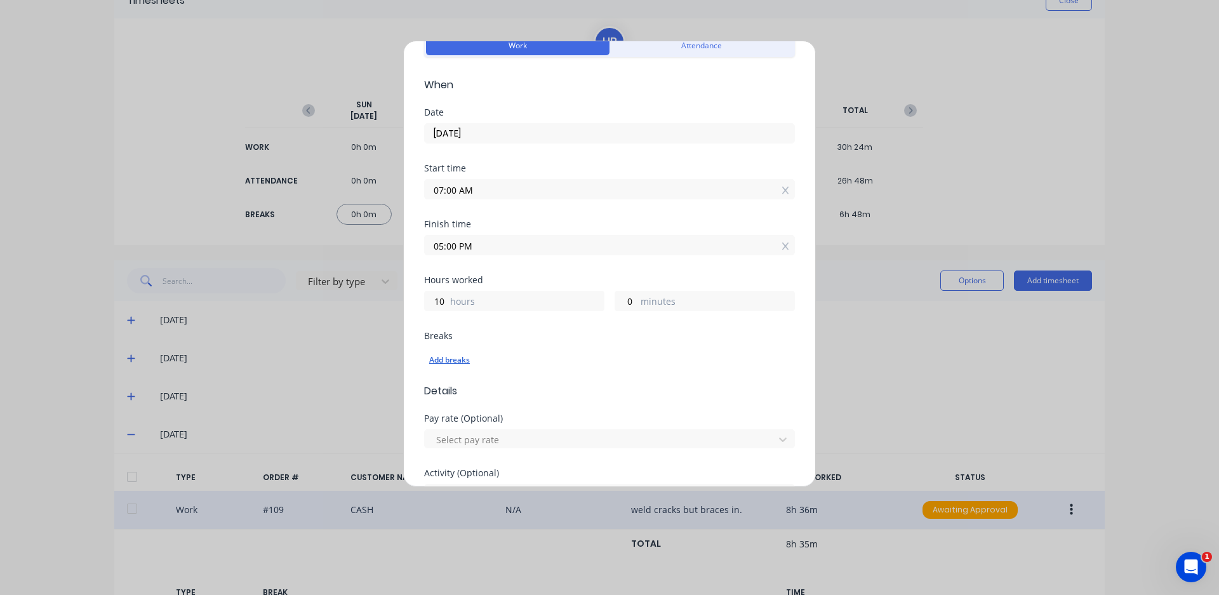
click at [476, 358] on div "Add breaks" at bounding box center [609, 360] width 361 height 17
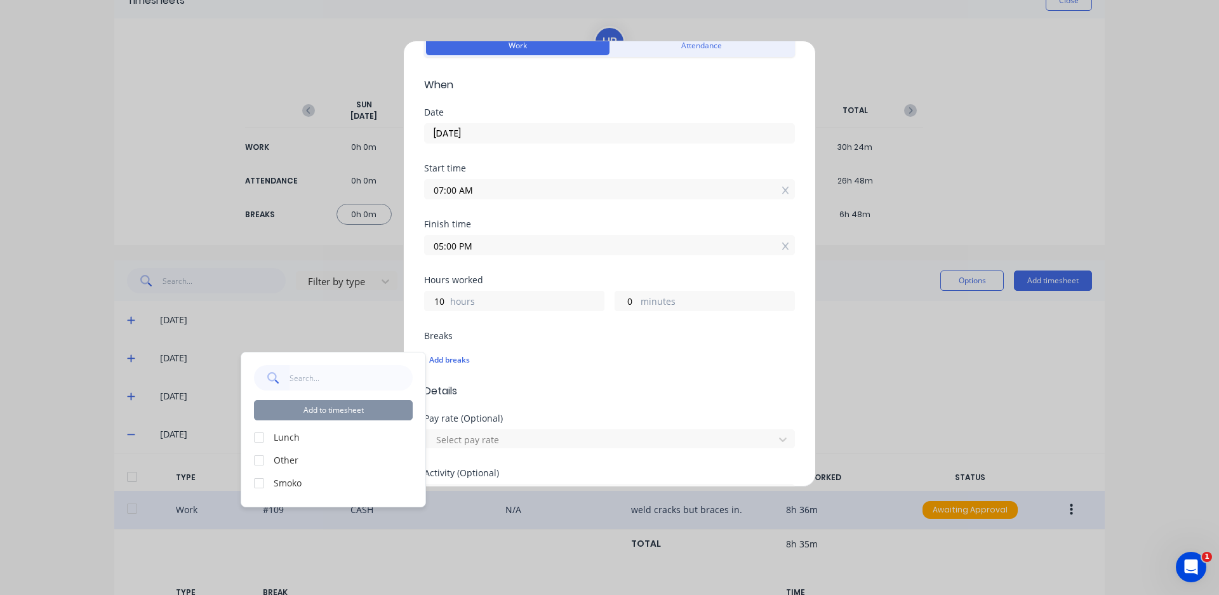
click at [255, 439] on div at bounding box center [258, 437] width 25 height 25
click at [264, 479] on div at bounding box center [258, 483] width 25 height 25
click at [294, 415] on button "Add to timesheet" at bounding box center [333, 410] width 159 height 20
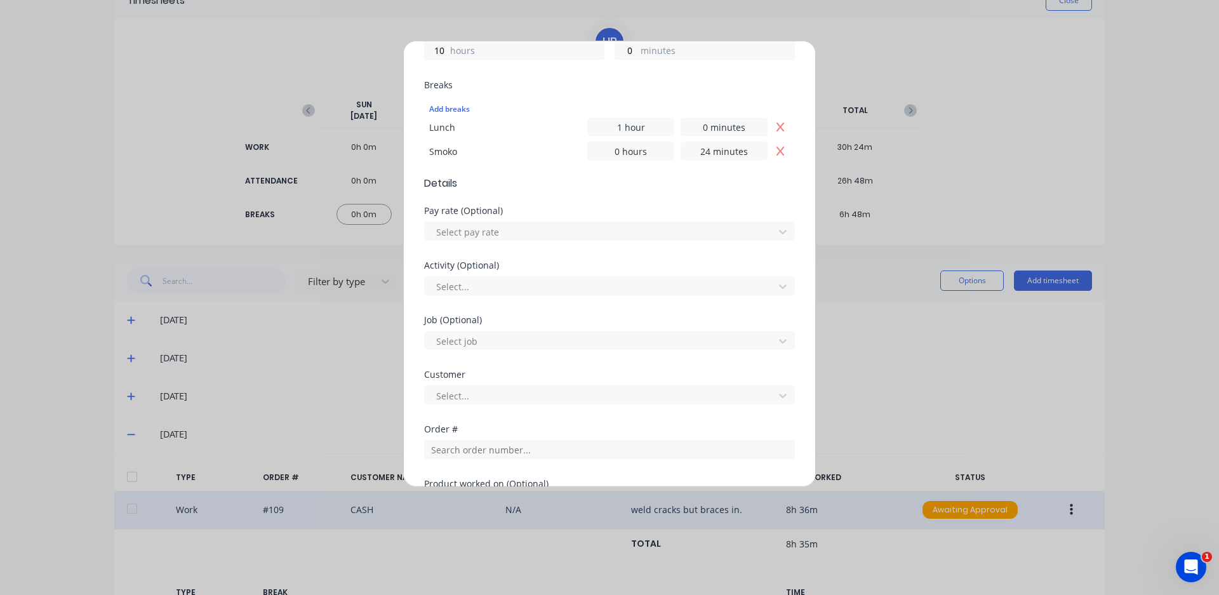
scroll to position [503, 0]
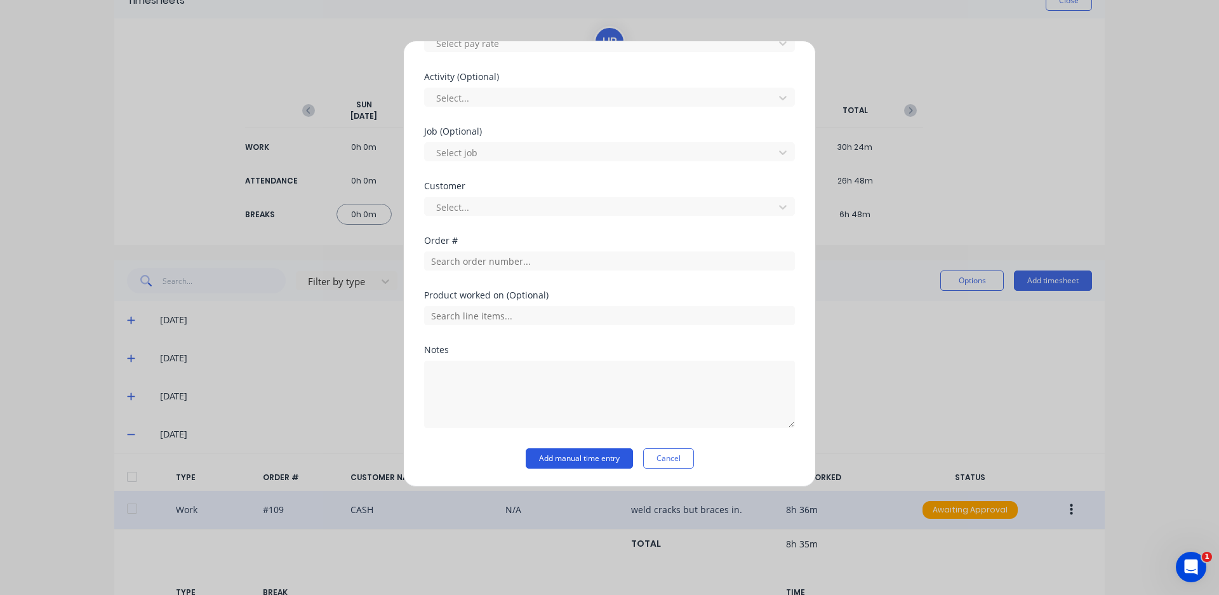
click at [598, 459] on button "Add manual time entry" at bounding box center [579, 458] width 107 height 20
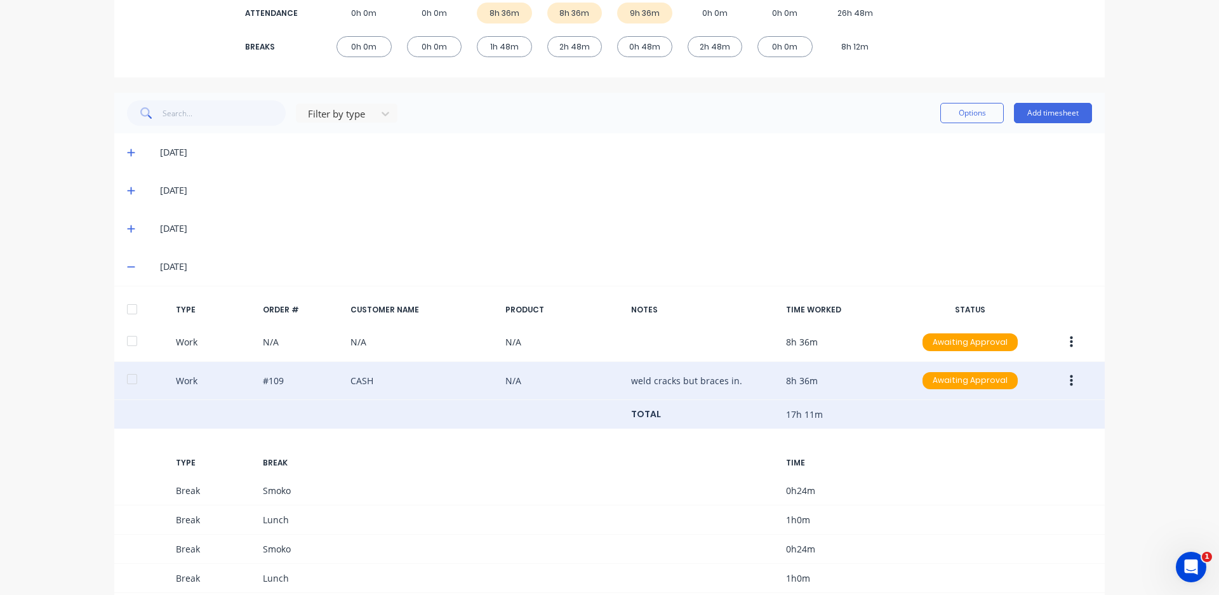
scroll to position [302, 0]
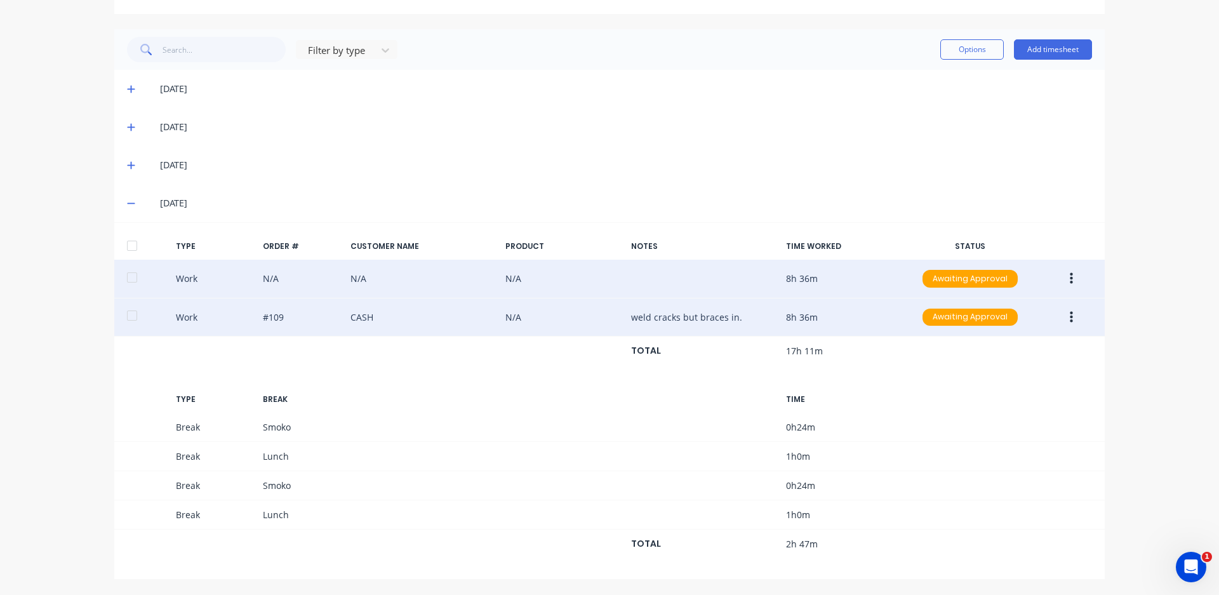
click at [1062, 279] on button "button" at bounding box center [1072, 278] width 30 height 23
click at [1010, 301] on div "Delete" at bounding box center [1026, 307] width 98 height 18
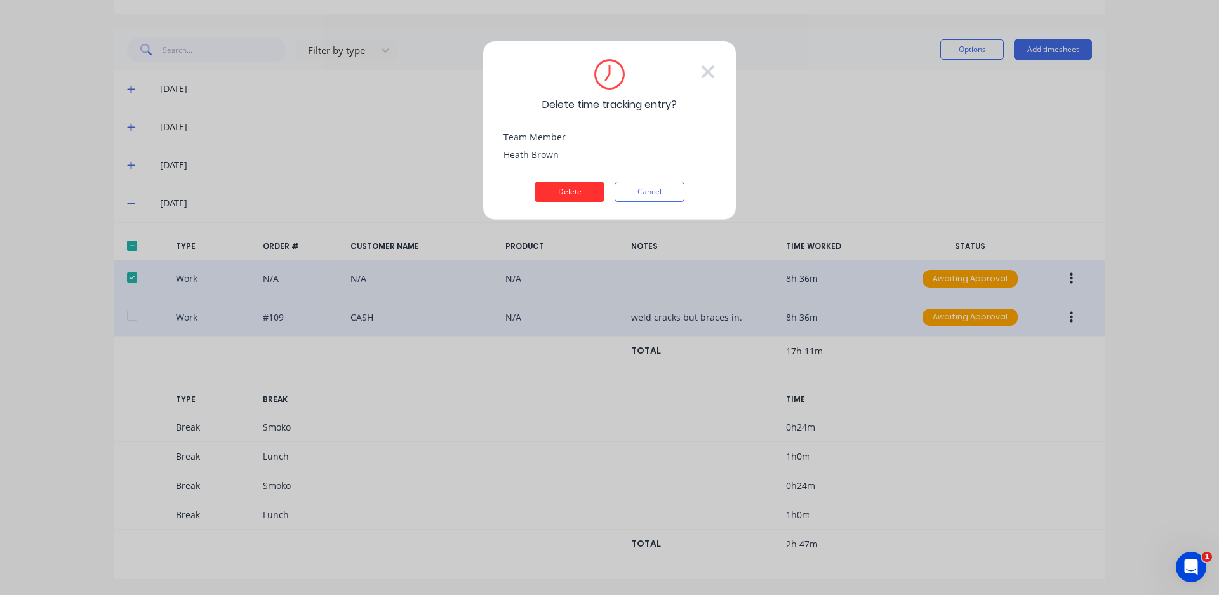
click at [574, 189] on button "Delete" at bounding box center [570, 192] width 70 height 20
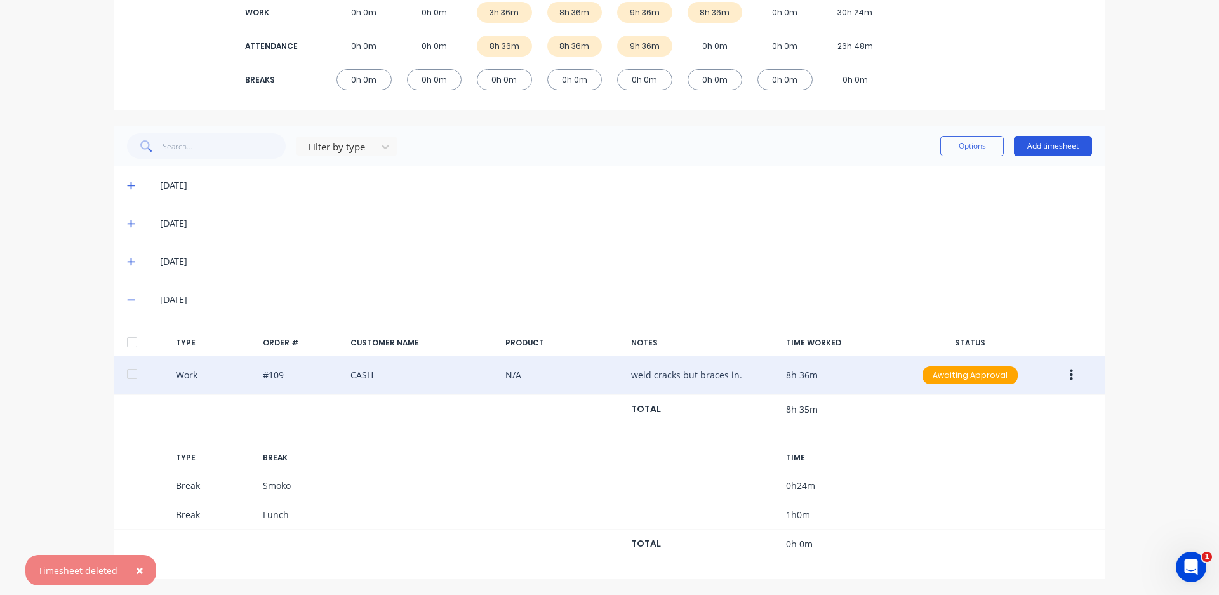
click at [1048, 136] on button "Add timesheet" at bounding box center [1053, 146] width 78 height 20
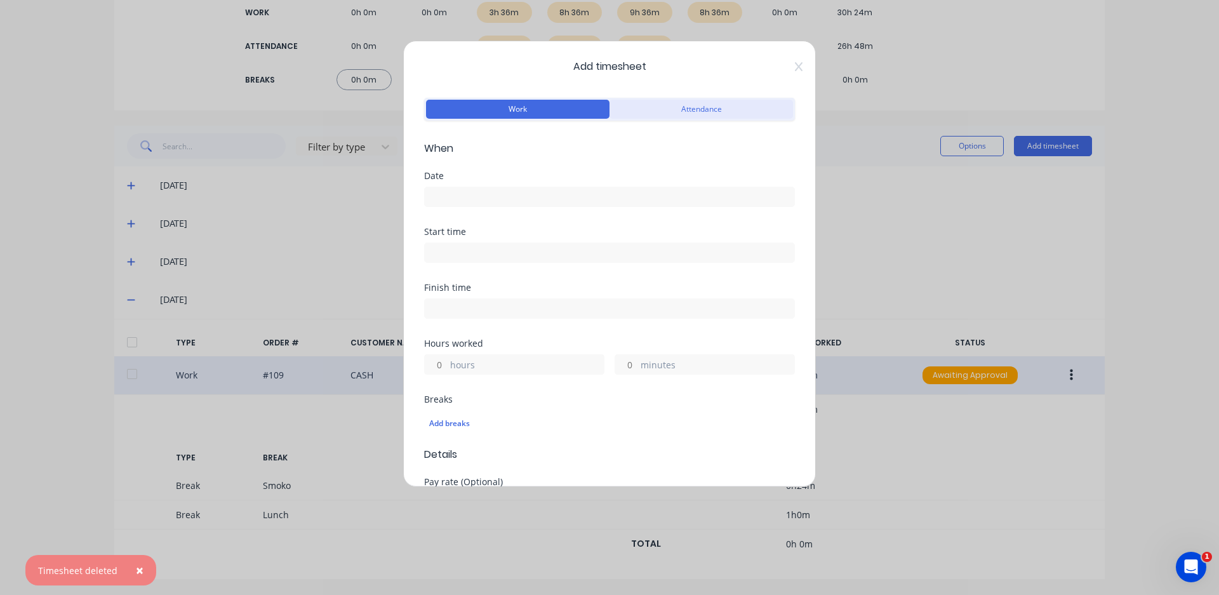
click at [611, 109] on button "Attendance" at bounding box center [702, 109] width 184 height 19
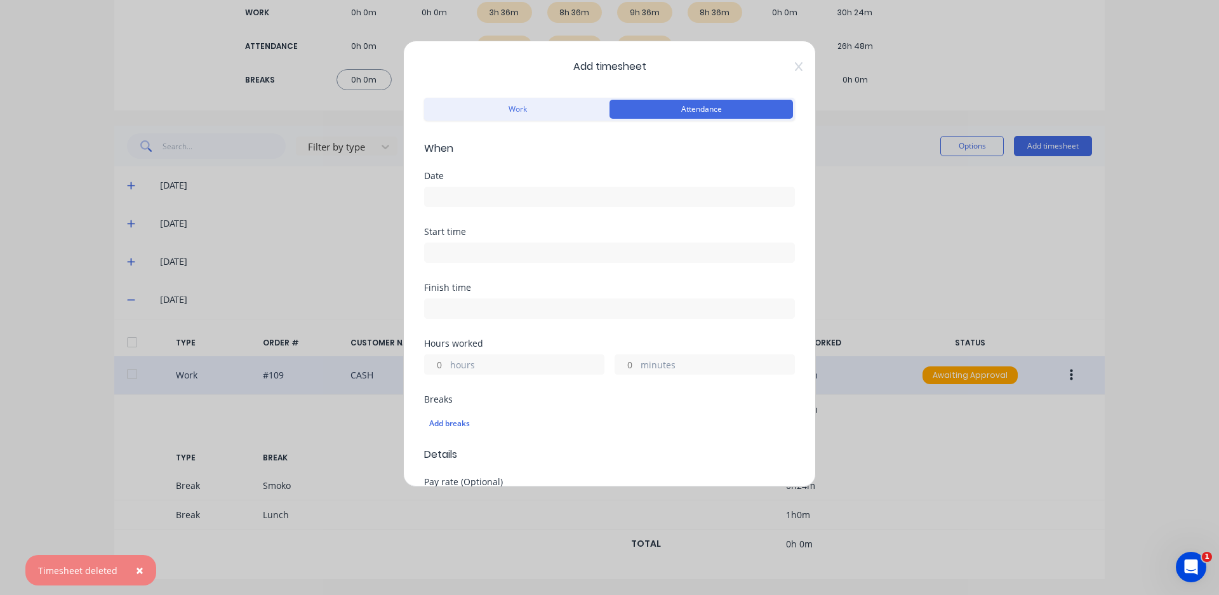
click at [533, 203] on input at bounding box center [610, 196] width 370 height 19
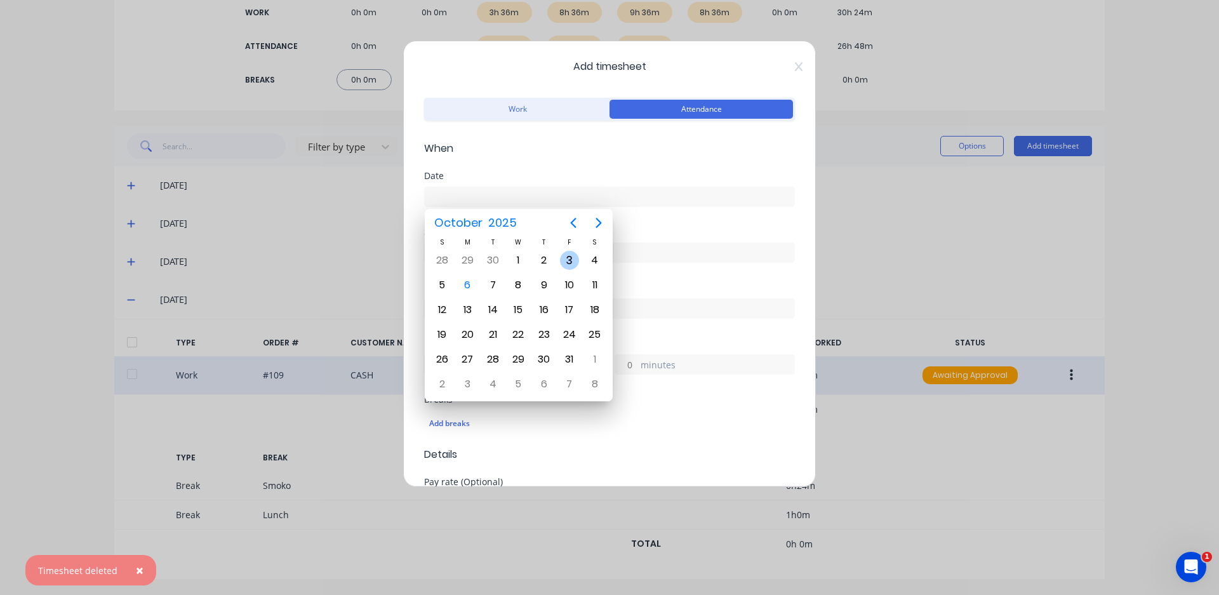
click at [571, 258] on div "3" at bounding box center [569, 260] width 19 height 19
type input "[DATE]"
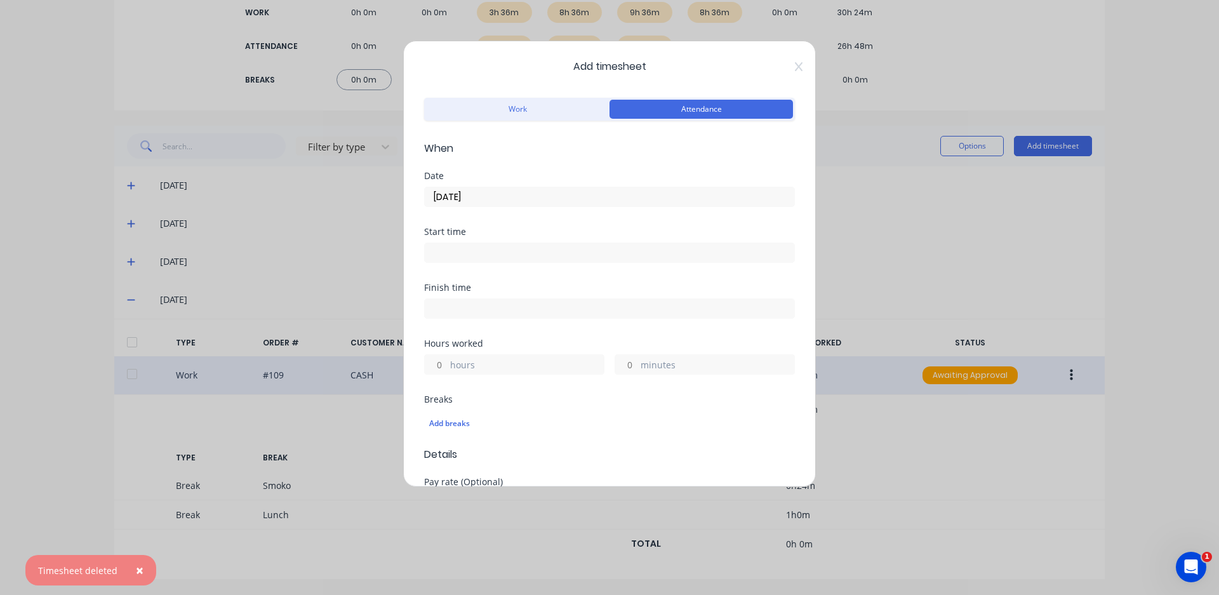
click at [551, 246] on input at bounding box center [610, 252] width 370 height 19
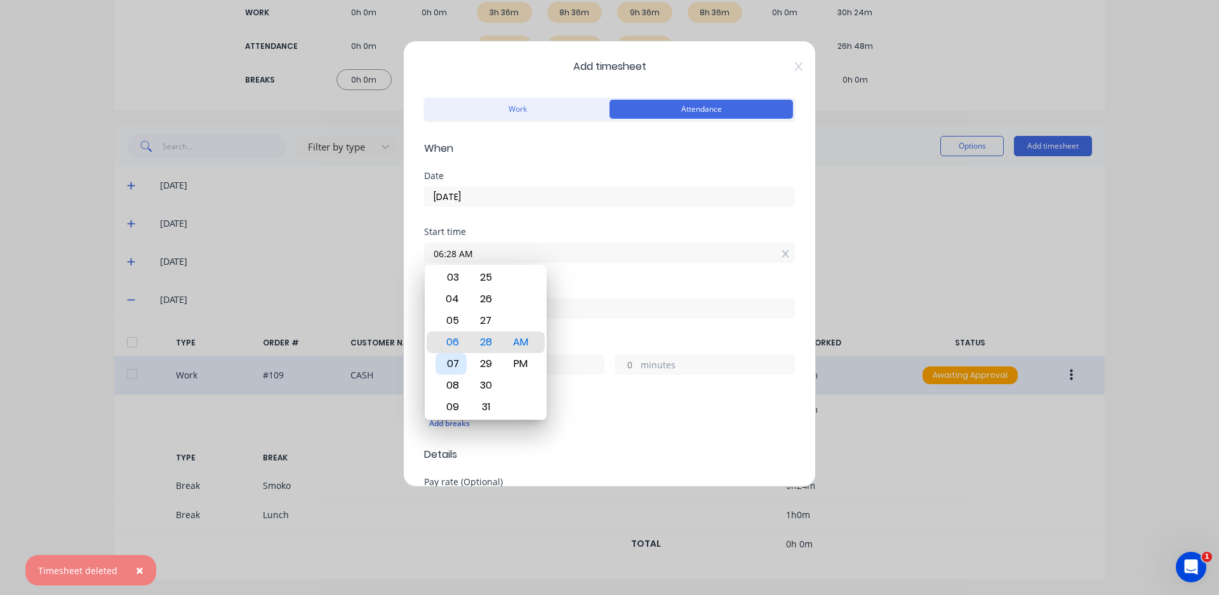
click at [454, 366] on div "07" at bounding box center [451, 364] width 31 height 22
type input "07:00 AM"
click at [490, 345] on div "00" at bounding box center [486, 342] width 31 height 22
click at [584, 291] on div "Finish time" at bounding box center [609, 287] width 371 height 9
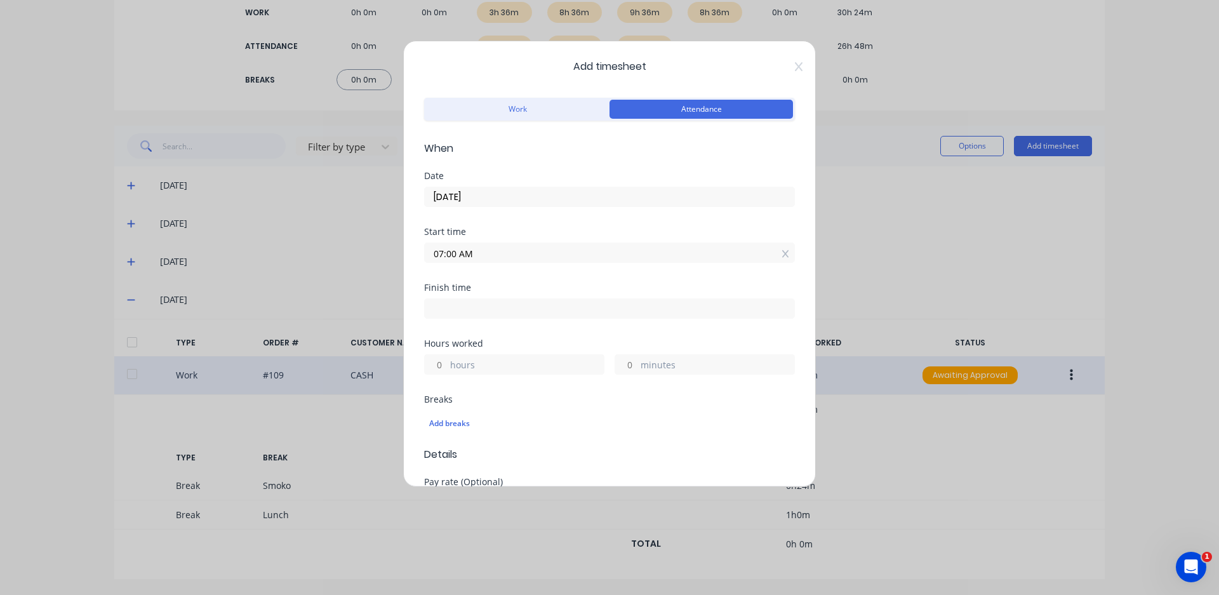
click at [559, 309] on input at bounding box center [610, 308] width 370 height 19
type input "06:28 AM"
type input "23"
type input "28"
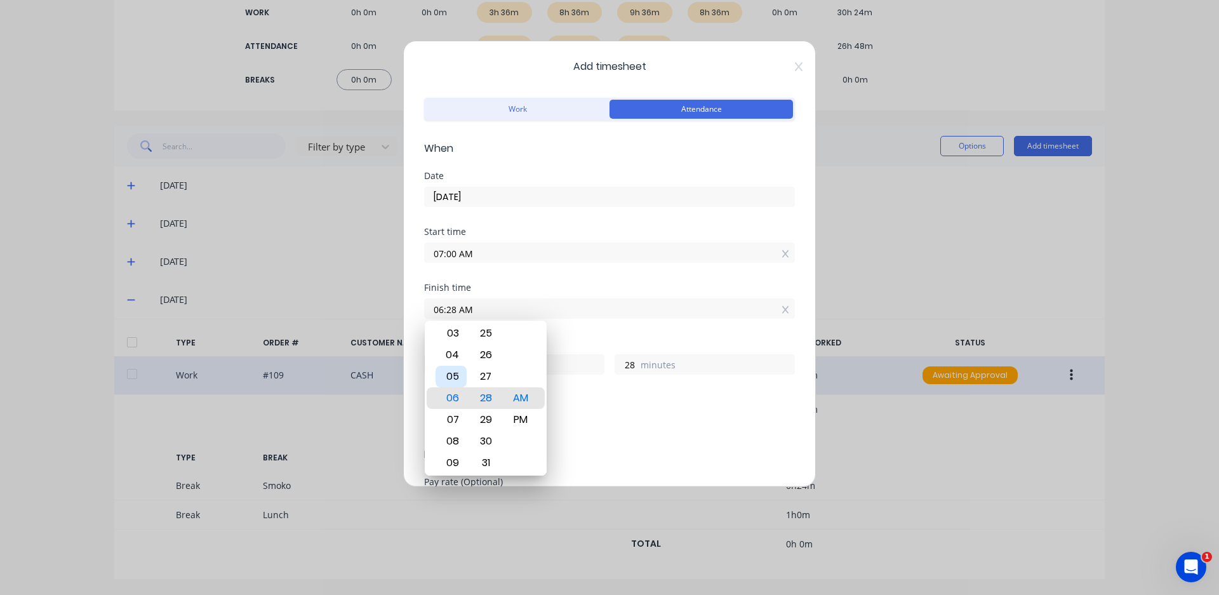
click at [440, 380] on div "05" at bounding box center [451, 377] width 31 height 22
type input "05:28 AM"
type input "22"
type input "05:25 AM"
type input "25"
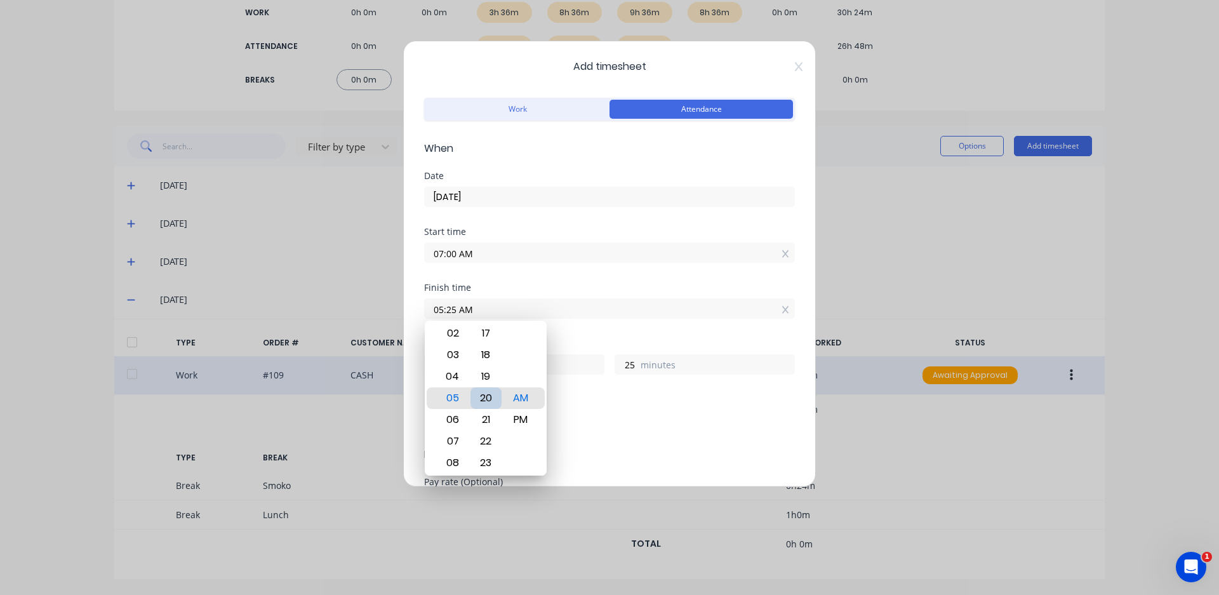
type input "05:20 AM"
type input "20"
type input "05:15 AM"
type input "15"
type input "05:11 AM"
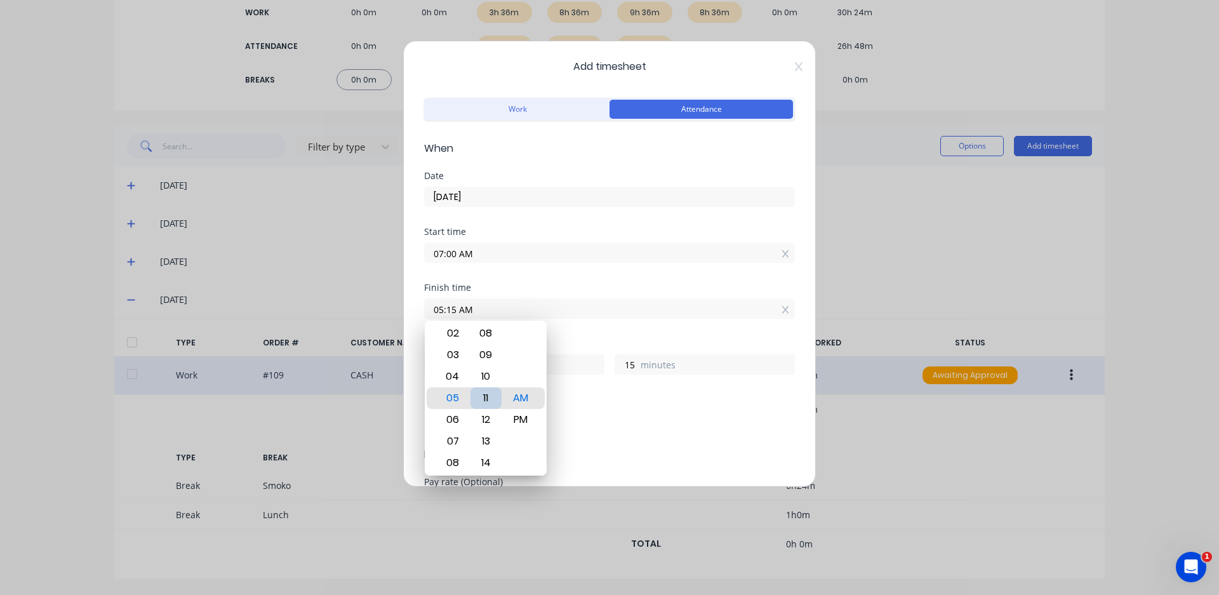
type input "11"
type input "05:06 AM"
type input "6"
type input "05:02 AM"
type input "2"
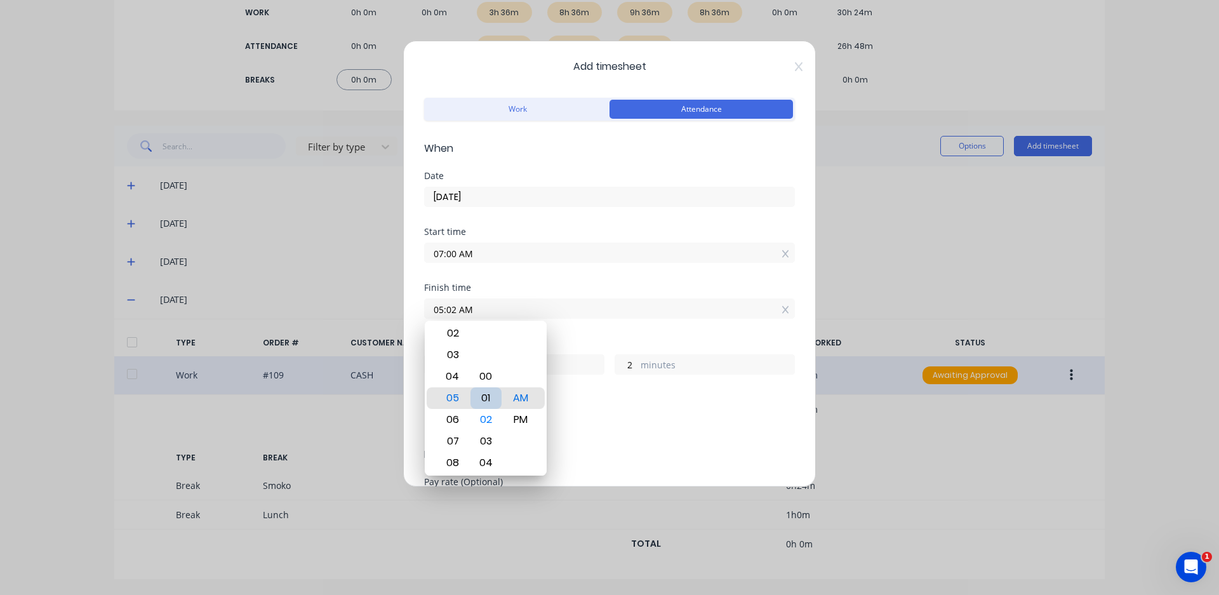
type input "05:00 AM"
type input "0"
click at [481, 391] on div "00" at bounding box center [486, 398] width 31 height 22
click at [527, 418] on div "PM" at bounding box center [520, 420] width 31 height 22
type input "05:00 PM"
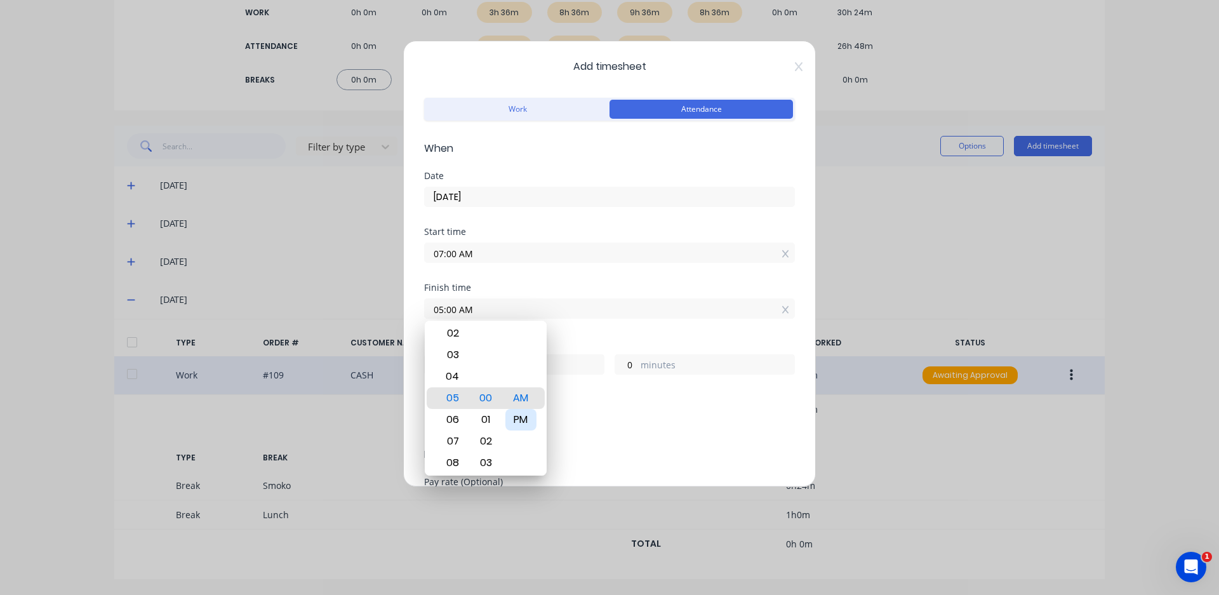
type input "10"
click at [565, 342] on div "Hours worked" at bounding box center [609, 343] width 371 height 9
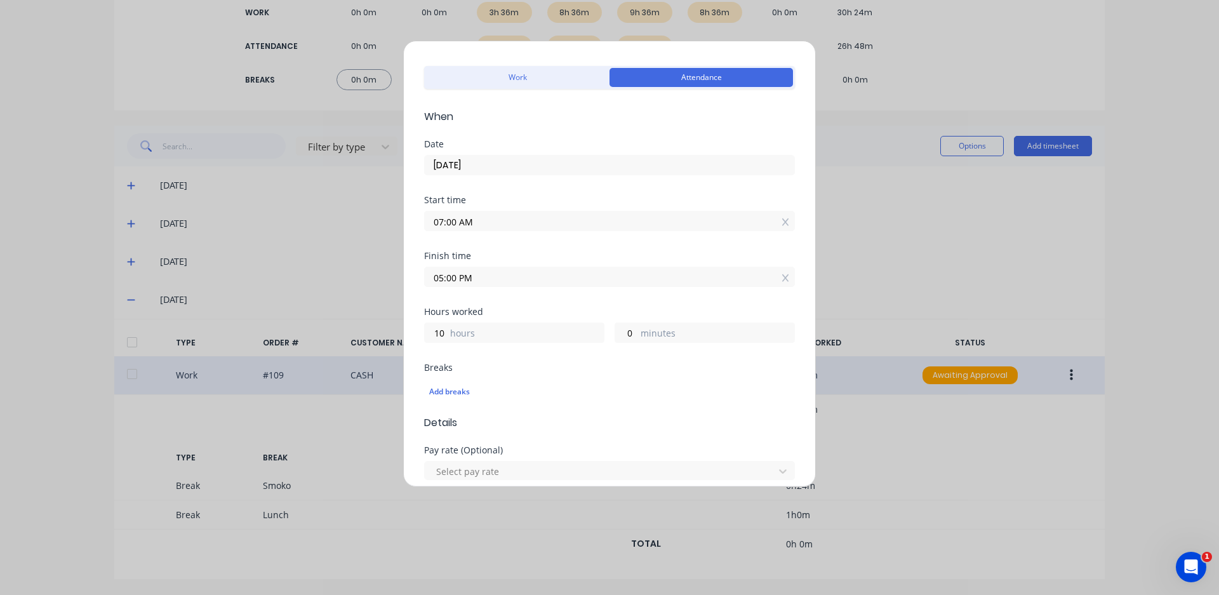
scroll to position [64, 0]
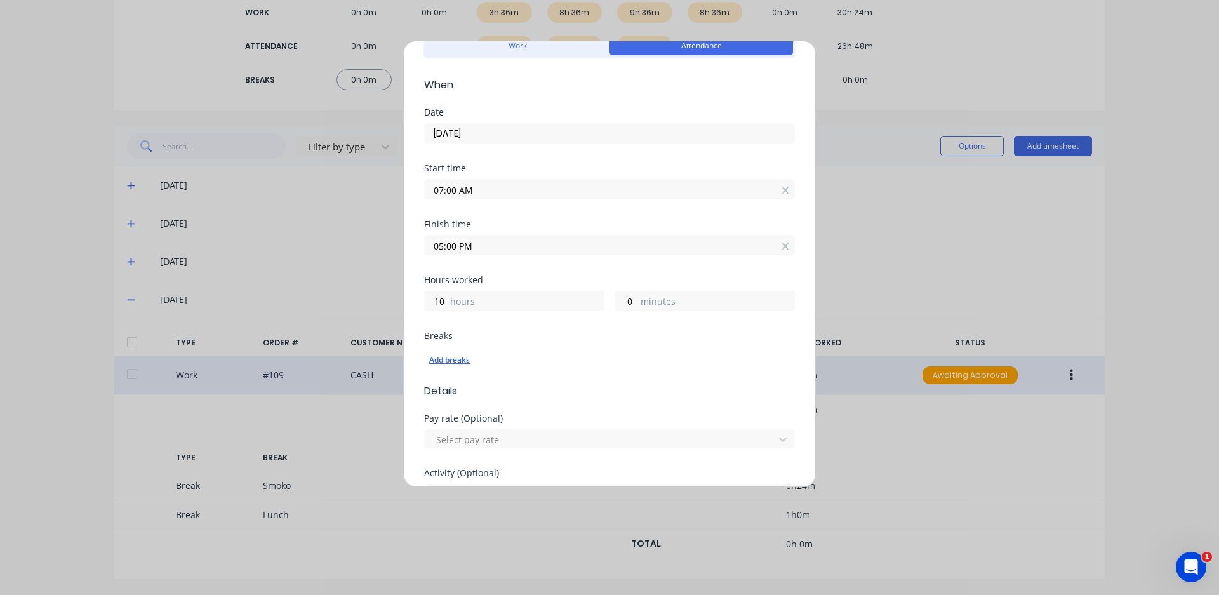
click at [469, 359] on div "Add breaks" at bounding box center [609, 360] width 361 height 17
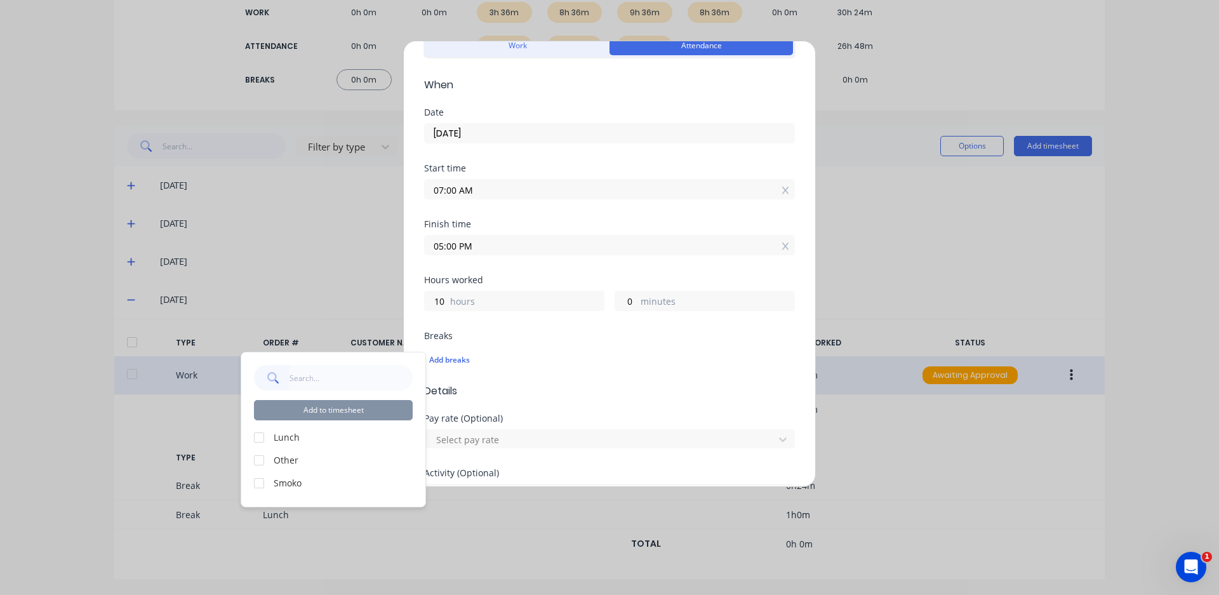
click at [255, 438] on div at bounding box center [258, 437] width 25 height 25
click at [263, 481] on div at bounding box center [258, 483] width 25 height 25
click at [324, 408] on button "Add to timesheet" at bounding box center [333, 410] width 159 height 20
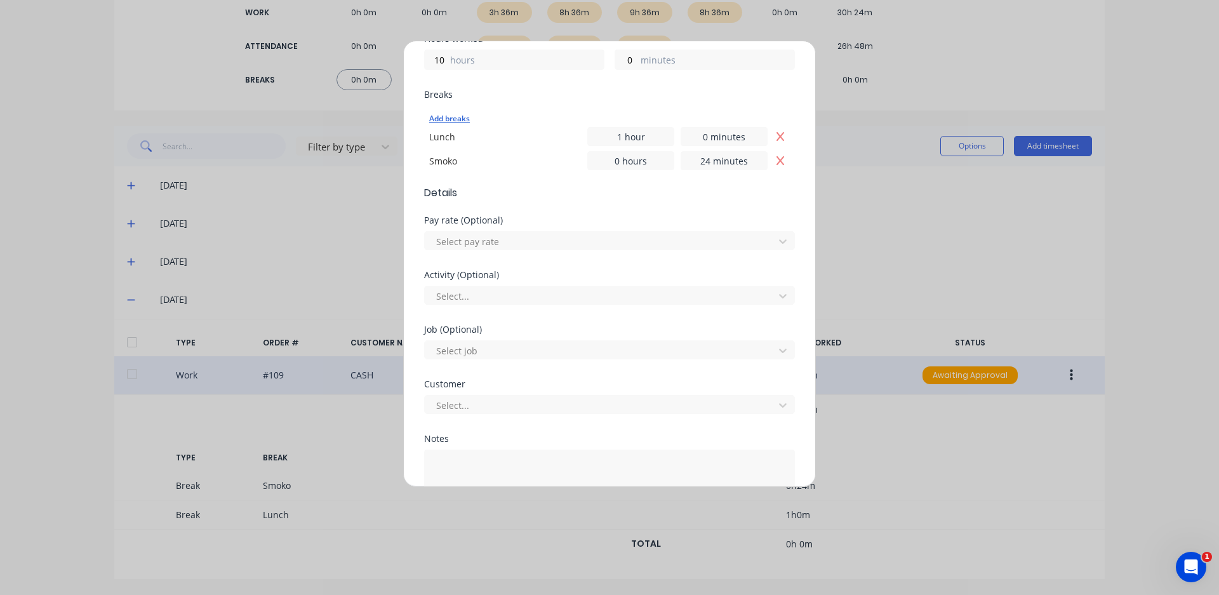
scroll to position [394, 0]
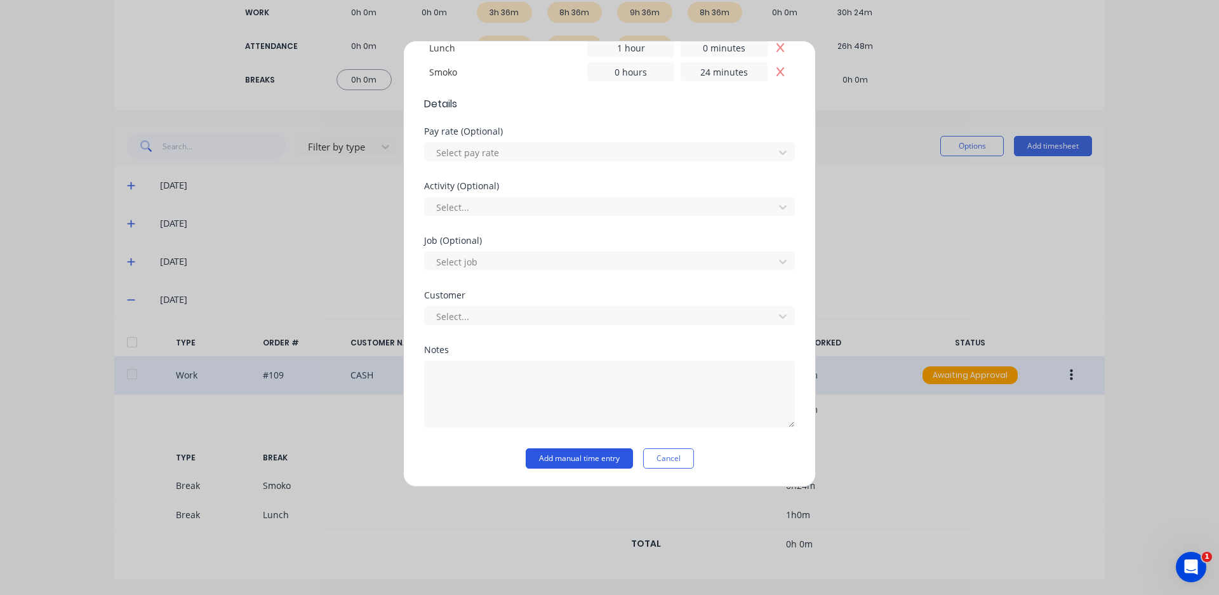
click at [553, 460] on button "Add manual time entry" at bounding box center [579, 458] width 107 height 20
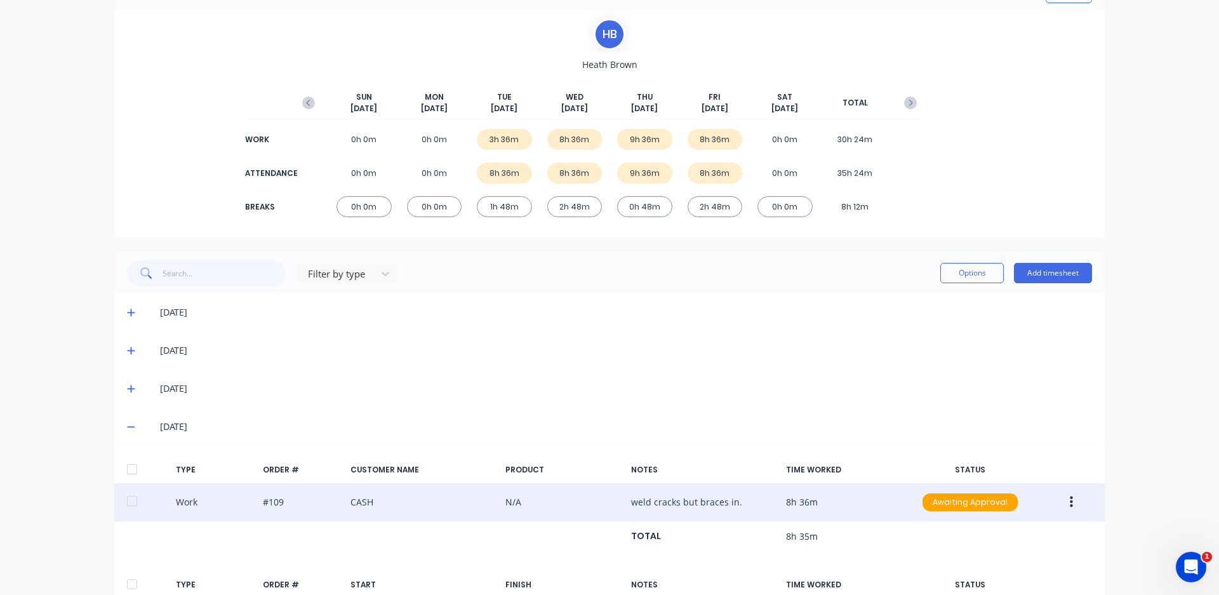
scroll to position [15, 0]
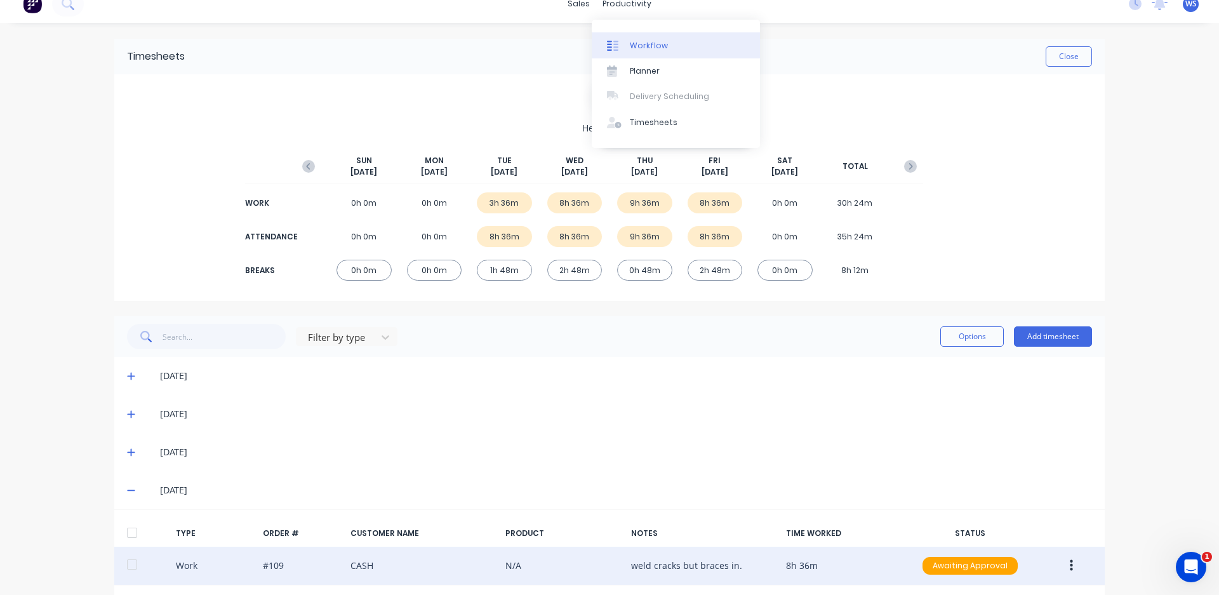
click at [624, 49] on div at bounding box center [616, 45] width 19 height 11
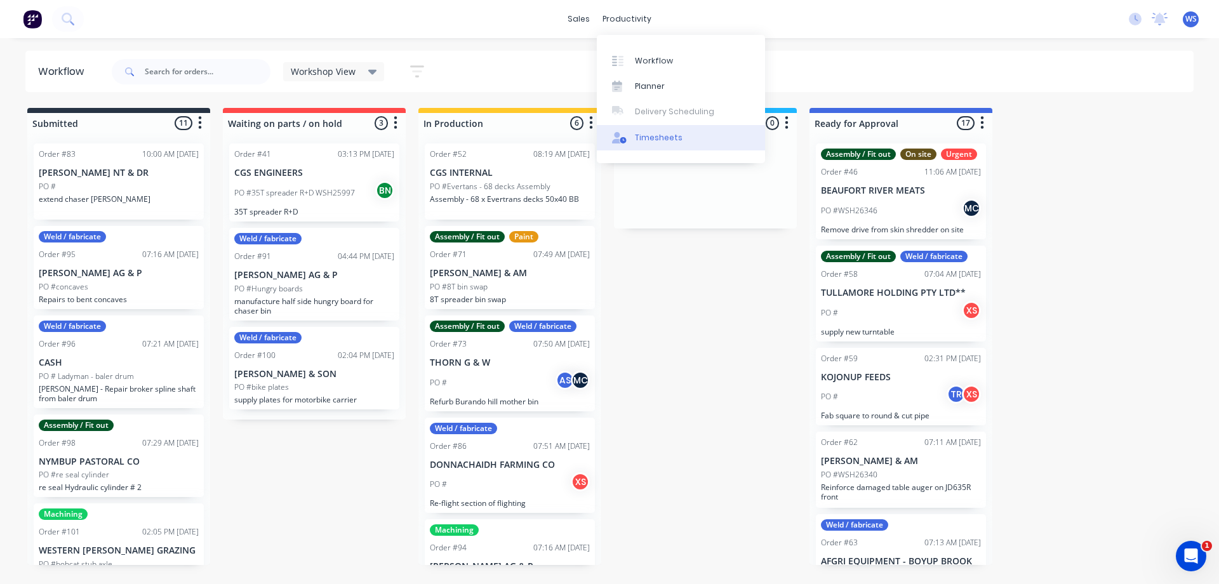
click at [655, 139] on div "Timesheets" at bounding box center [659, 137] width 48 height 11
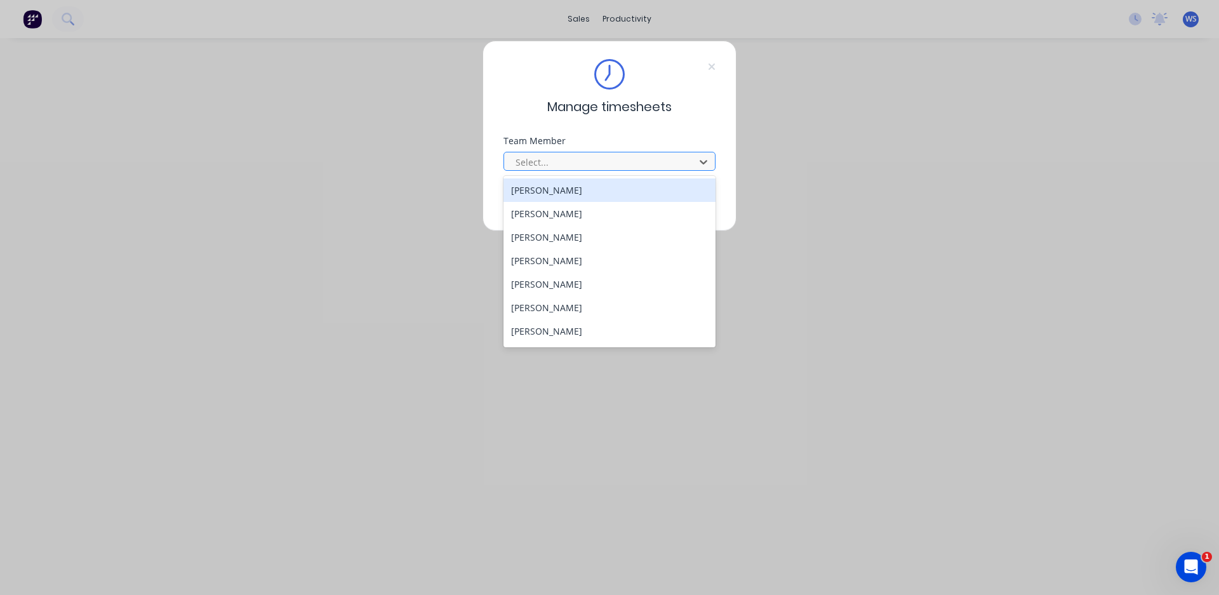
click at [605, 156] on div at bounding box center [601, 162] width 174 height 16
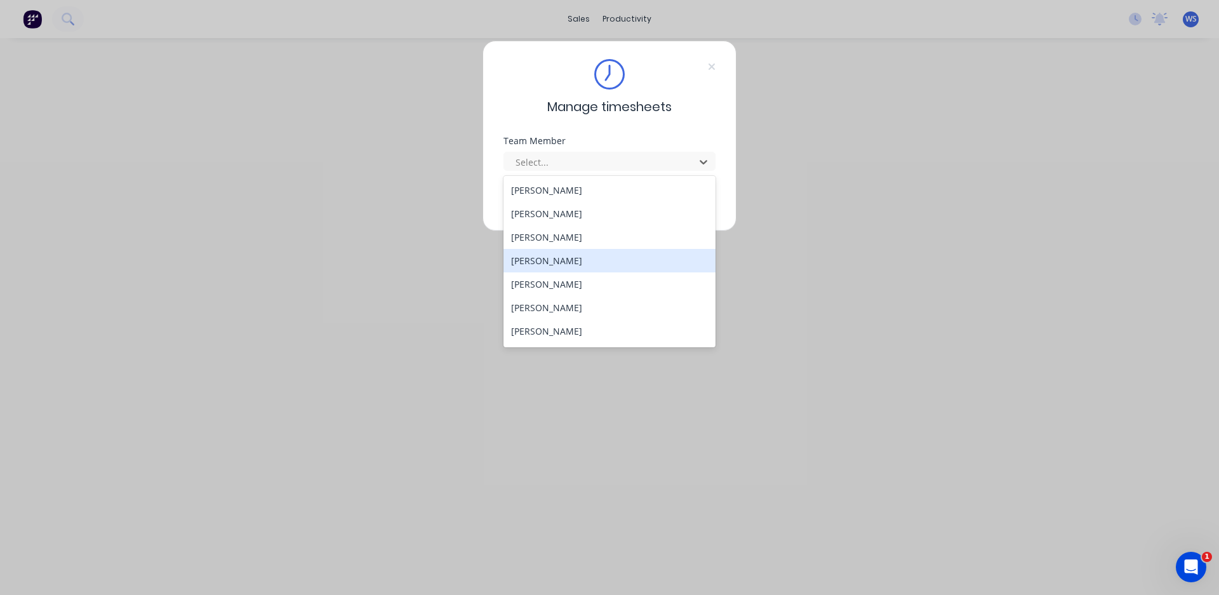
click at [550, 263] on div "[PERSON_NAME]" at bounding box center [610, 260] width 212 height 23
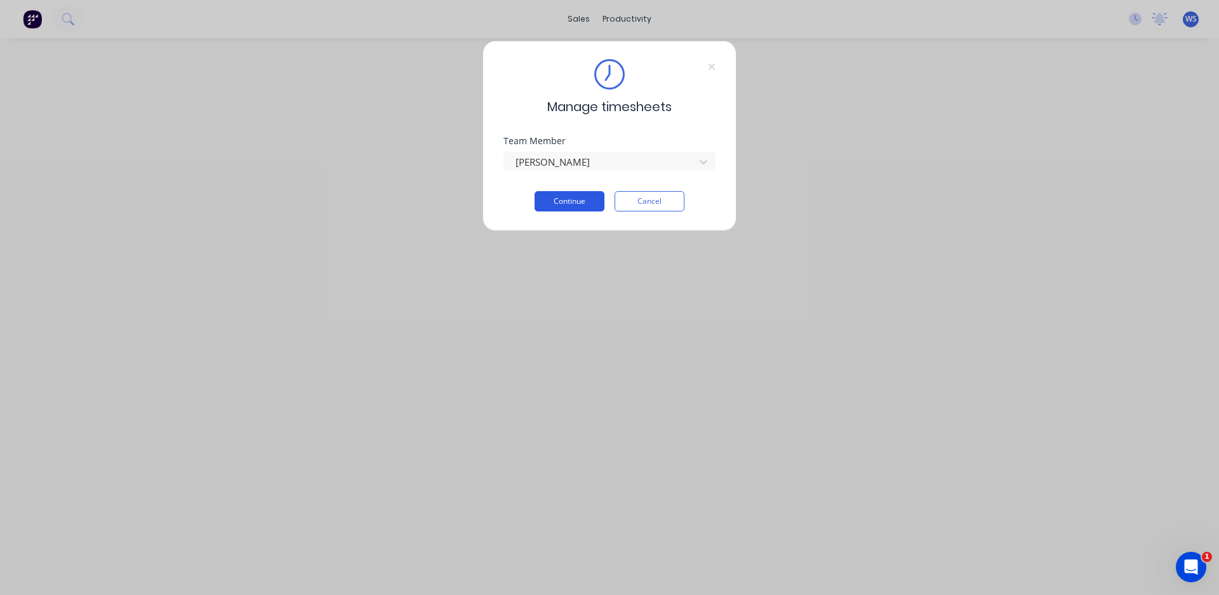
click at [556, 204] on button "Continue" at bounding box center [570, 201] width 70 height 20
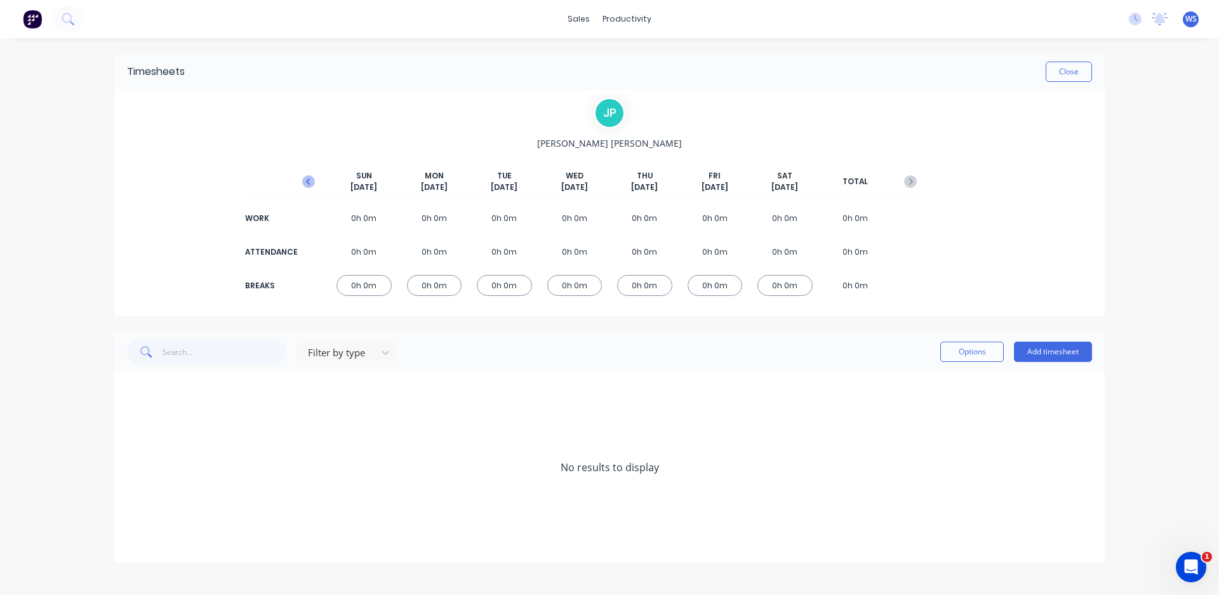
click at [312, 178] on icon "button" at bounding box center [308, 181] width 13 height 13
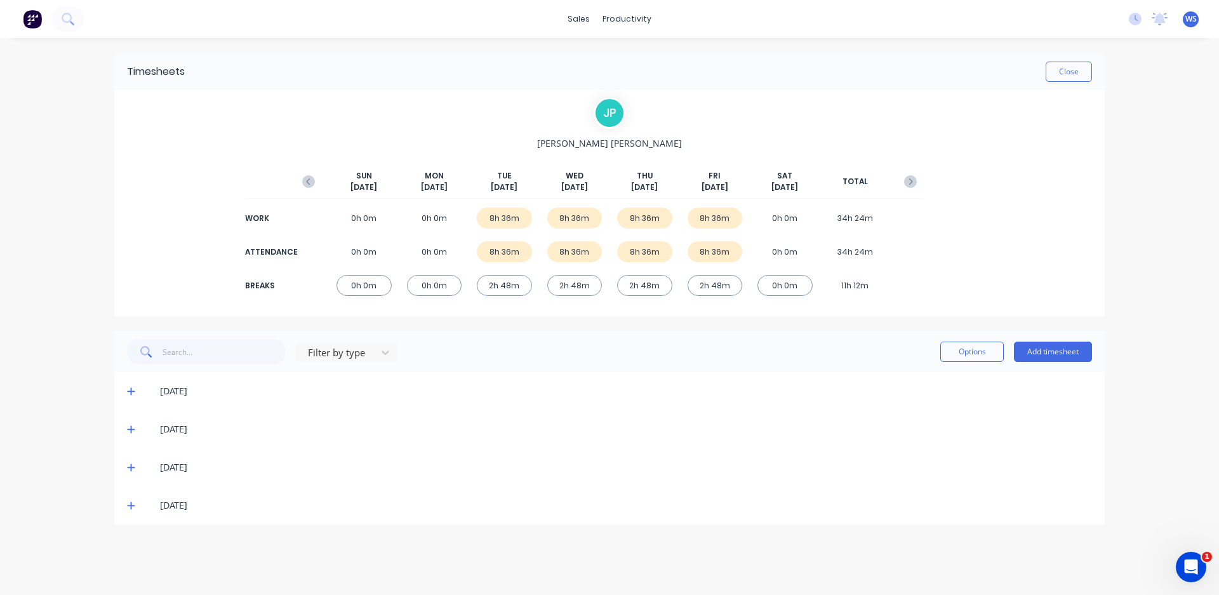
click at [133, 504] on icon at bounding box center [131, 505] width 8 height 9
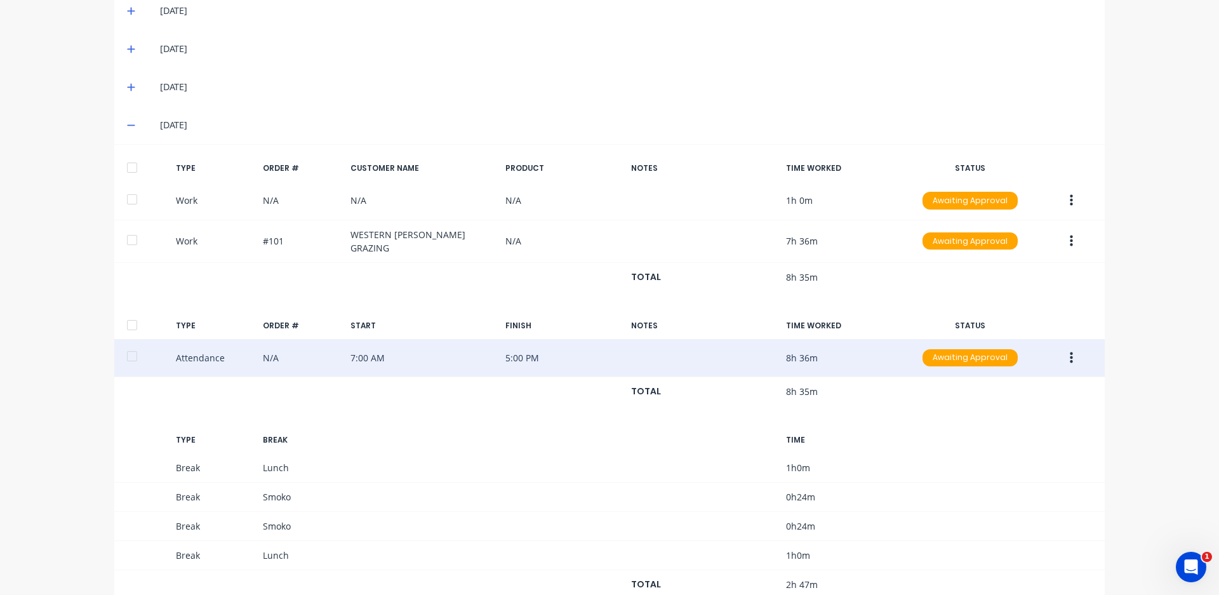
scroll to position [381, 0]
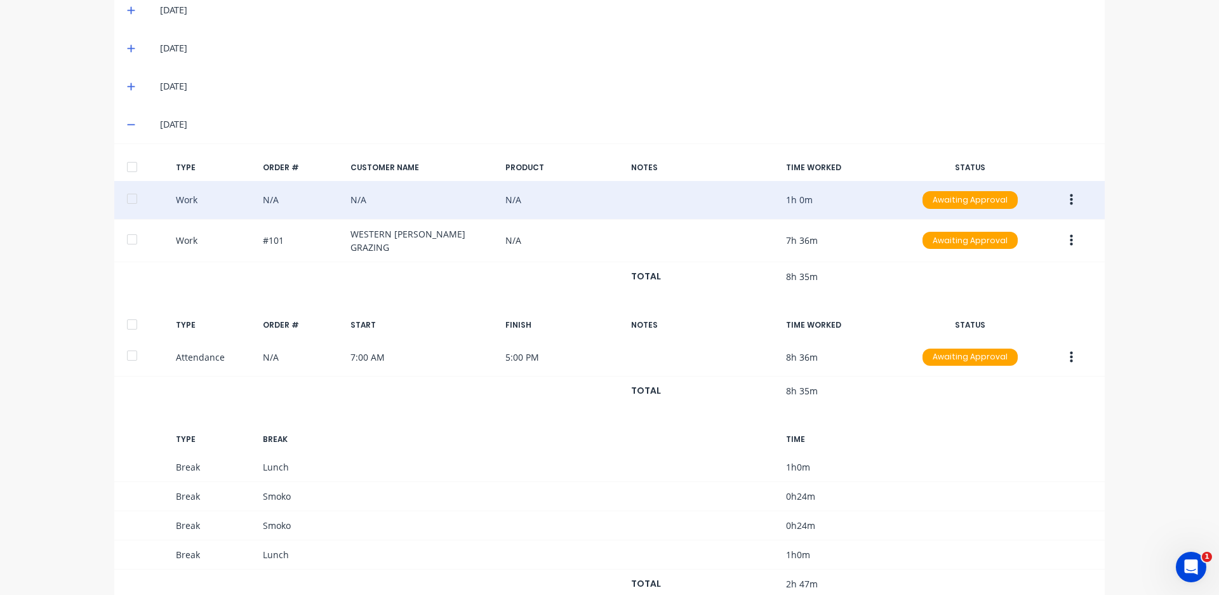
click at [1069, 199] on button "button" at bounding box center [1072, 200] width 30 height 23
click at [998, 182] on div "Edit" at bounding box center [1026, 177] width 98 height 18
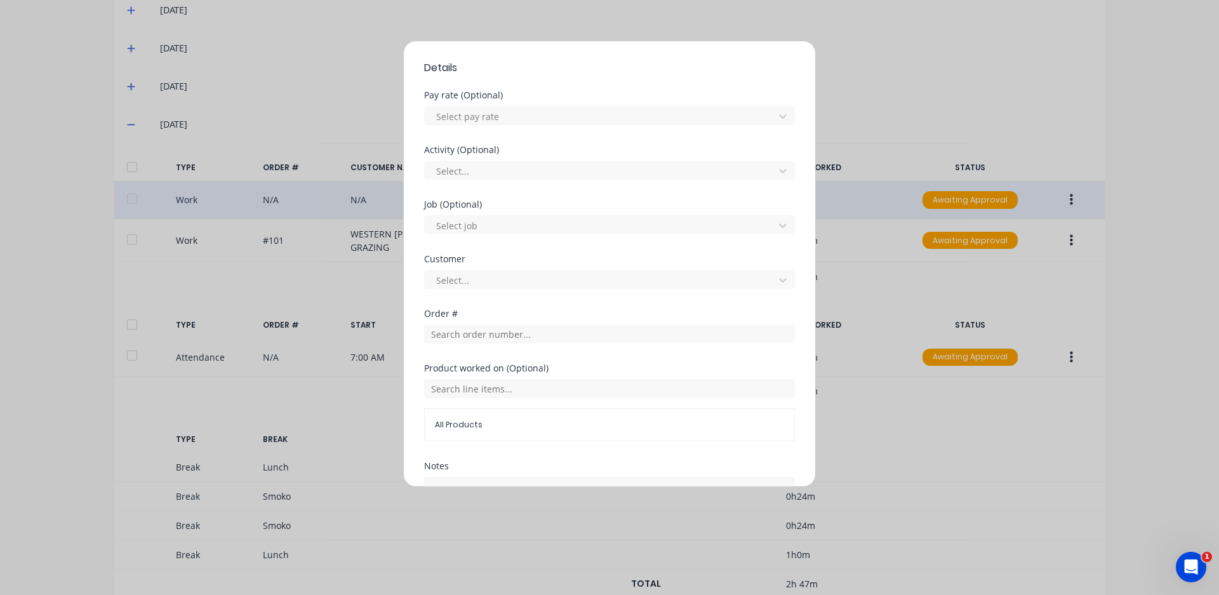
scroll to position [503, 0]
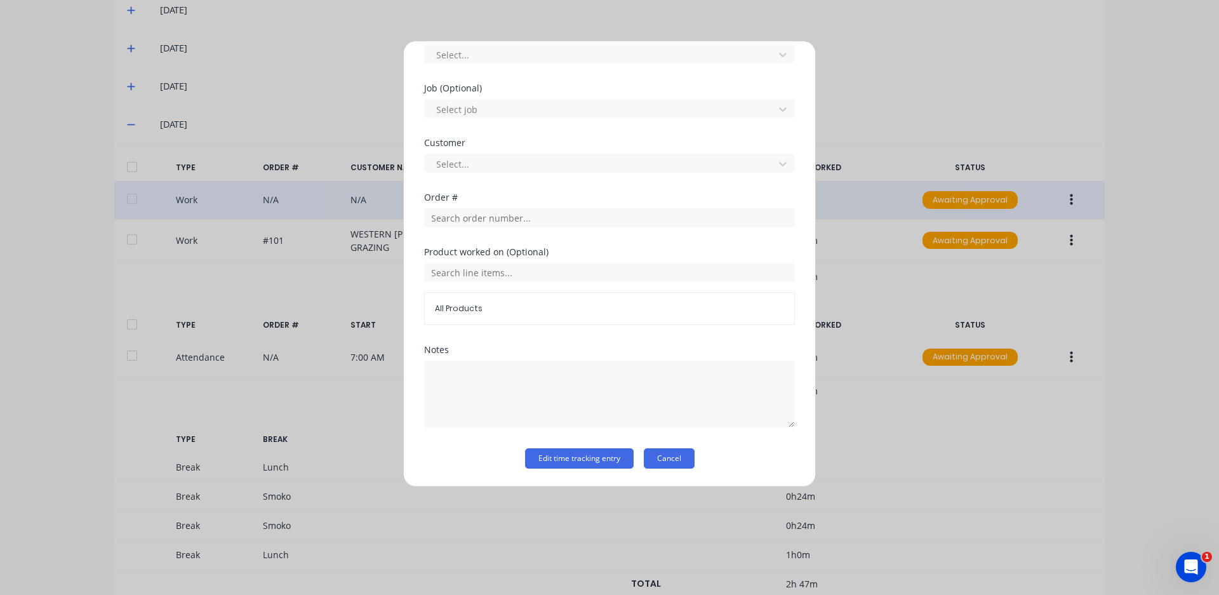
click at [676, 458] on button "Cancel" at bounding box center [669, 458] width 51 height 20
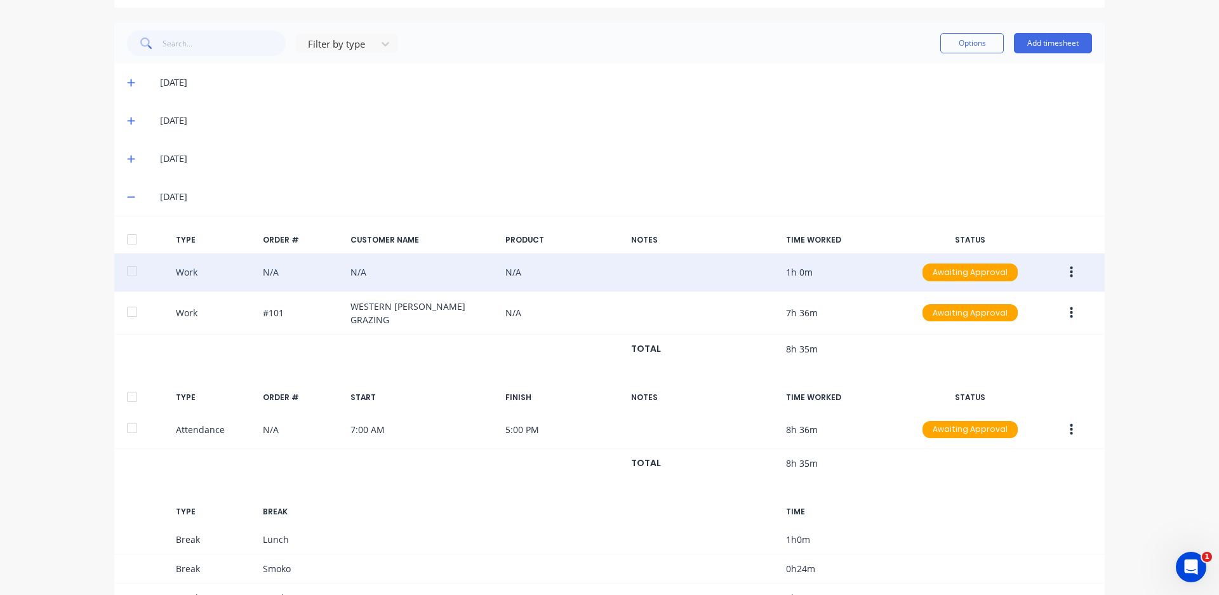
scroll to position [318, 0]
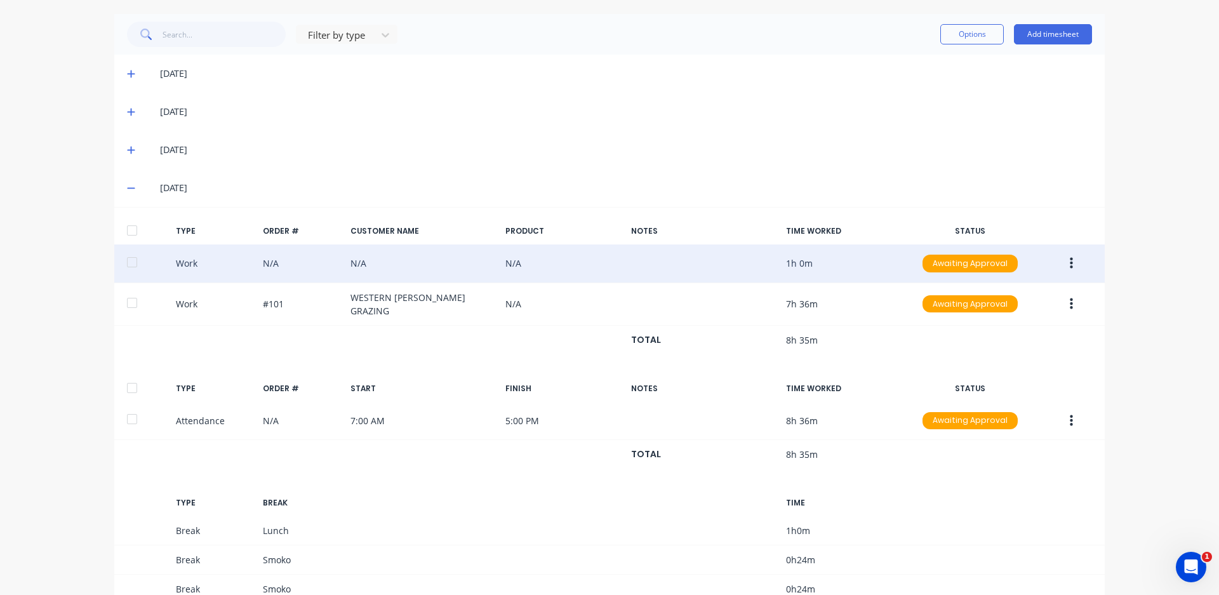
click at [1069, 260] on button "button" at bounding box center [1072, 263] width 30 height 23
click at [1010, 248] on div "Edit" at bounding box center [1026, 241] width 98 height 18
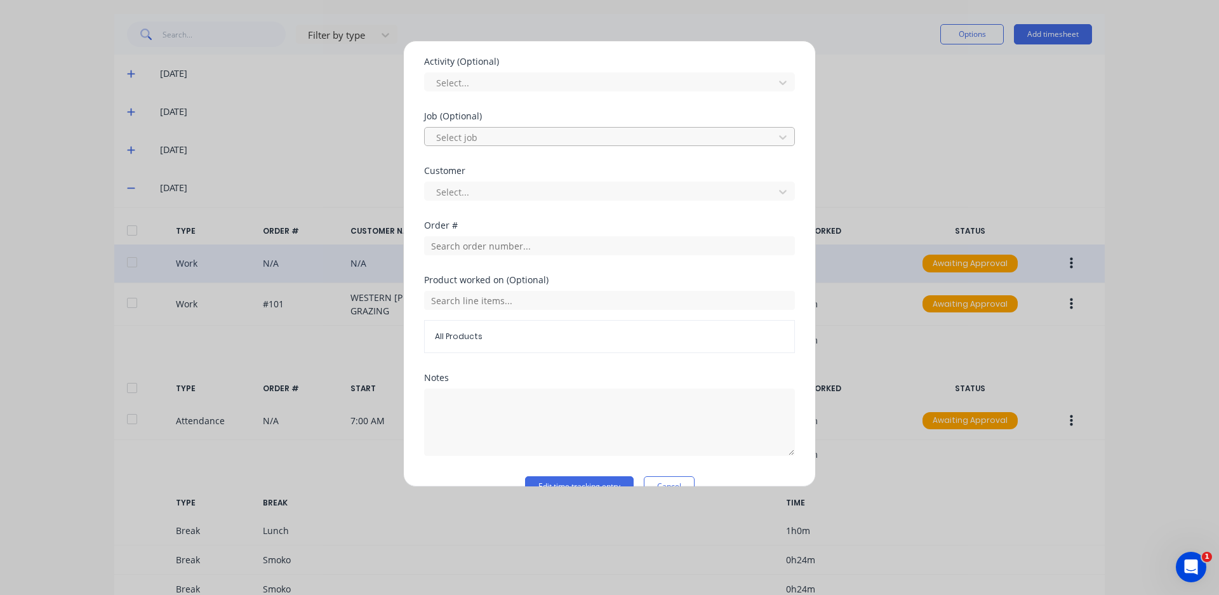
scroll to position [503, 0]
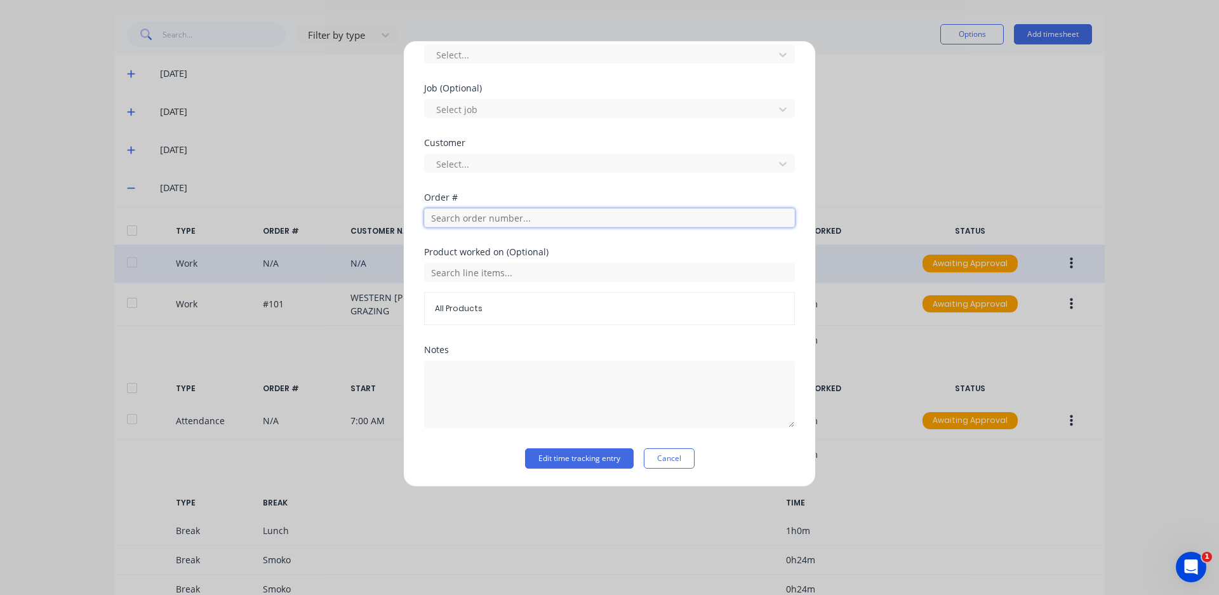
click at [501, 218] on input "text" at bounding box center [609, 217] width 371 height 19
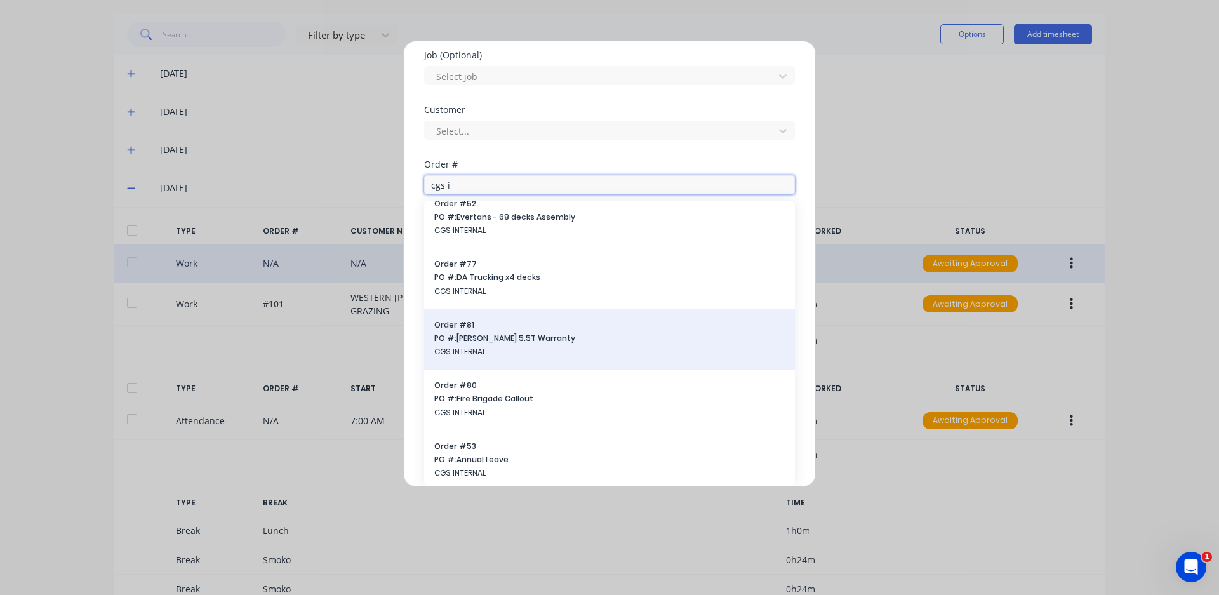
scroll to position [0, 0]
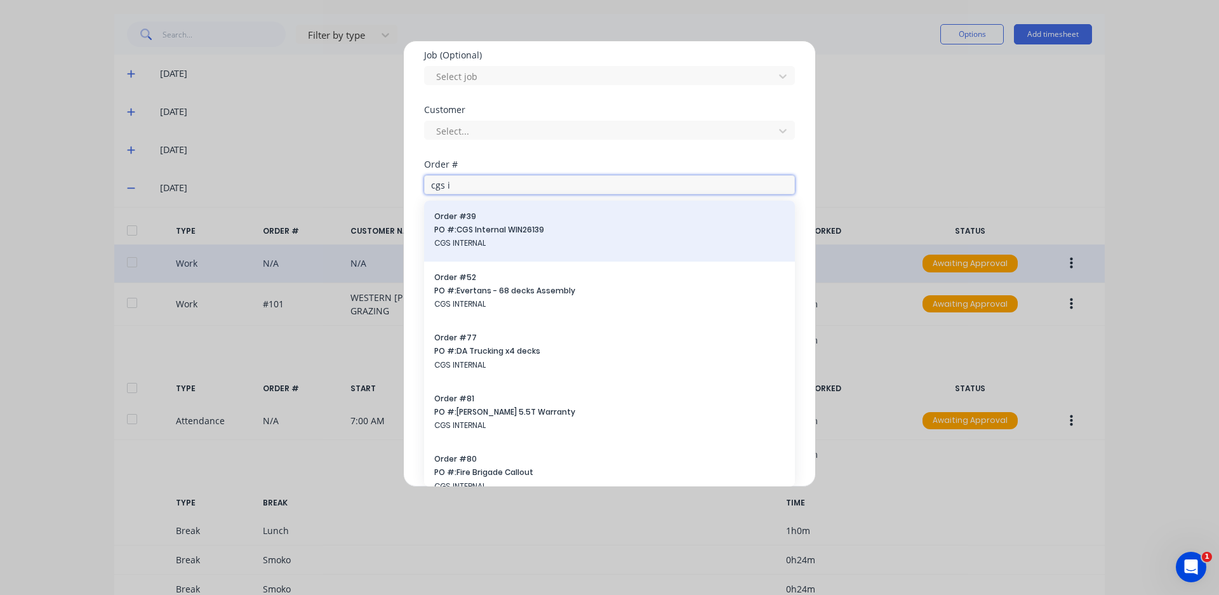
type input "cgs i"
click at [525, 234] on span "PO #: CGS Internal WIN26139" at bounding box center [609, 229] width 351 height 11
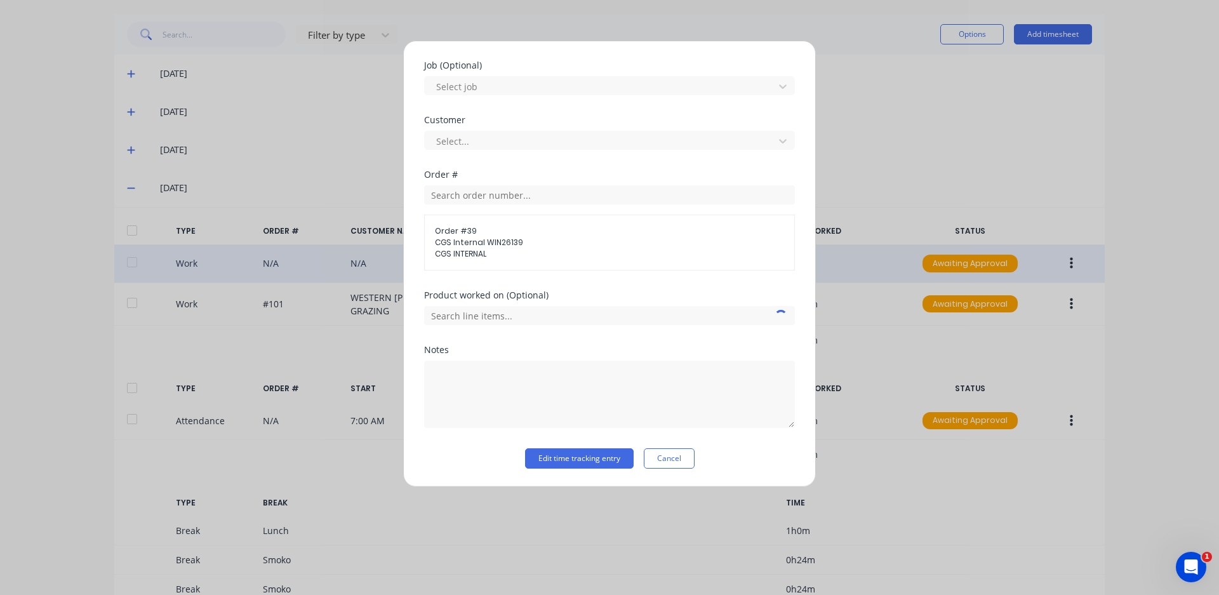
scroll to position [526, 0]
click at [580, 458] on button "Edit time tracking entry" at bounding box center [579, 458] width 109 height 20
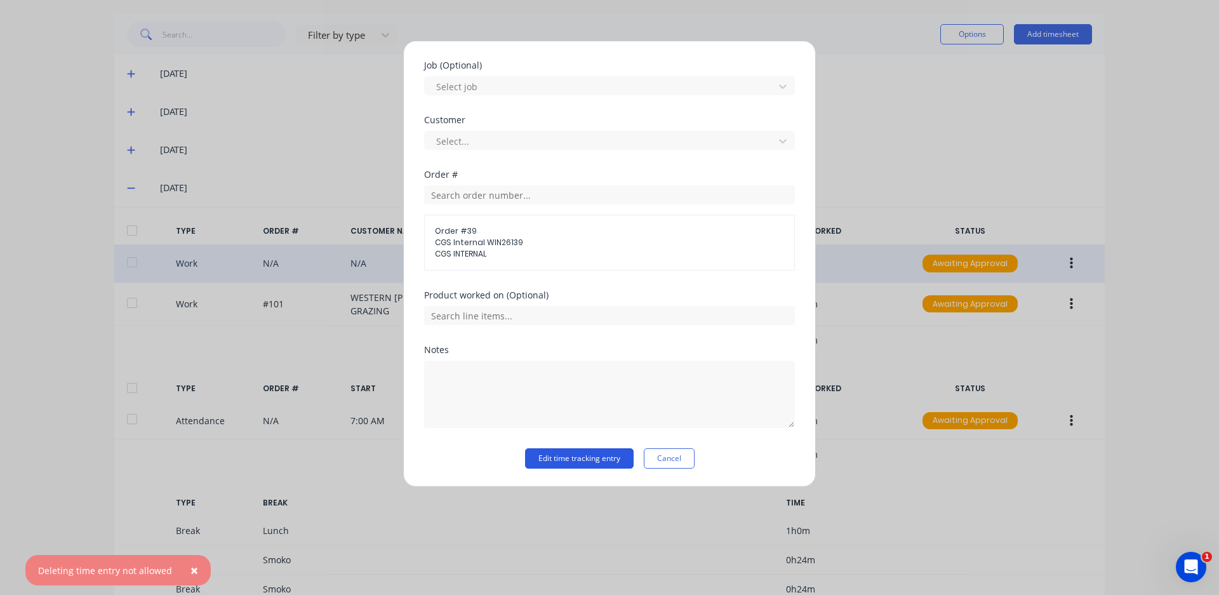
click at [582, 451] on button "Edit time tracking entry" at bounding box center [579, 458] width 109 height 20
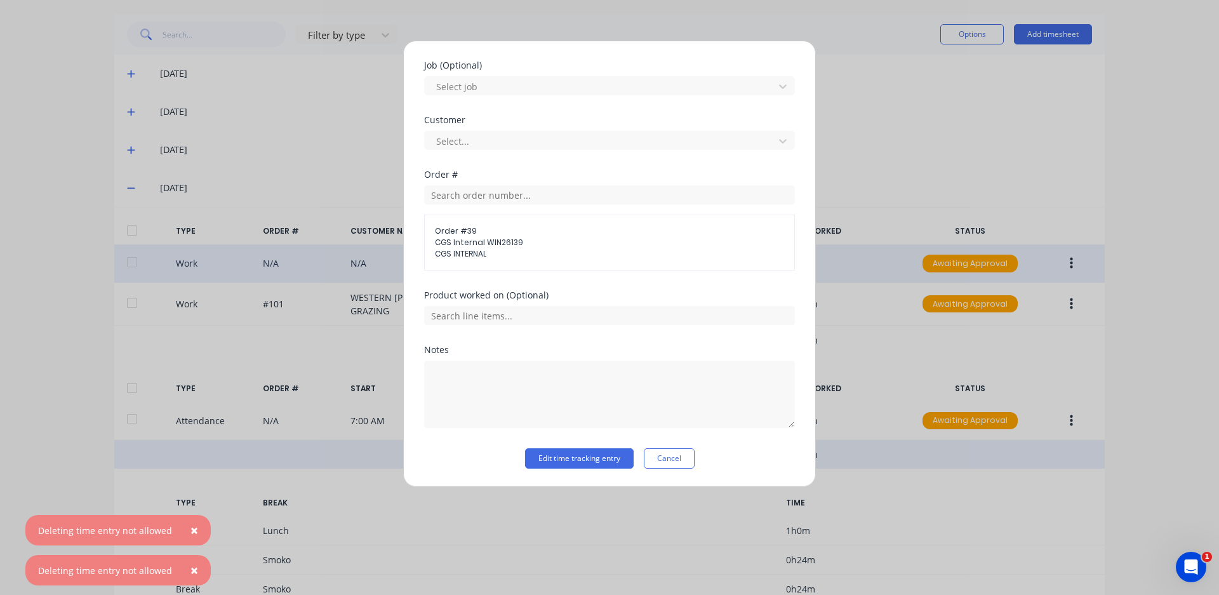
click at [648, 453] on button "Cancel" at bounding box center [669, 458] width 51 height 20
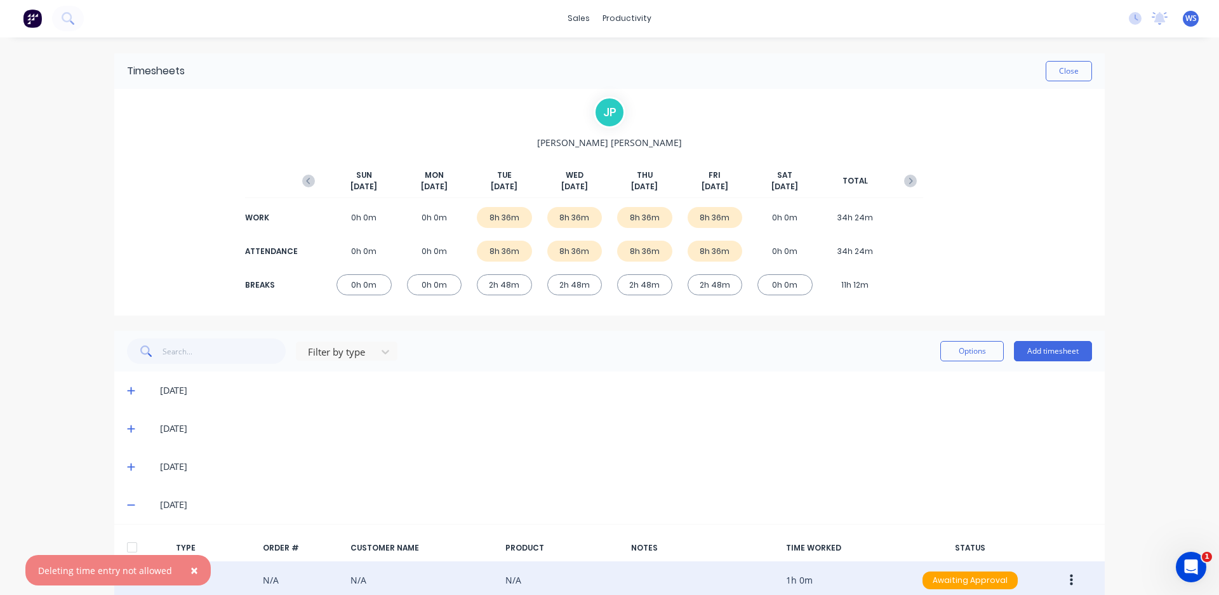
scroll to position [0, 0]
